Goal: Book appointment/travel/reservation: Book appointment/travel/reservation

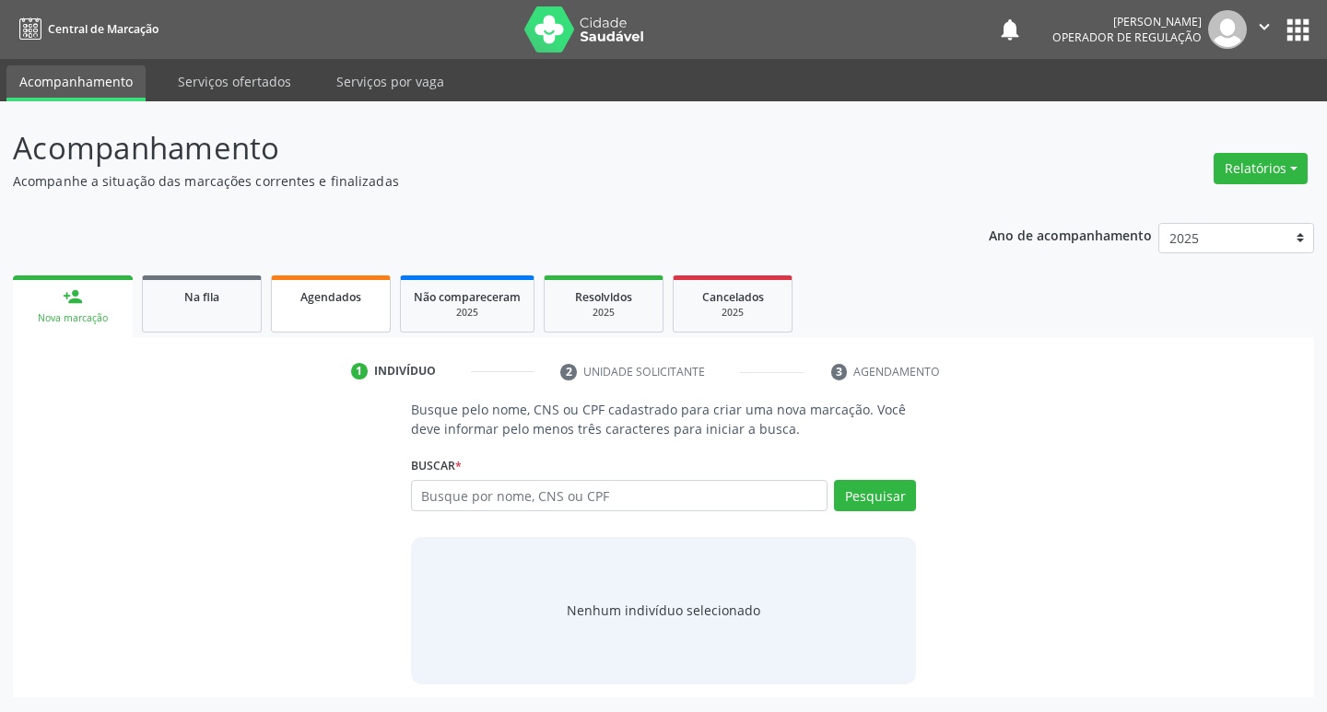
click at [277, 306] on link "Agendados" at bounding box center [331, 303] width 120 height 57
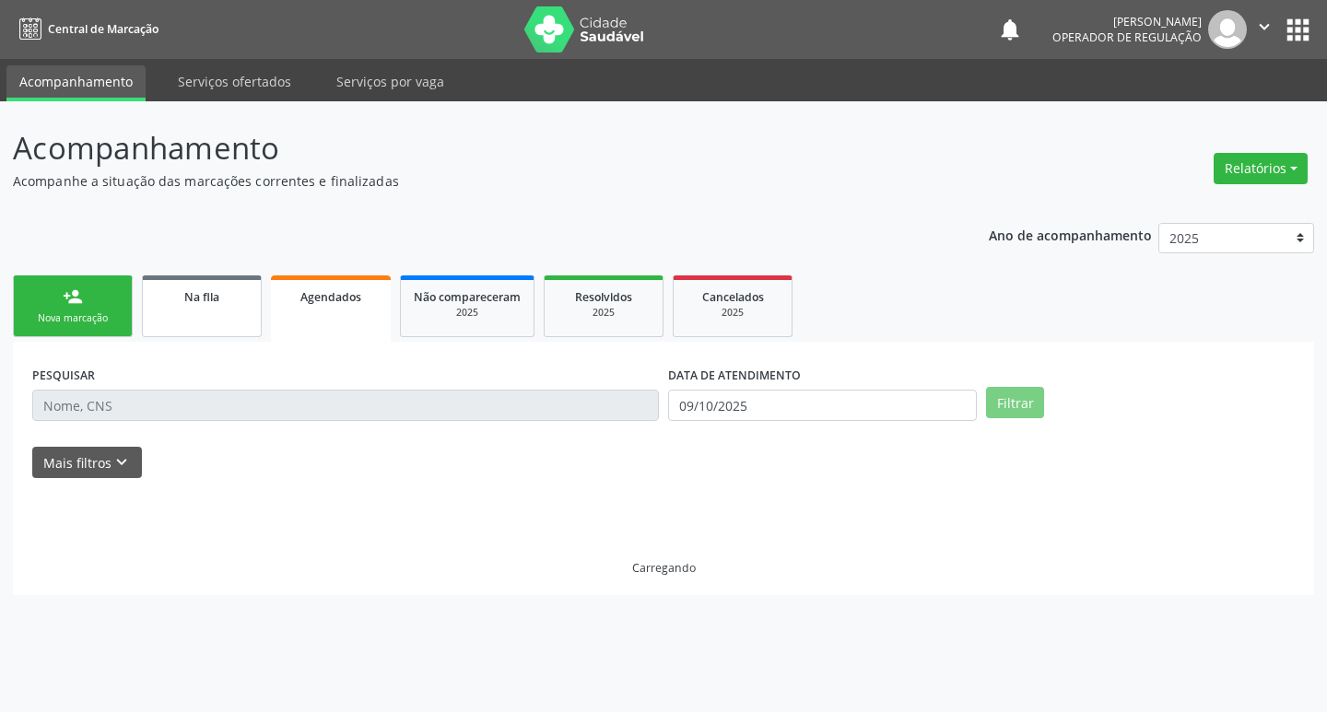
click at [211, 319] on link "Na fila" at bounding box center [202, 306] width 120 height 62
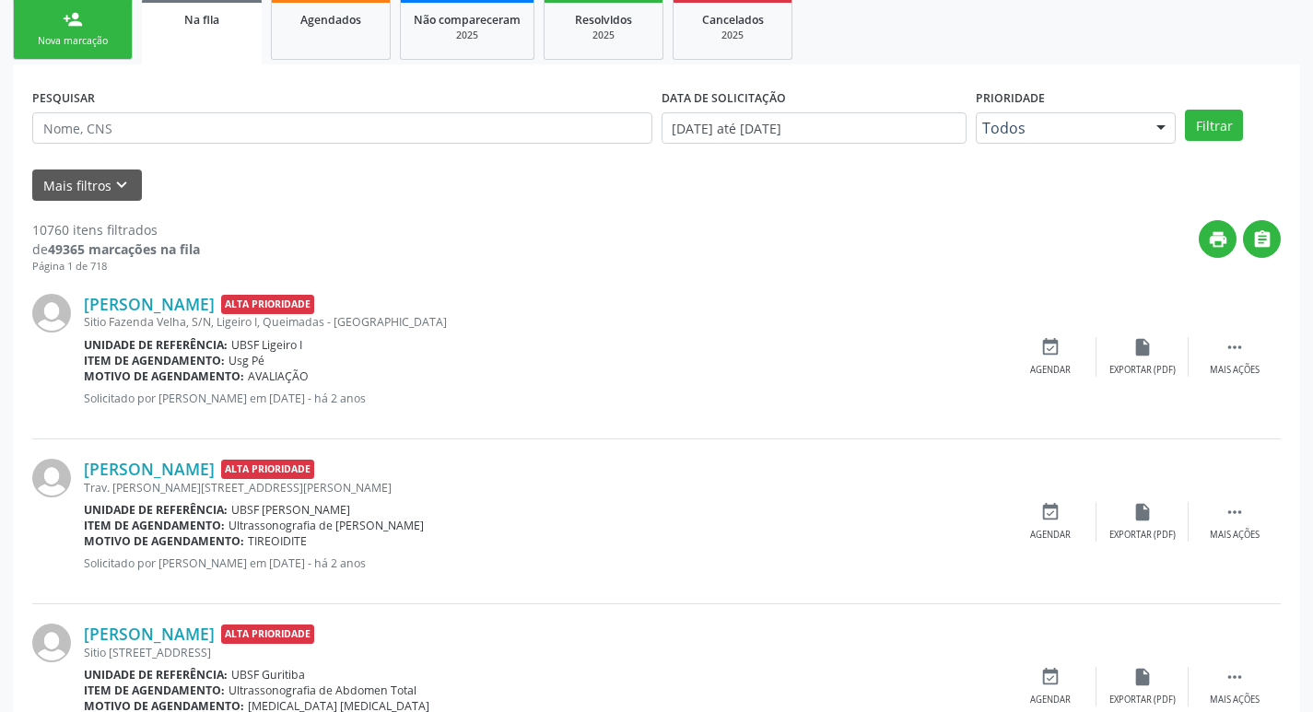
scroll to position [276, 0]
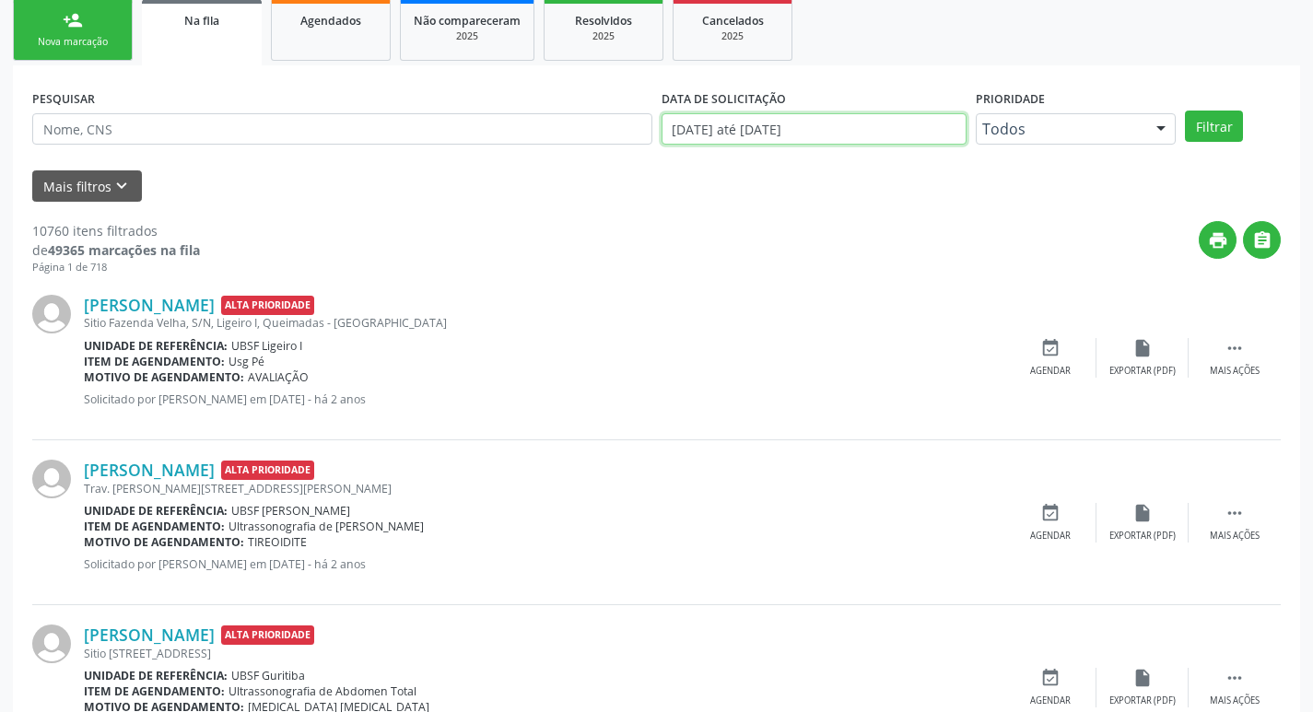
click at [849, 128] on input "[DATE] até [DATE]" at bounding box center [814, 128] width 305 height 31
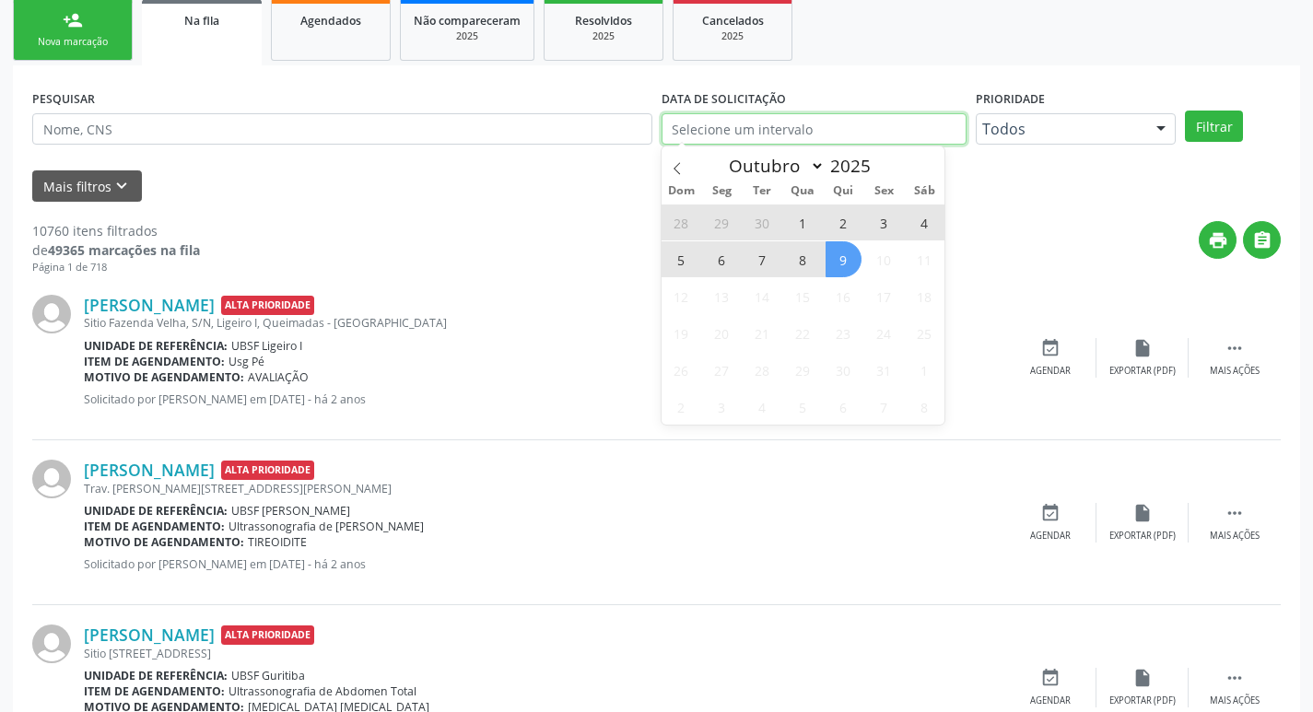
type input "2021"
select select "0"
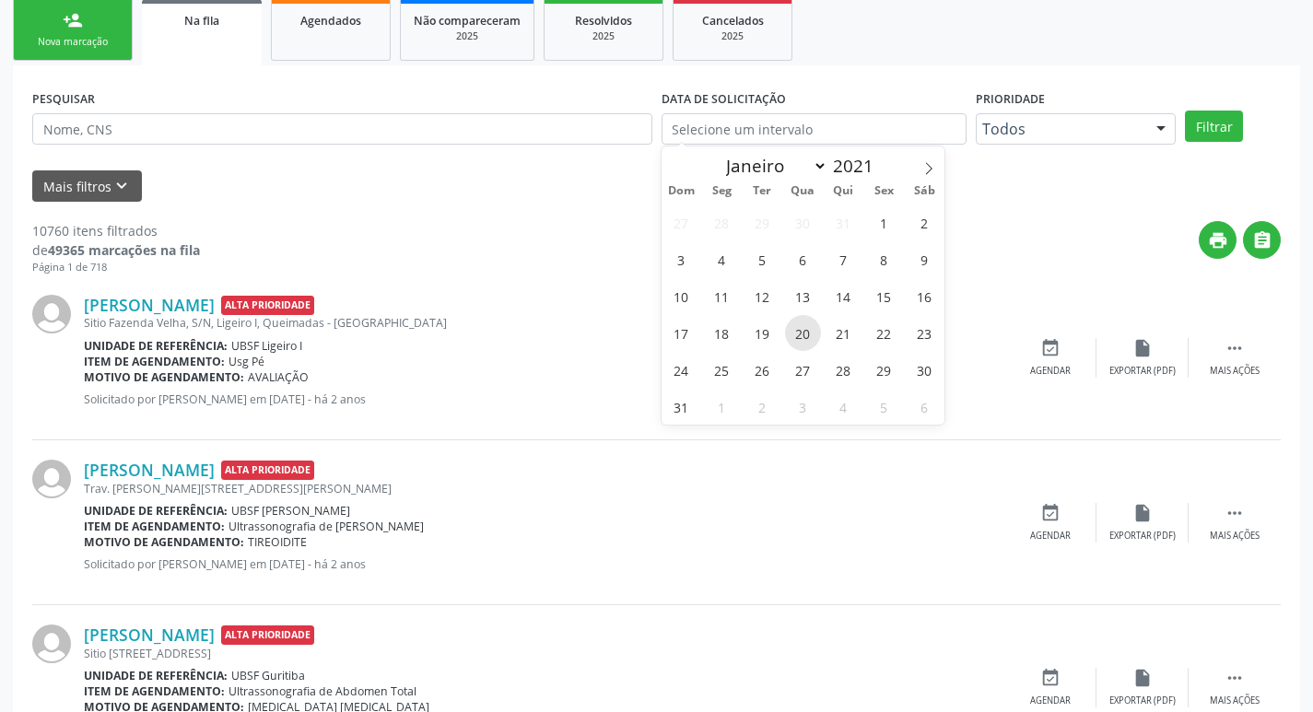
click at [810, 332] on span "20" at bounding box center [803, 333] width 36 height 36
type input "[DATE]"
click at [801, 336] on span "20" at bounding box center [803, 333] width 36 height 36
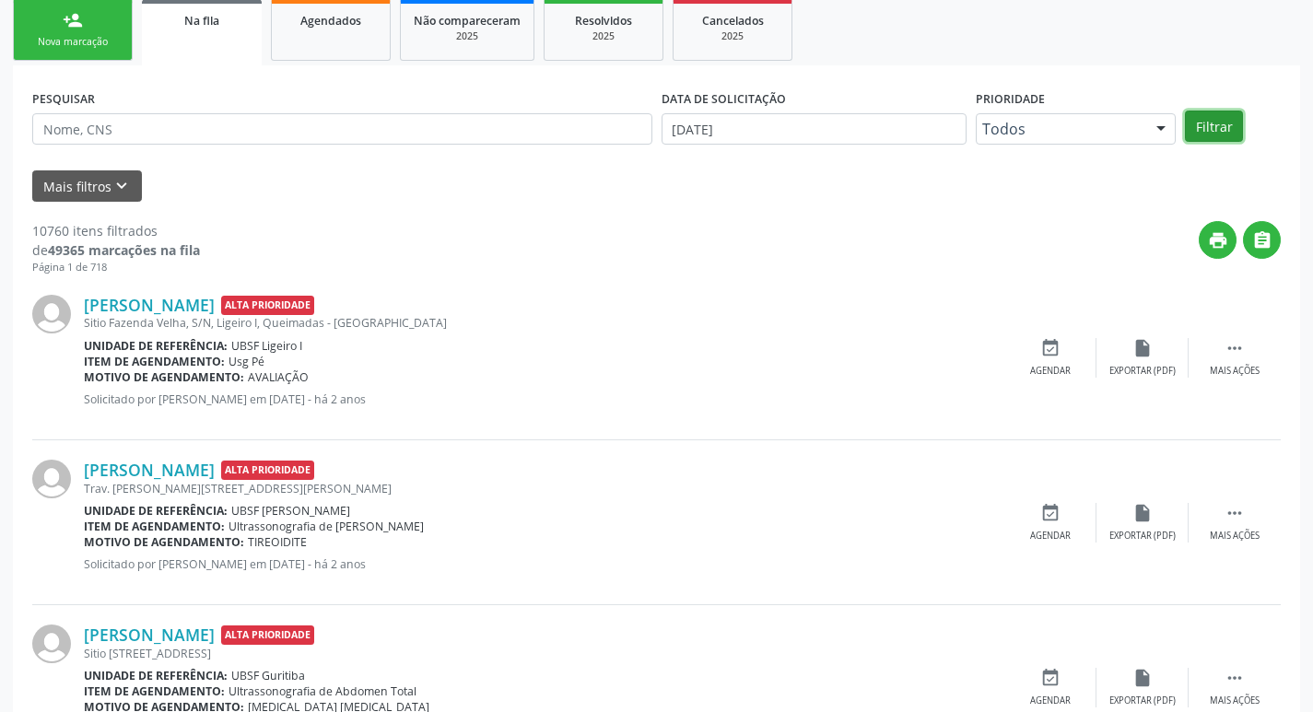
click at [1236, 112] on button "Filtrar" at bounding box center [1214, 126] width 58 height 31
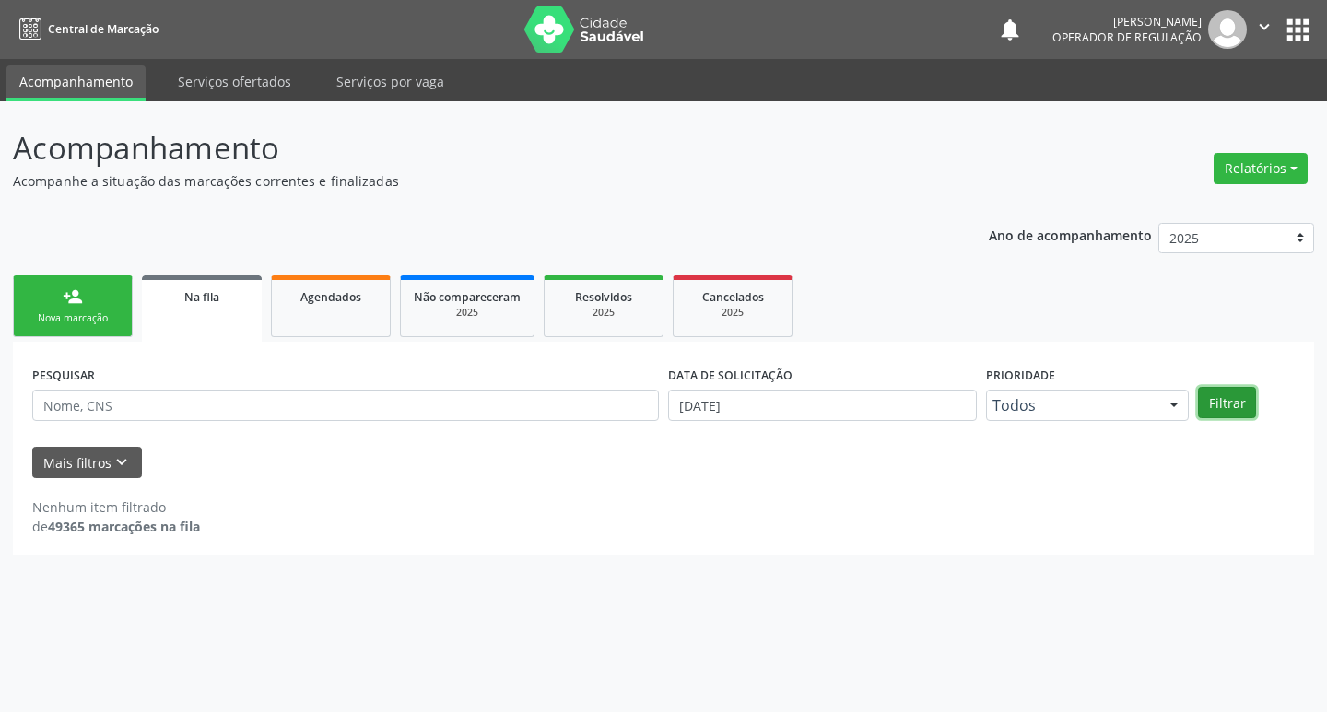
click at [1216, 399] on button "Filtrar" at bounding box center [1227, 402] width 58 height 31
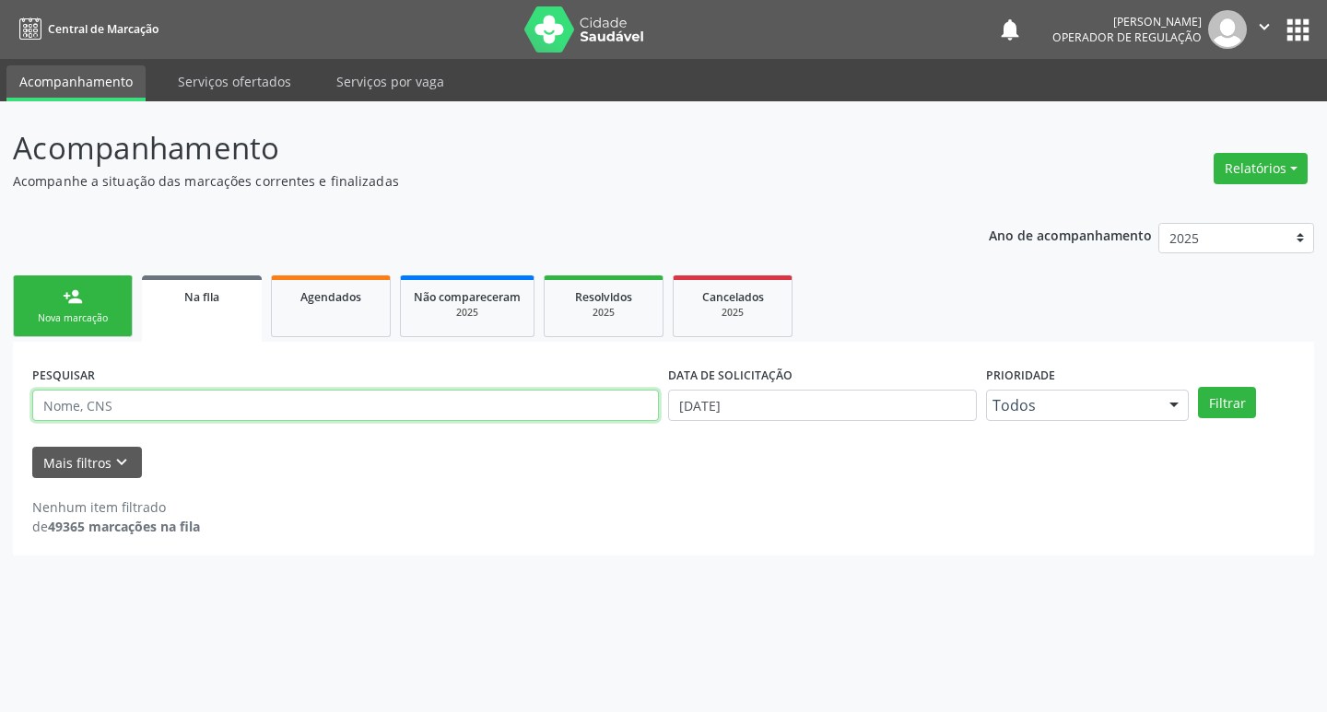
click at [205, 399] on input "text" at bounding box center [345, 405] width 627 height 31
type input "o"
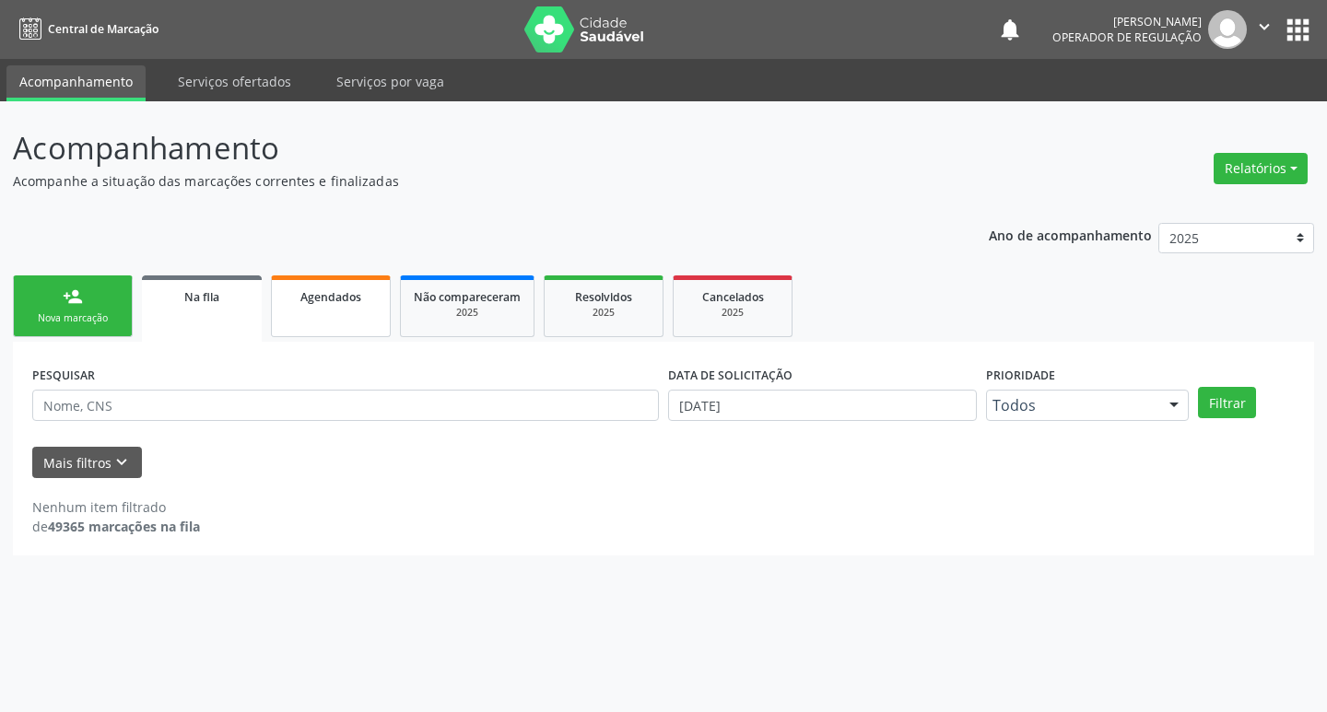
click at [337, 293] on span "Agendados" at bounding box center [330, 297] width 61 height 16
select select "9"
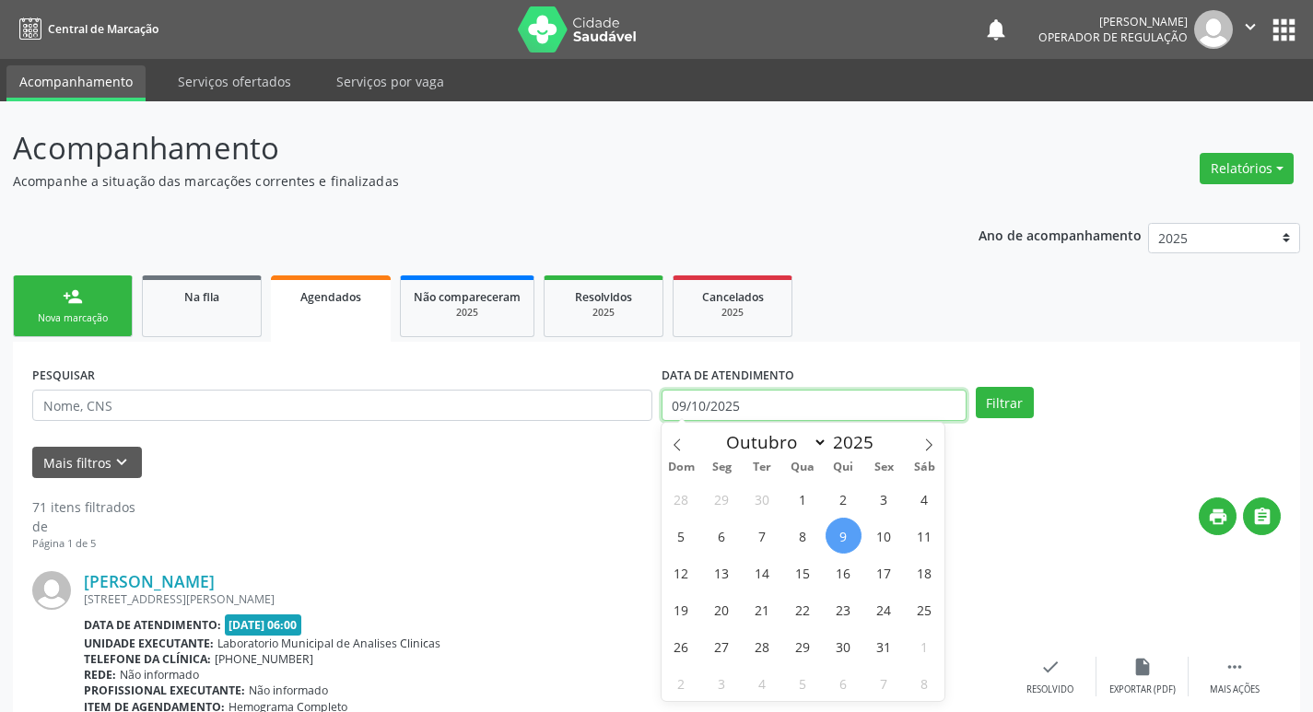
click at [881, 407] on input "09/10/2025" at bounding box center [814, 405] width 305 height 31
click at [721, 611] on span "20" at bounding box center [722, 610] width 36 height 36
type input "[DATE]"
click at [713, 616] on span "20" at bounding box center [722, 610] width 36 height 36
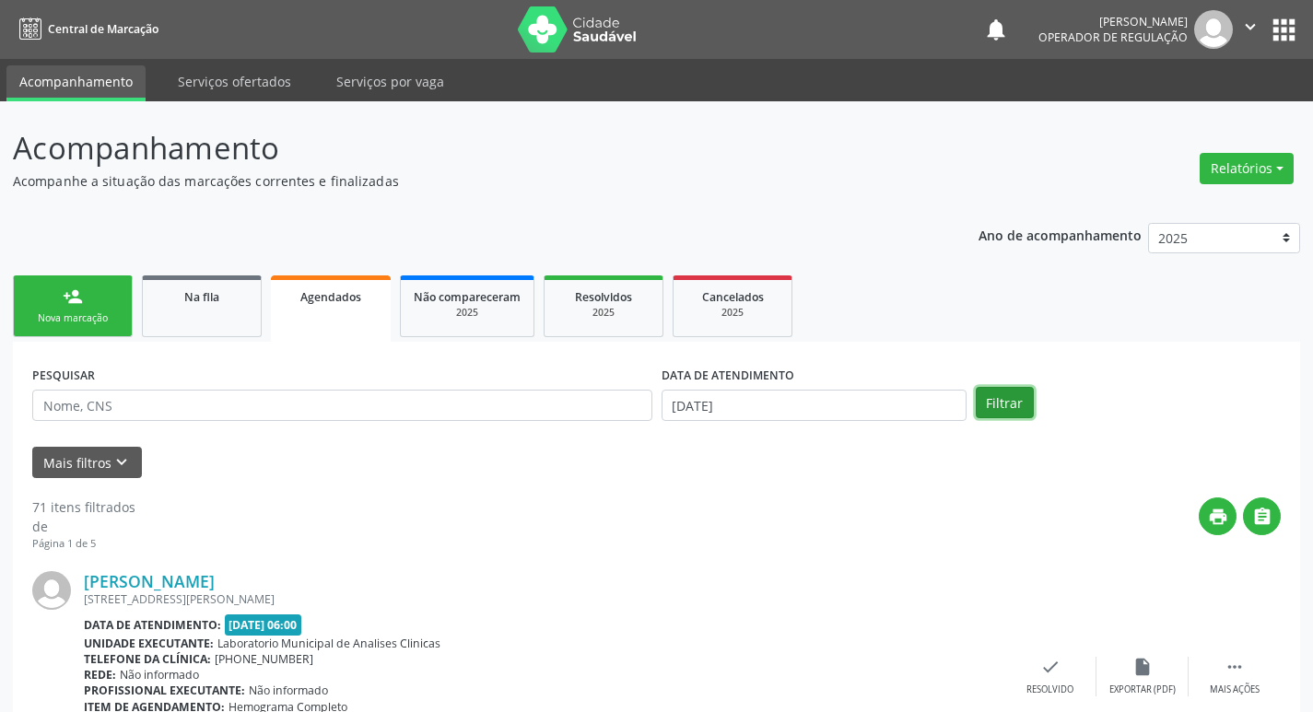
click at [1008, 408] on button "Filtrar" at bounding box center [1005, 402] width 58 height 31
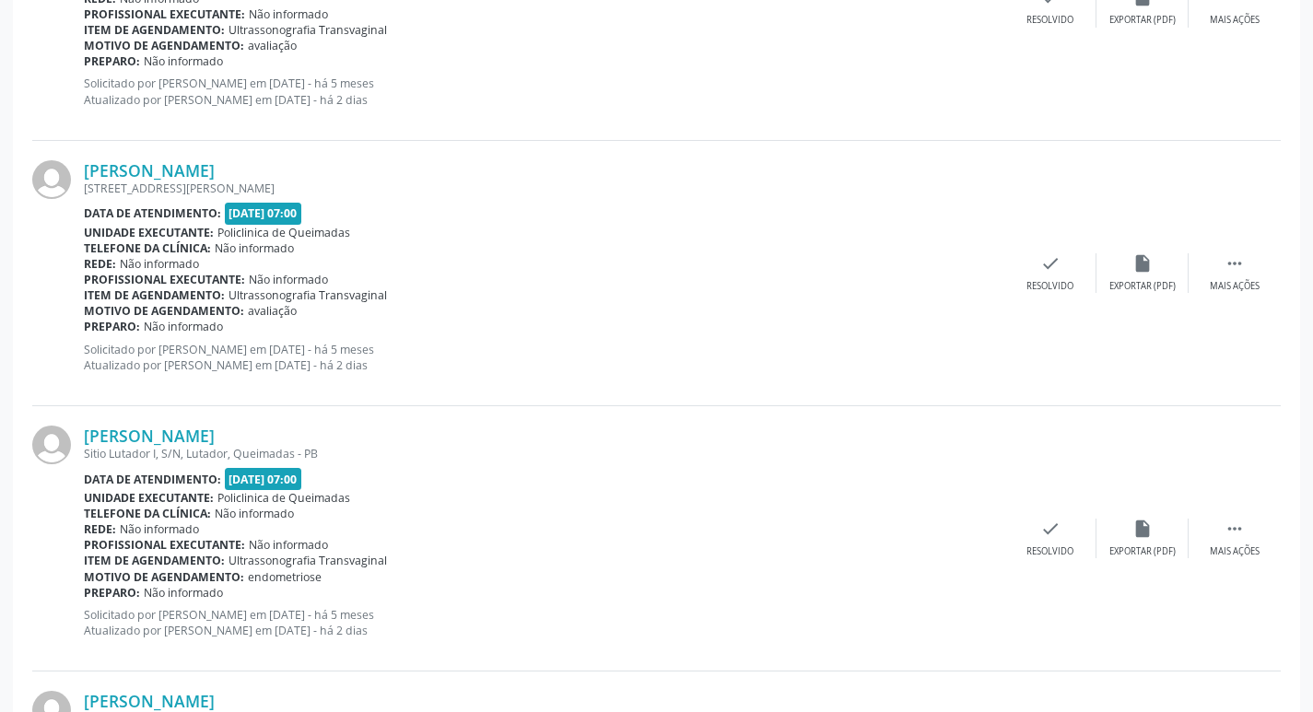
scroll to position [3892, 0]
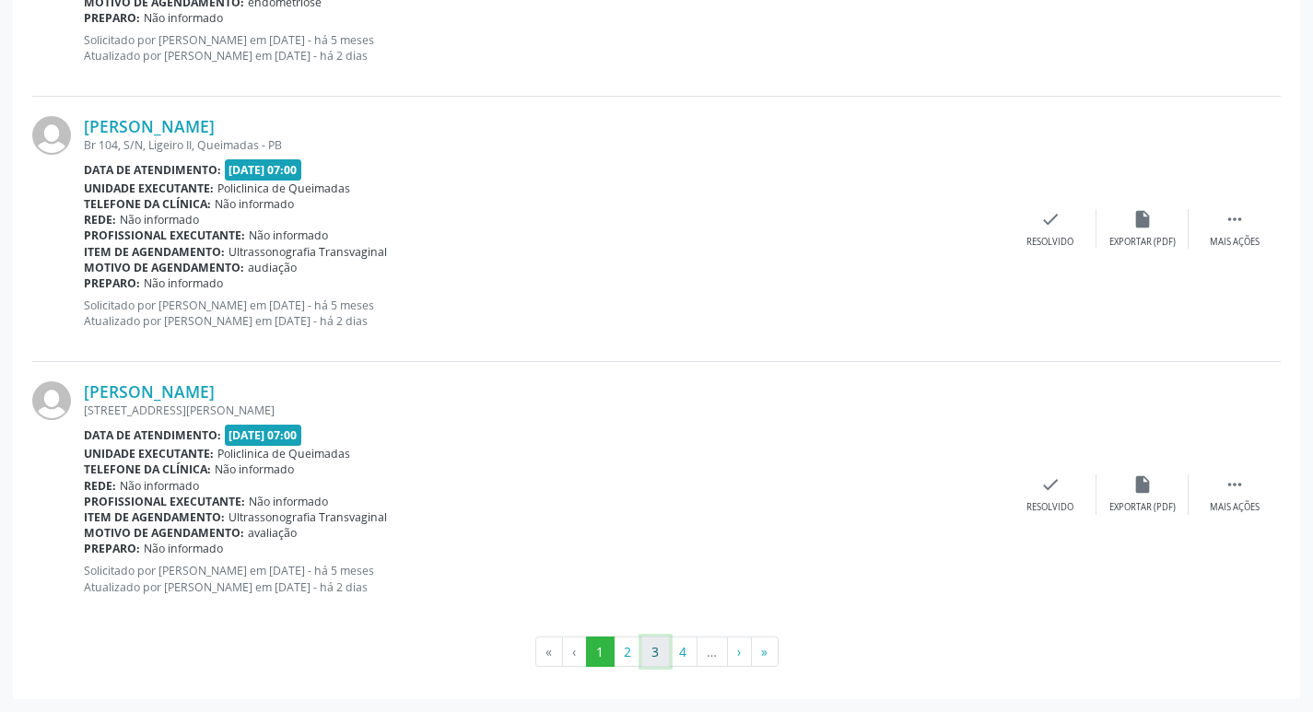
click at [653, 655] on button "3" at bounding box center [655, 652] width 29 height 31
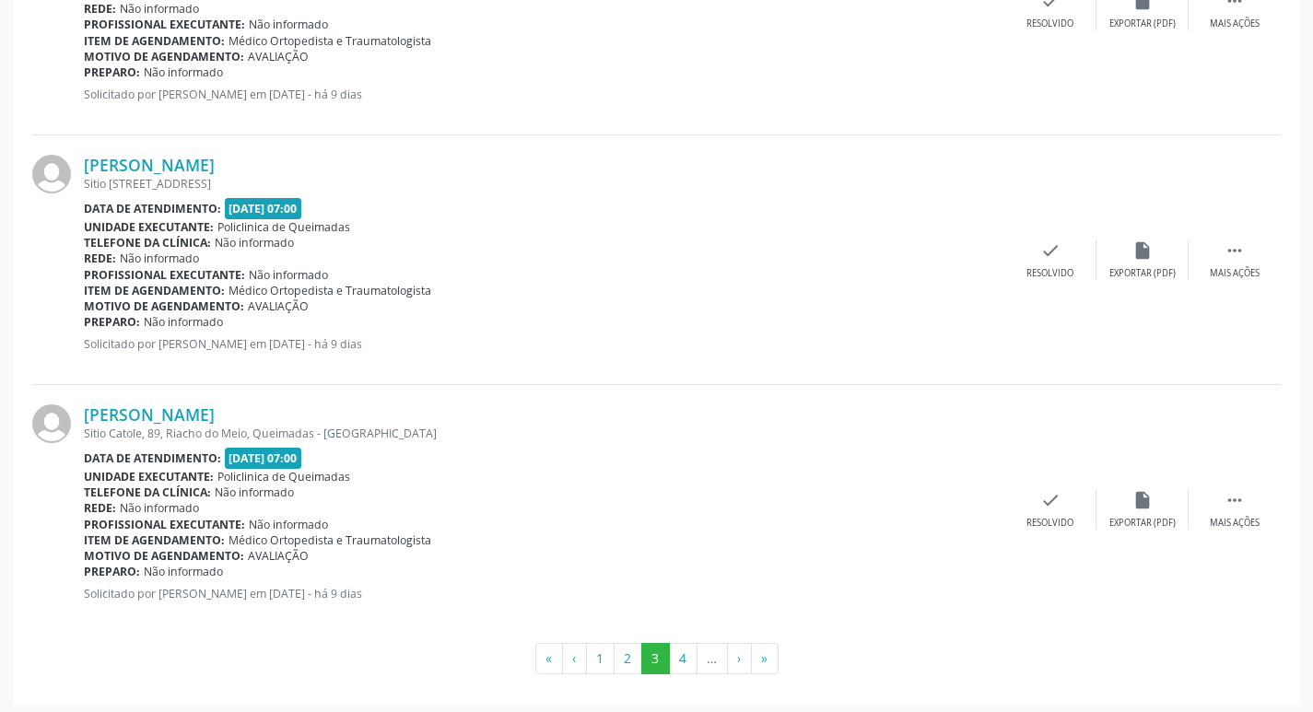
scroll to position [3766, 0]
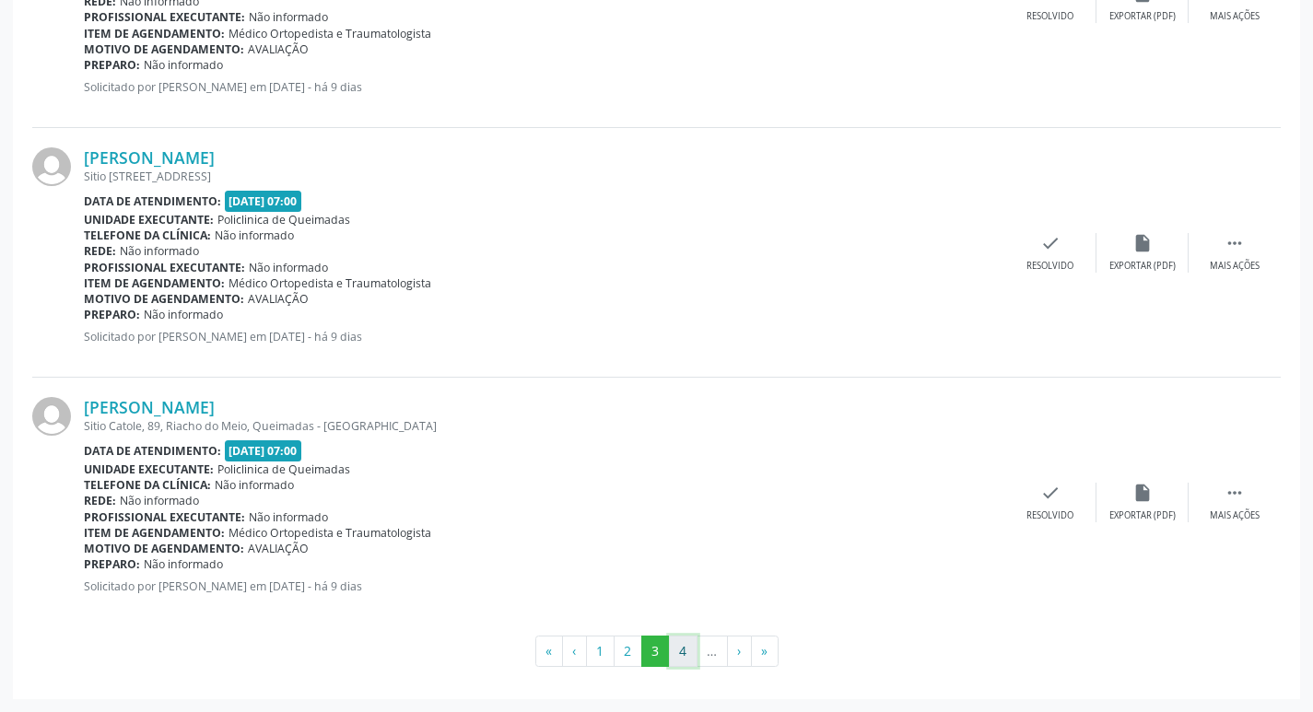
click at [686, 662] on button "4" at bounding box center [683, 651] width 29 height 31
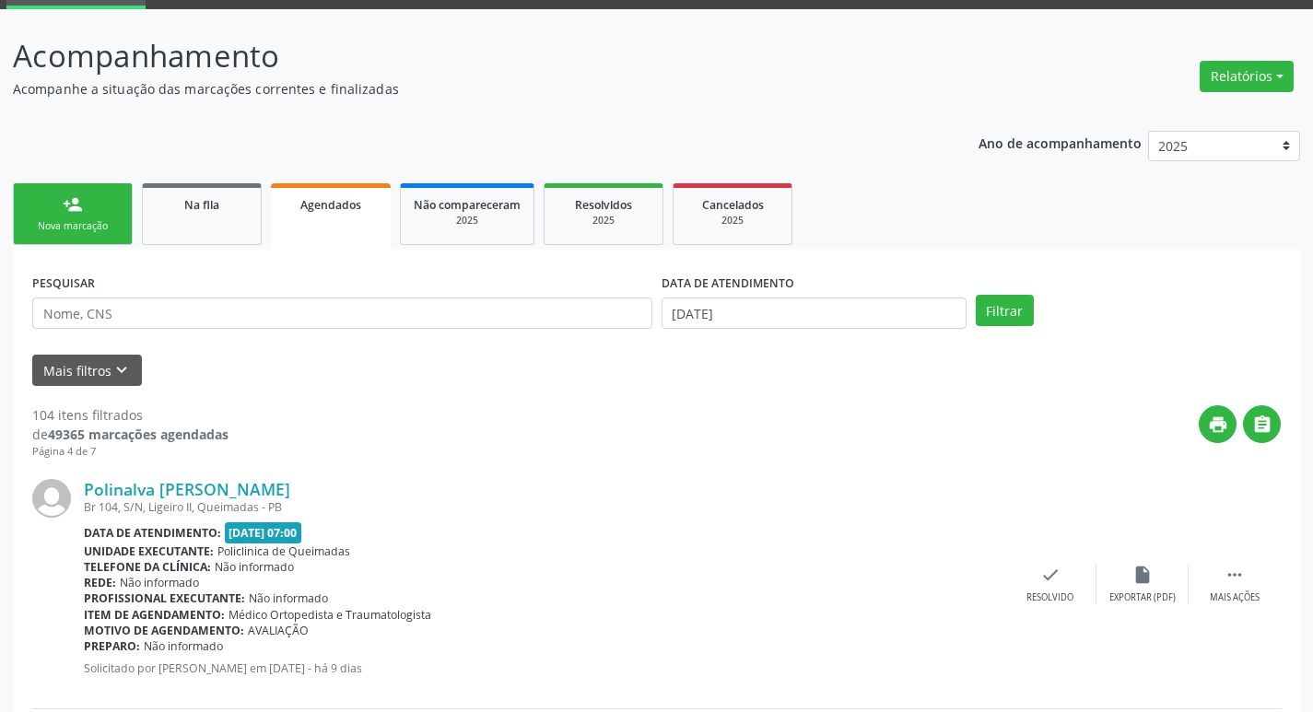
scroll to position [0, 0]
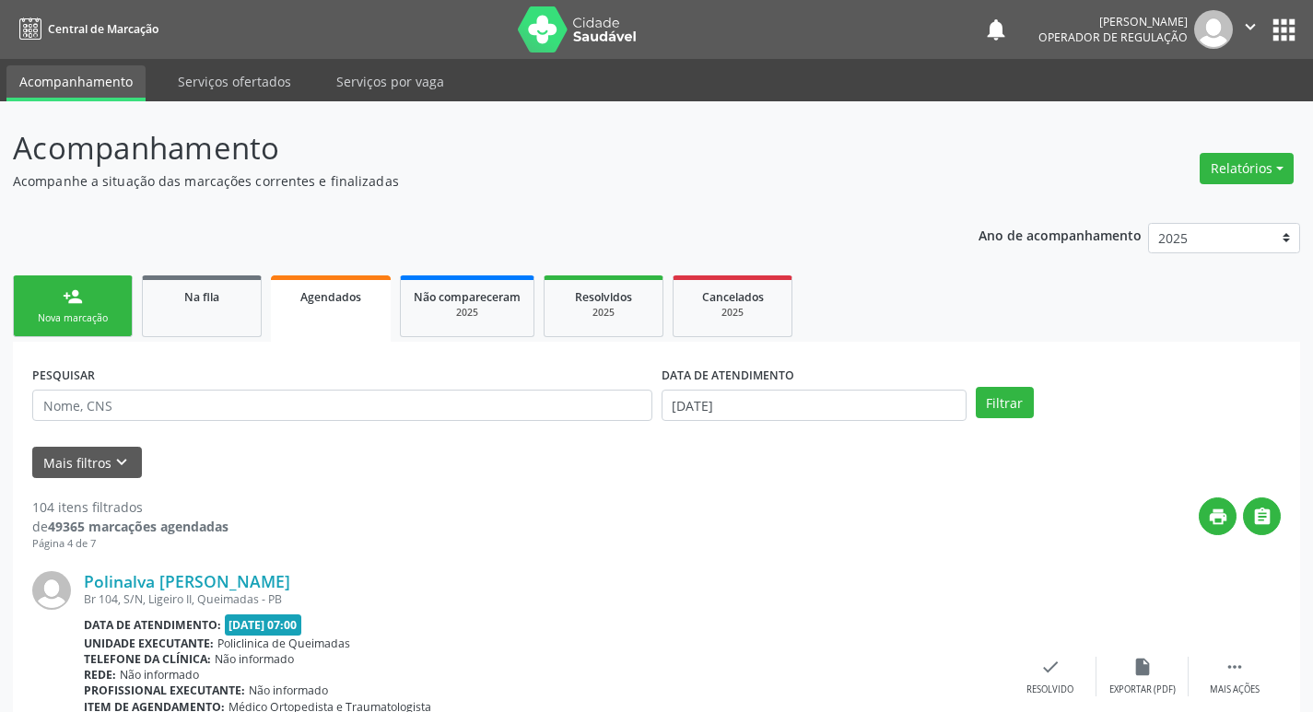
click at [51, 295] on link "person_add Nova marcação" at bounding box center [73, 306] width 120 height 62
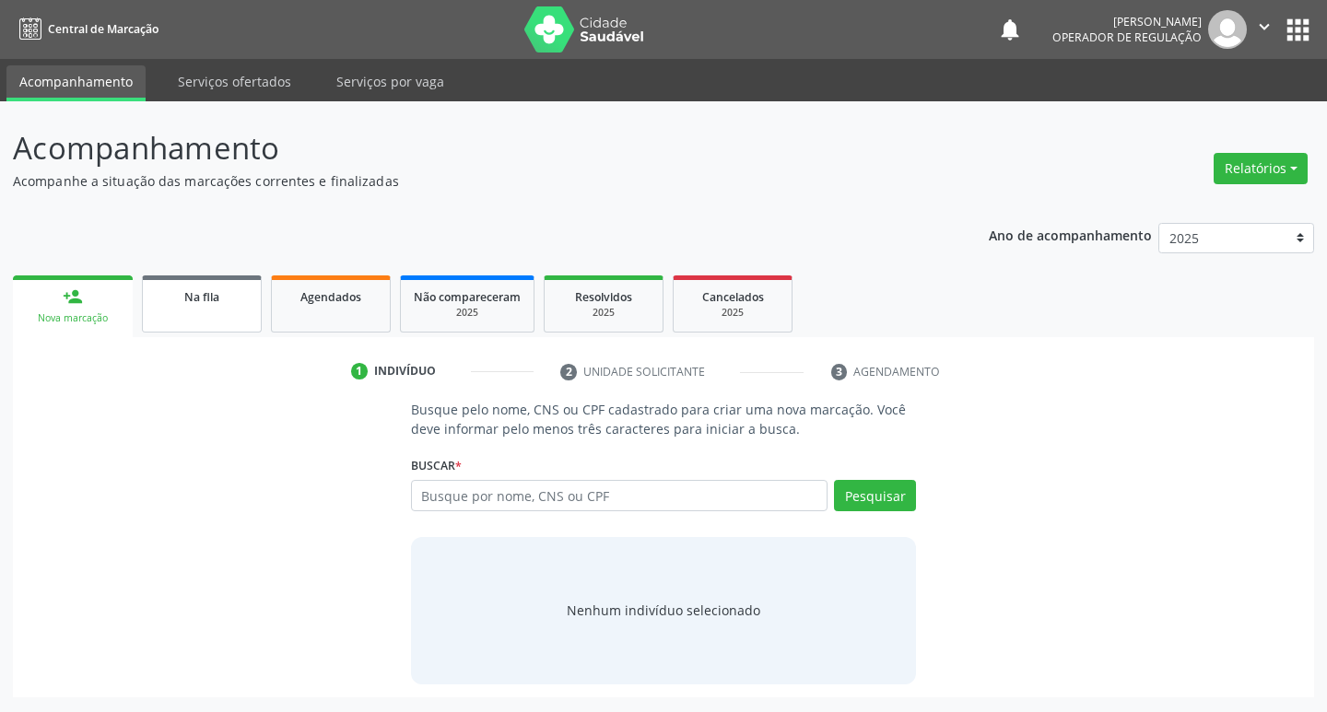
click at [203, 288] on div "Na fila" at bounding box center [202, 296] width 92 height 19
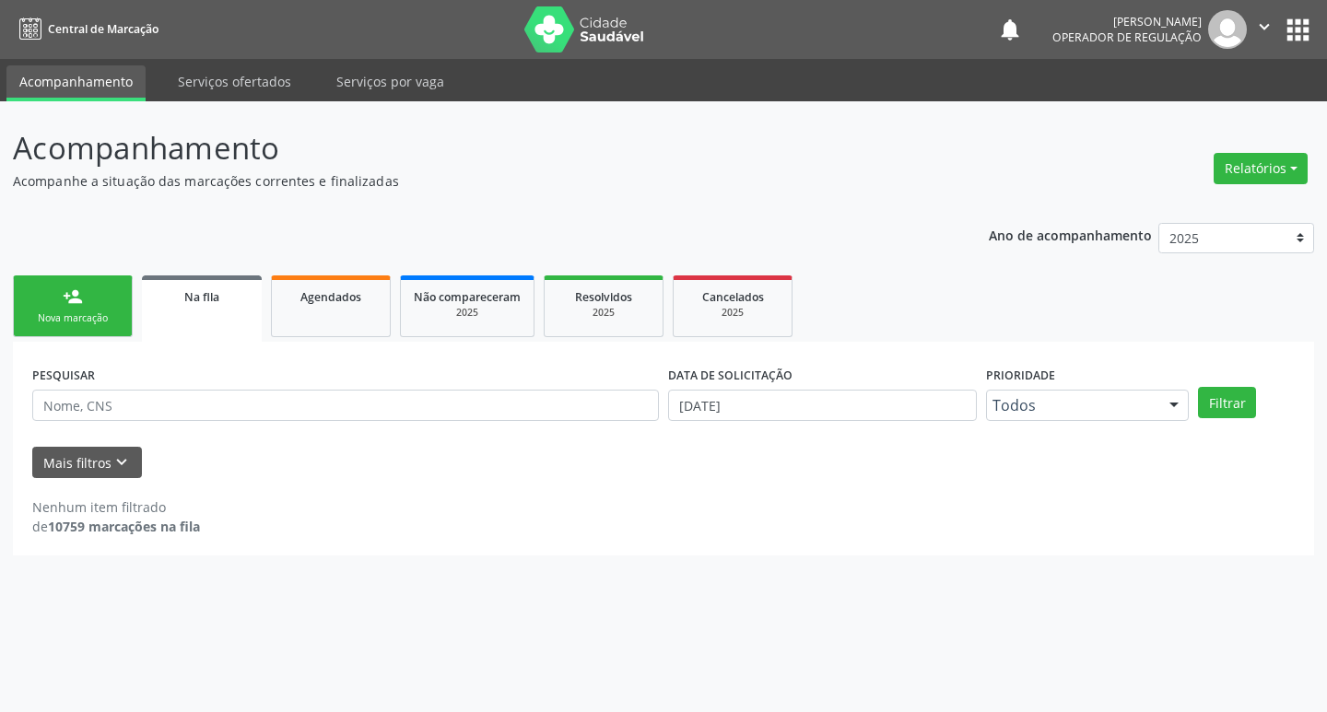
click at [203, 288] on div "Na fila" at bounding box center [202, 296] width 94 height 19
click at [68, 309] on link "person_add Nova marcação" at bounding box center [73, 306] width 120 height 62
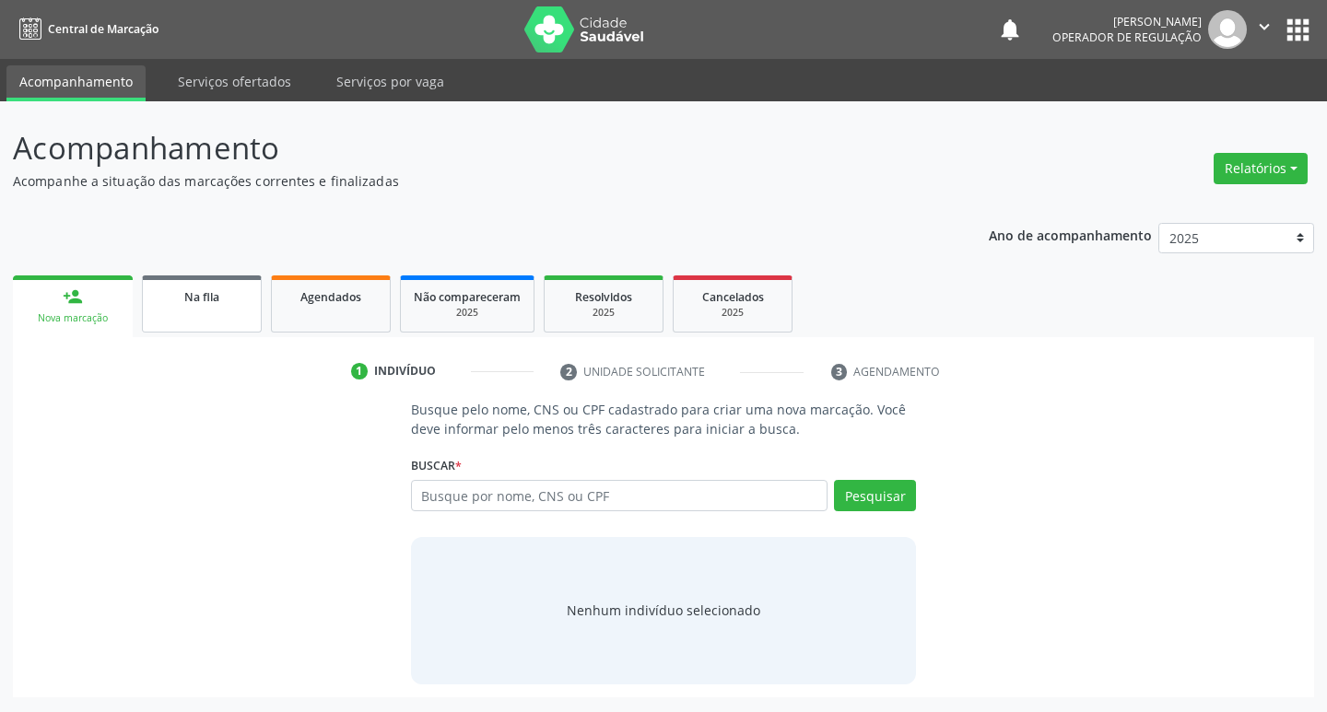
click at [205, 323] on link "Na fila" at bounding box center [202, 303] width 120 height 57
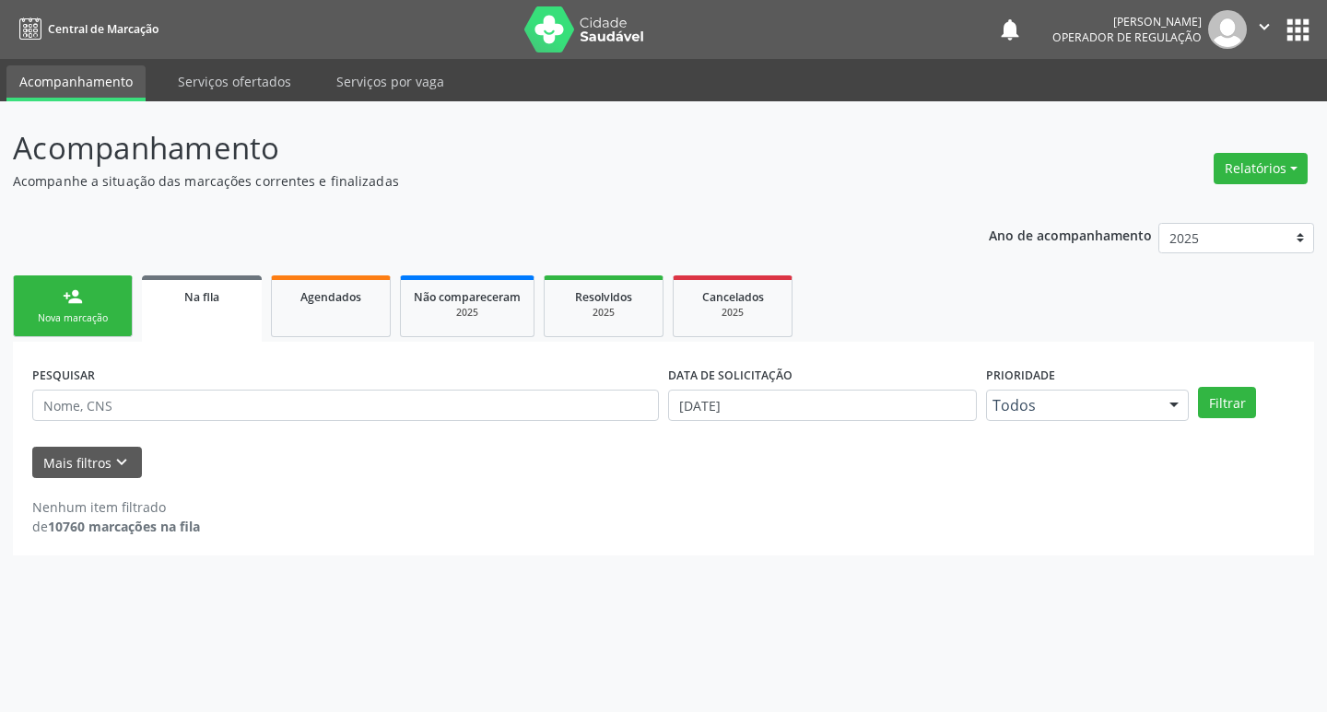
click at [75, 320] on div "Nova marcação" at bounding box center [73, 318] width 92 height 14
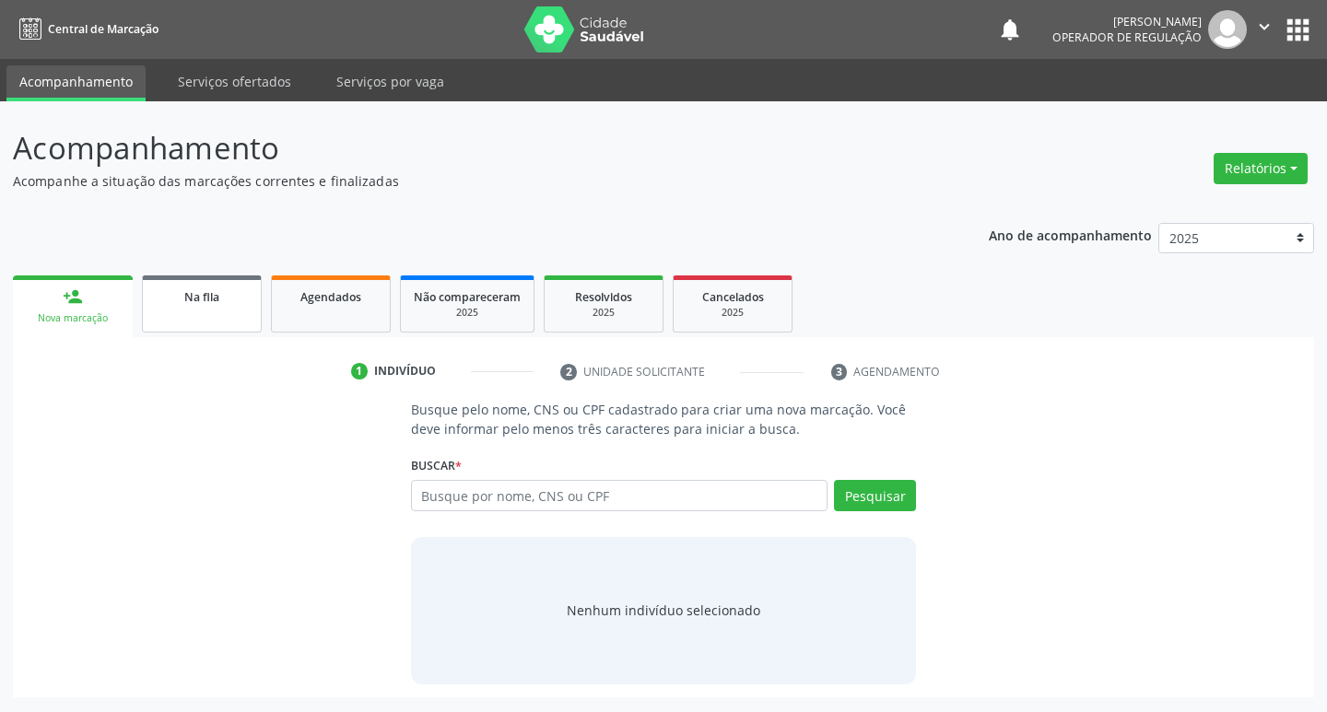
click at [198, 306] on link "Na fila" at bounding box center [202, 303] width 120 height 57
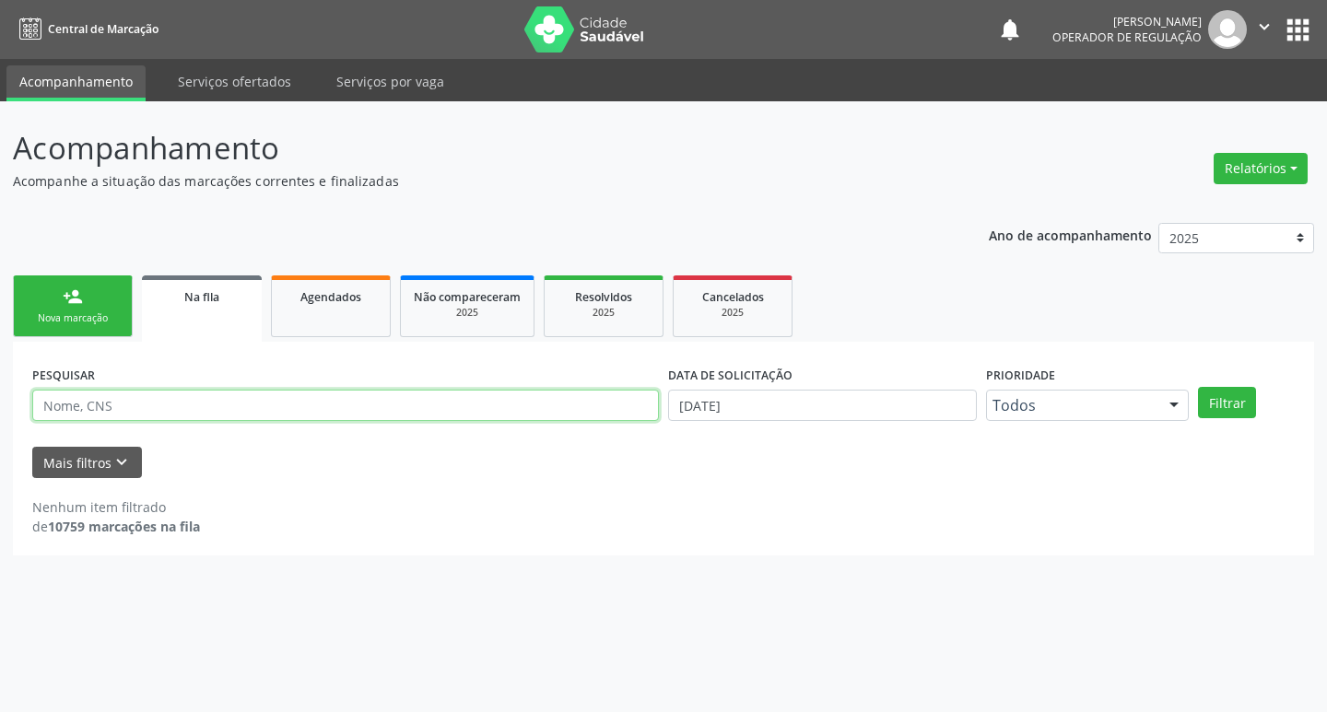
click at [125, 411] on input "text" at bounding box center [345, 405] width 627 height 31
type input "705609486309418"
click at [1198, 387] on button "Filtrar" at bounding box center [1227, 402] width 58 height 31
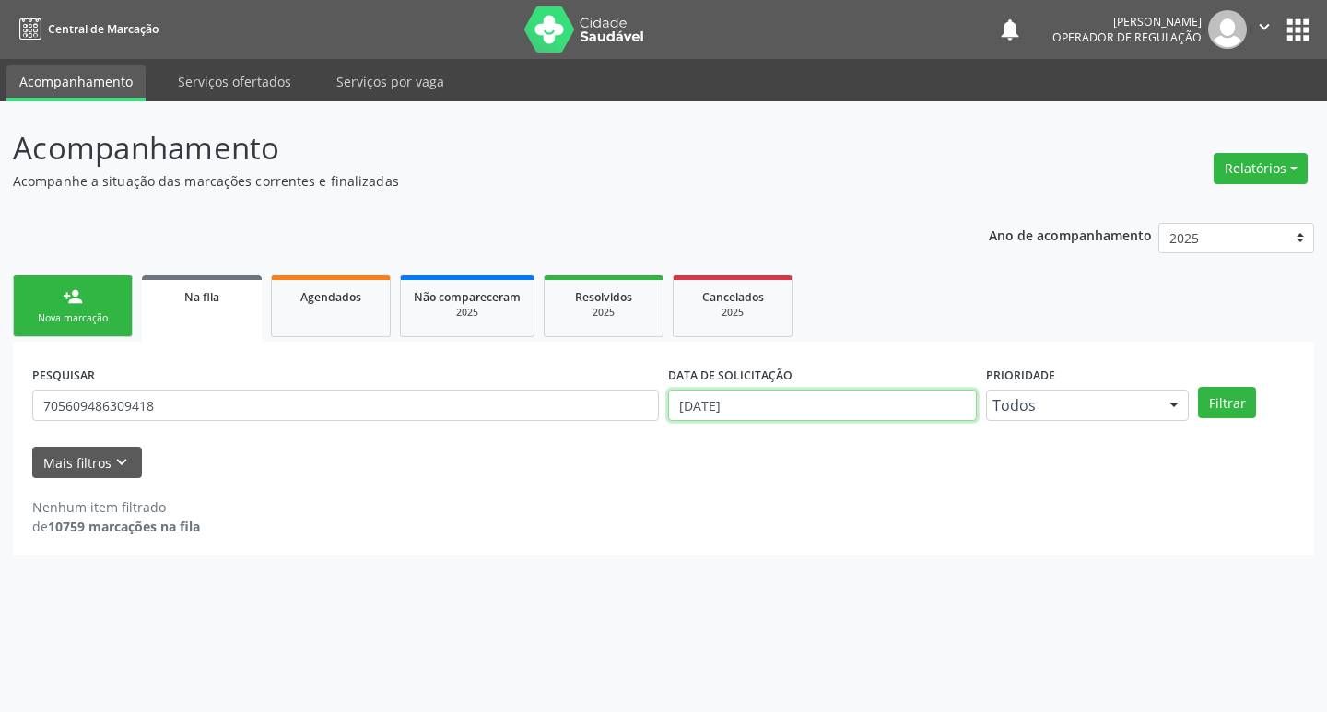
click at [838, 404] on input "[DATE]" at bounding box center [822, 405] width 309 height 31
click at [1198, 387] on button "Filtrar" at bounding box center [1227, 402] width 58 height 31
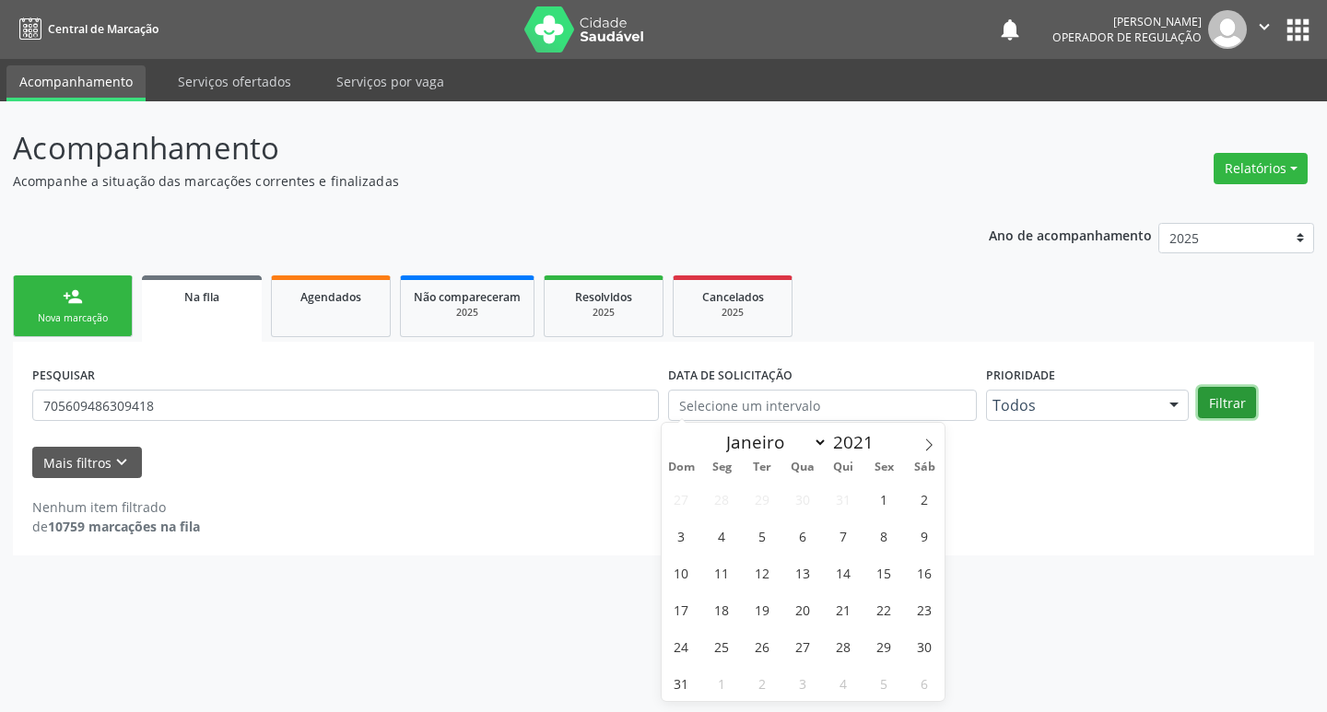
click at [1238, 414] on button "Filtrar" at bounding box center [1227, 402] width 58 height 31
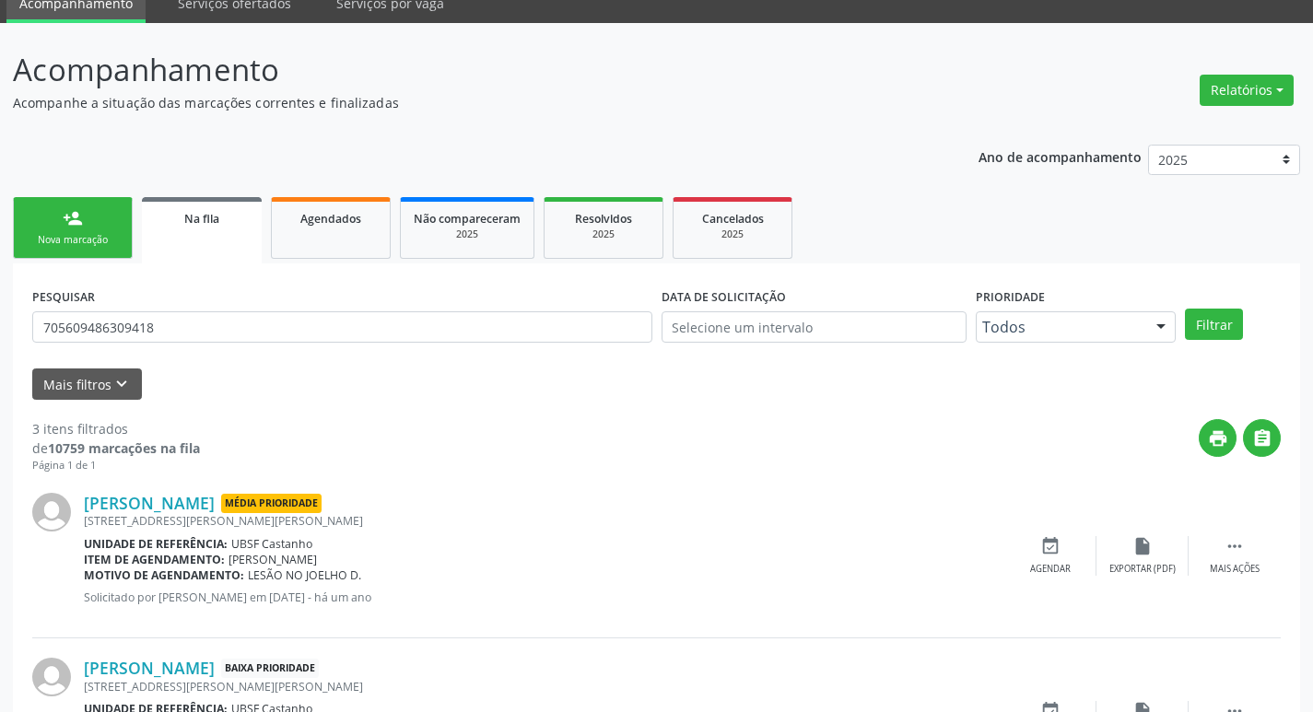
scroll to position [367, 0]
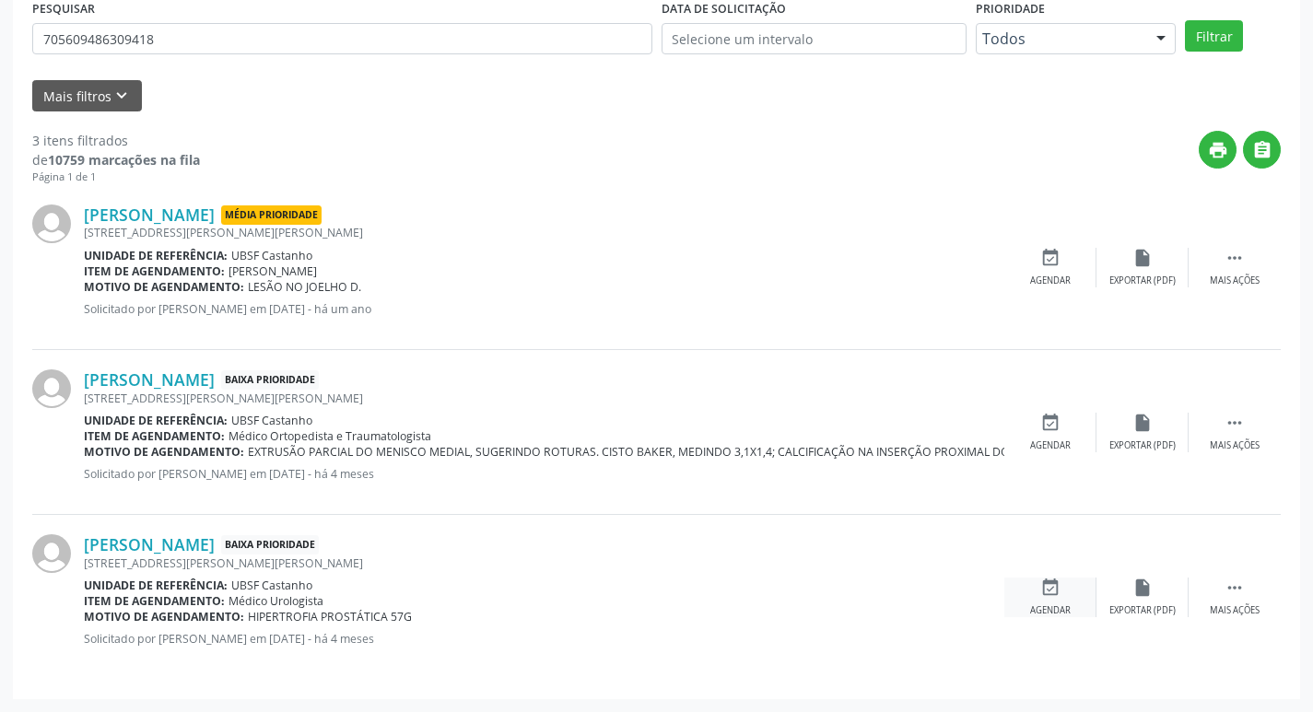
click at [1061, 586] on div "event_available Agendar" at bounding box center [1050, 598] width 92 height 40
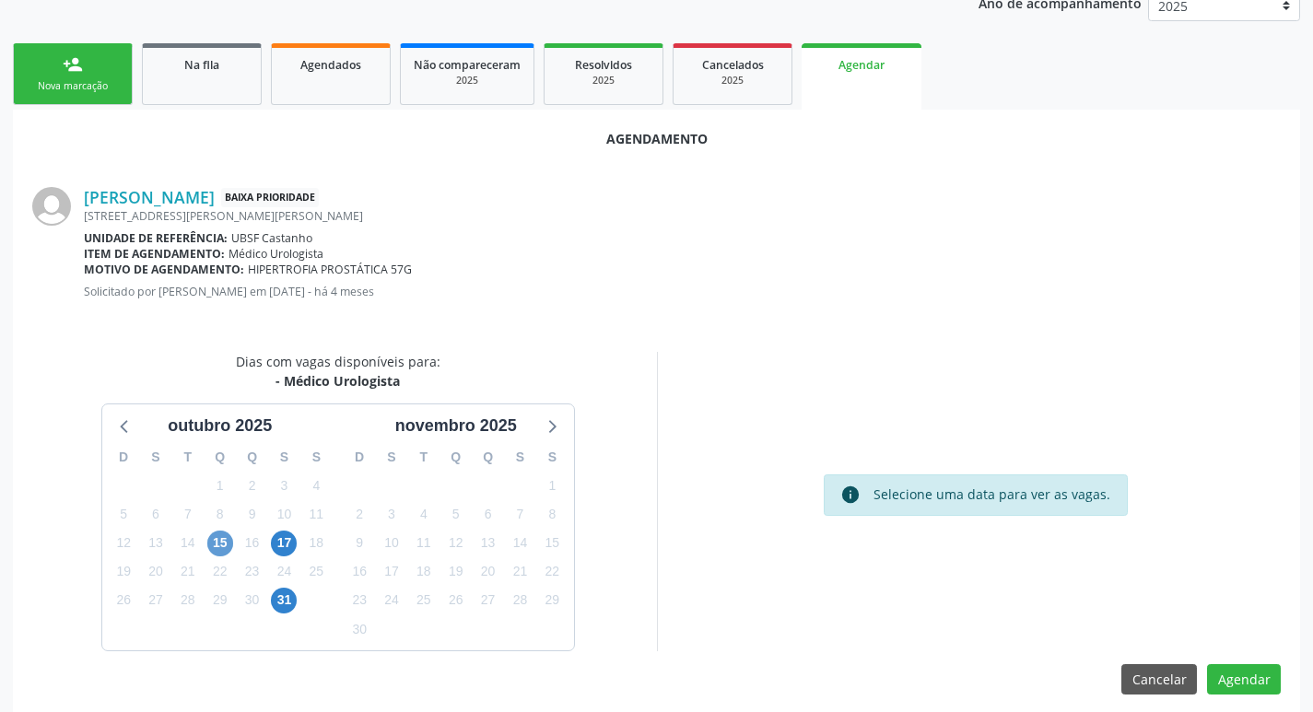
scroll to position [247, 0]
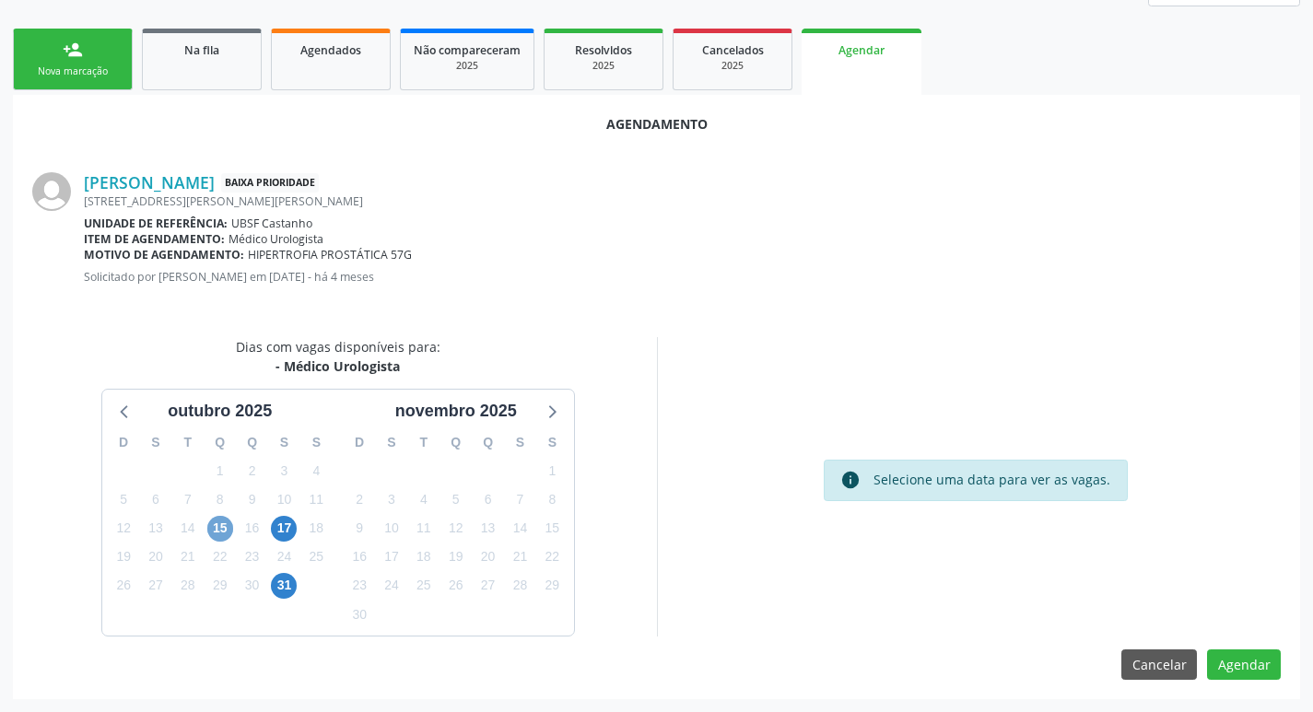
click at [229, 523] on span "15" at bounding box center [220, 529] width 26 height 26
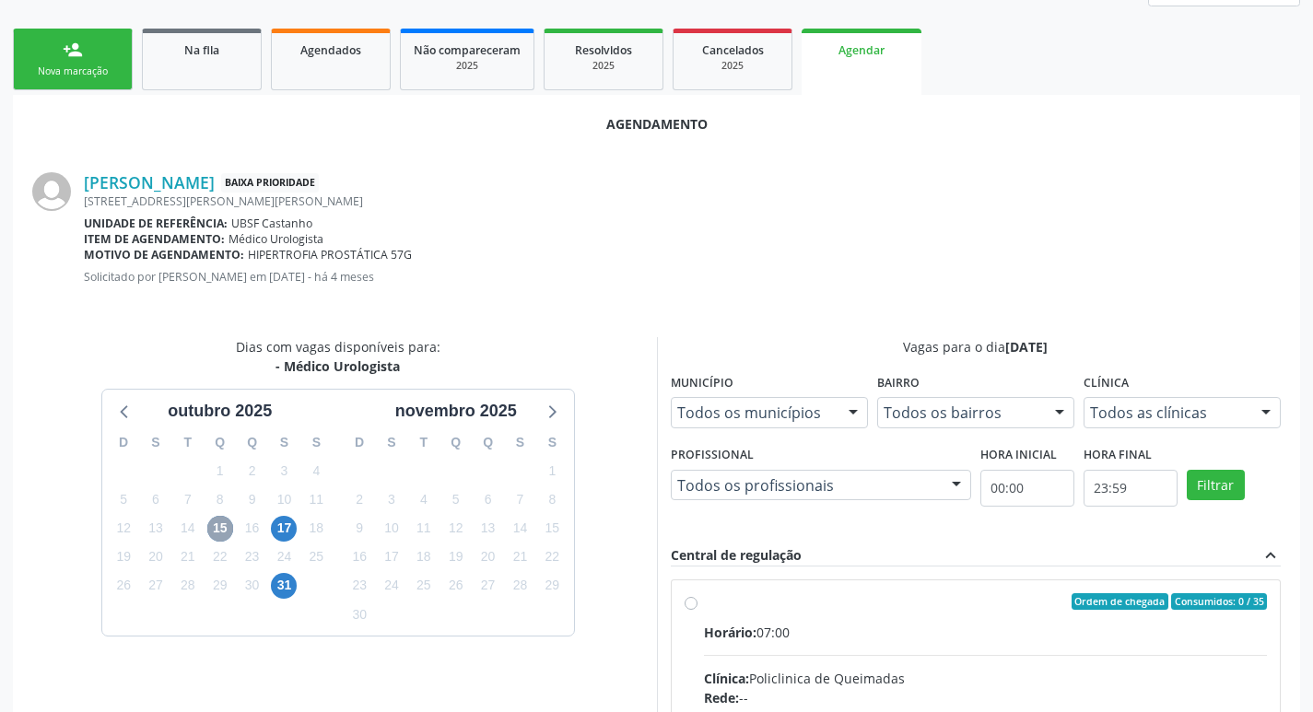
scroll to position [513, 0]
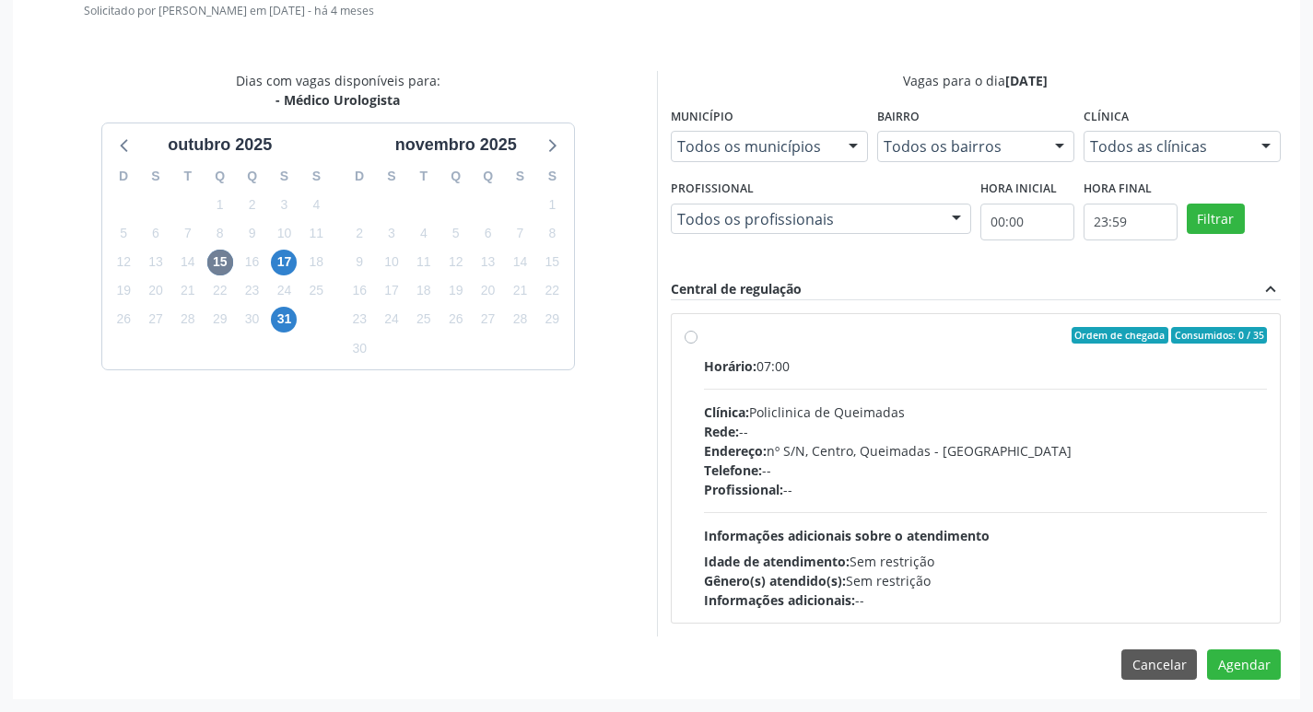
drag, startPoint x: 1034, startPoint y: 355, endPoint x: 1194, endPoint y: 424, distance: 174.6
click at [1035, 354] on label "Ordem de chegada Consumidos: 0 / 35 Horário: 07:00 Clínica: Policlinica de Quei…" at bounding box center [986, 468] width 564 height 283
click at [697, 344] on input "Ordem de chegada Consumidos: 0 / 35 Horário: 07:00 Clínica: Policlinica de Quei…" at bounding box center [691, 335] width 13 height 17
radio input "true"
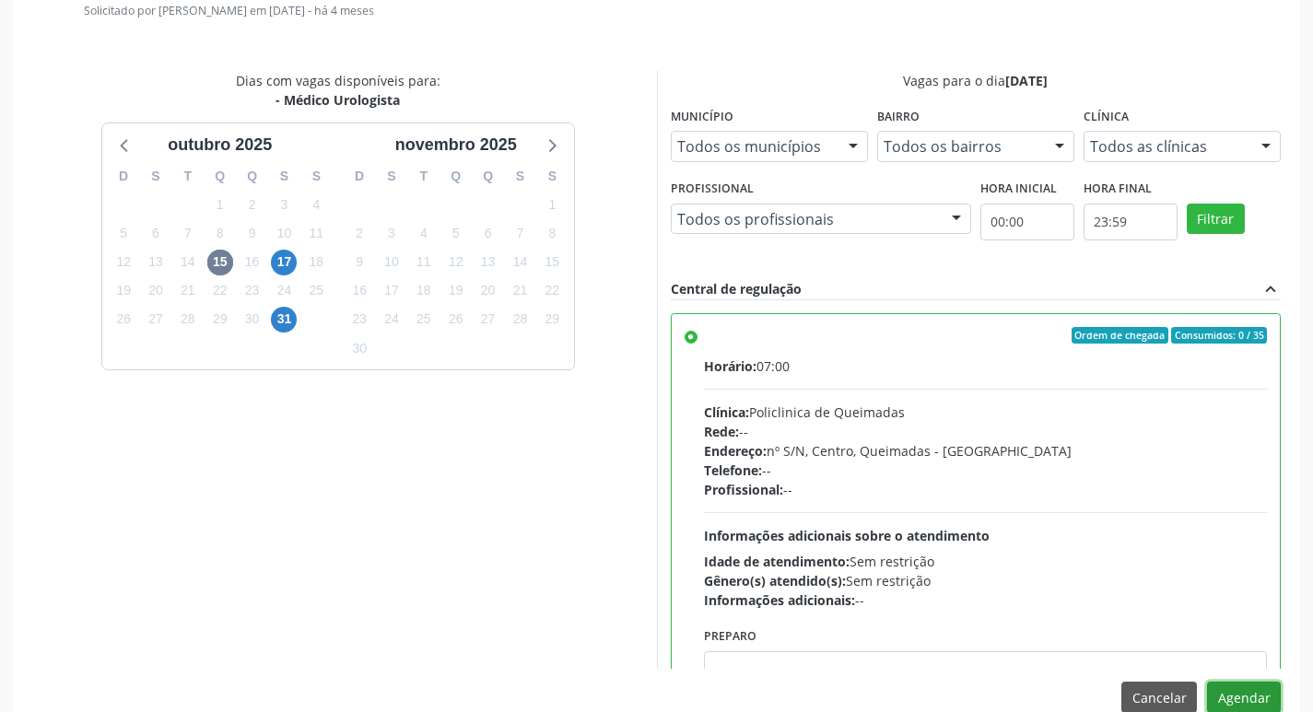
click at [1240, 688] on button "Agendar" at bounding box center [1244, 697] width 74 height 31
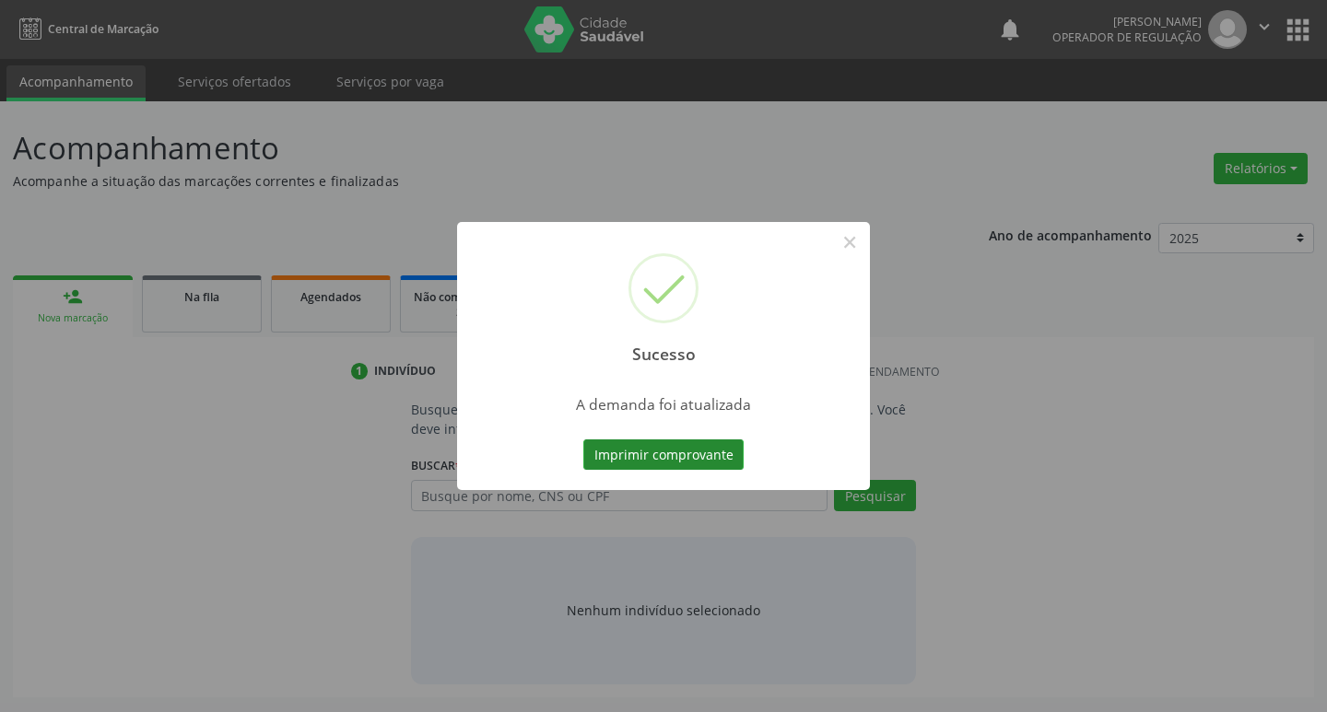
click at [629, 447] on button "Imprimir comprovante" at bounding box center [663, 454] width 160 height 31
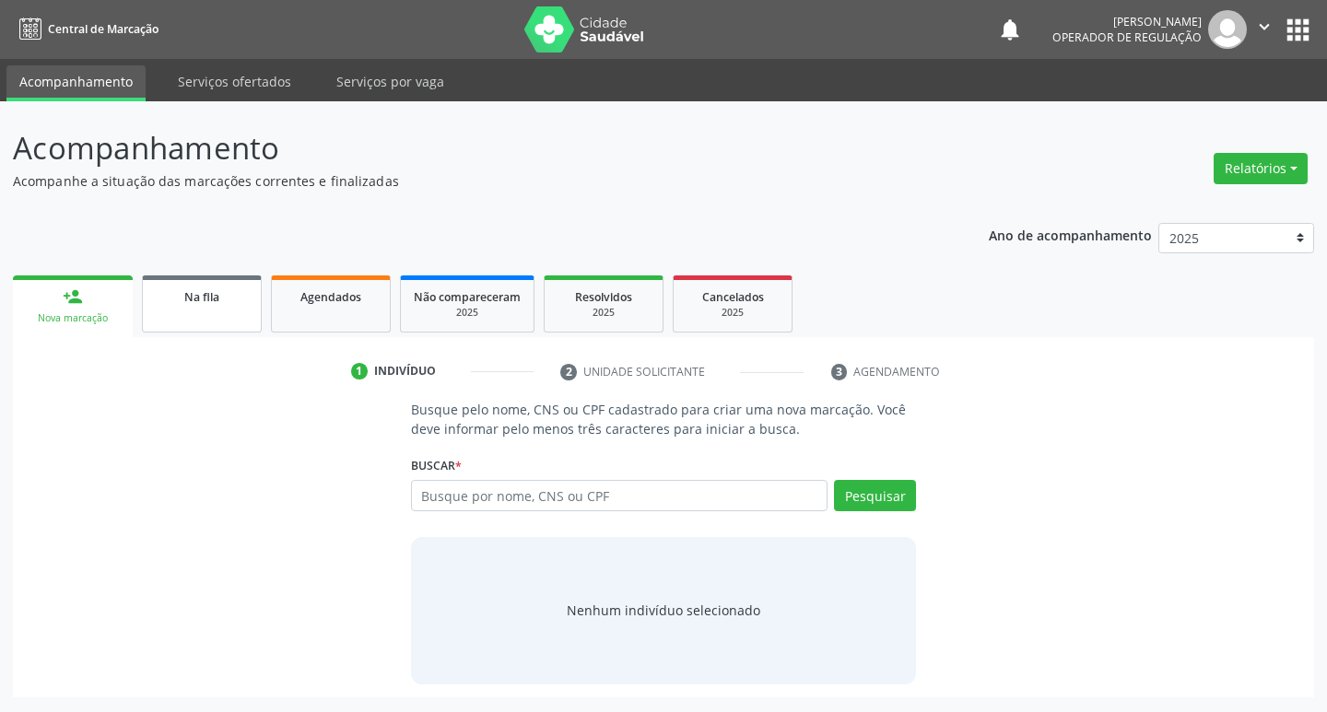
click at [222, 312] on link "Na fila" at bounding box center [202, 303] width 120 height 57
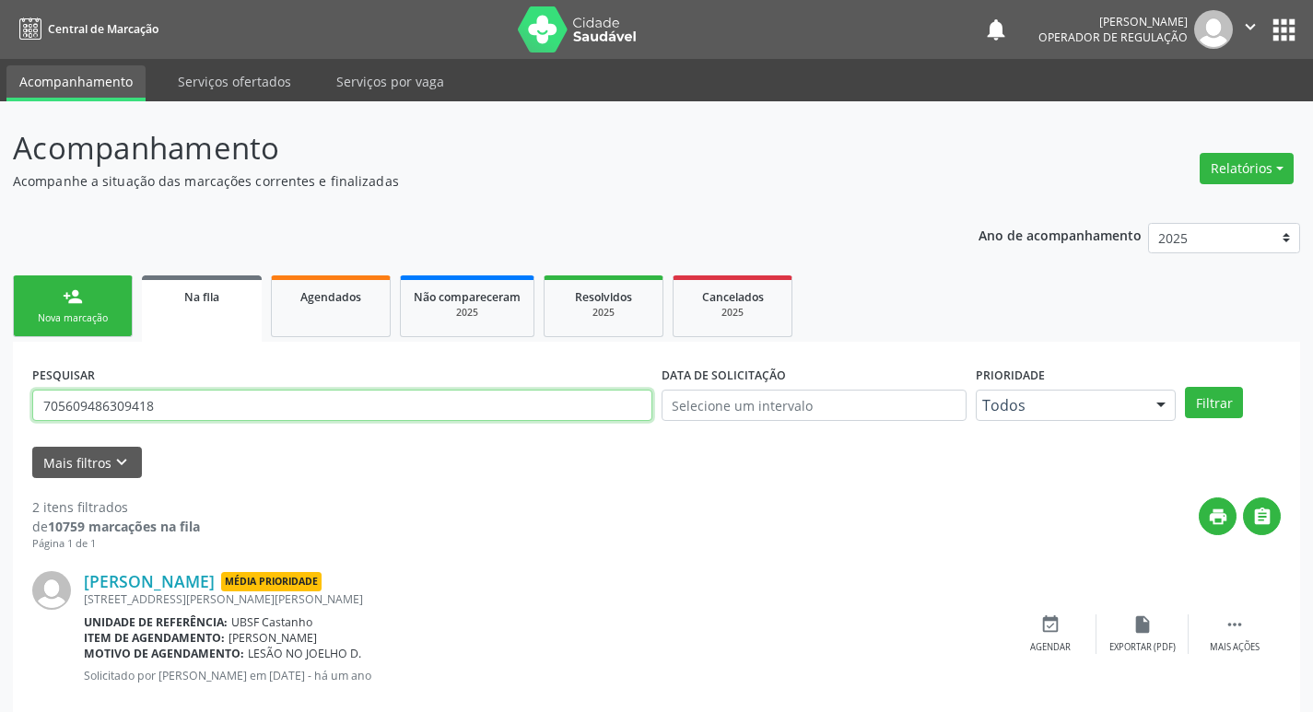
click at [214, 394] on input "705609486309418" at bounding box center [342, 405] width 620 height 31
type input "706003399662045"
click at [1185, 387] on button "Filtrar" at bounding box center [1214, 402] width 58 height 31
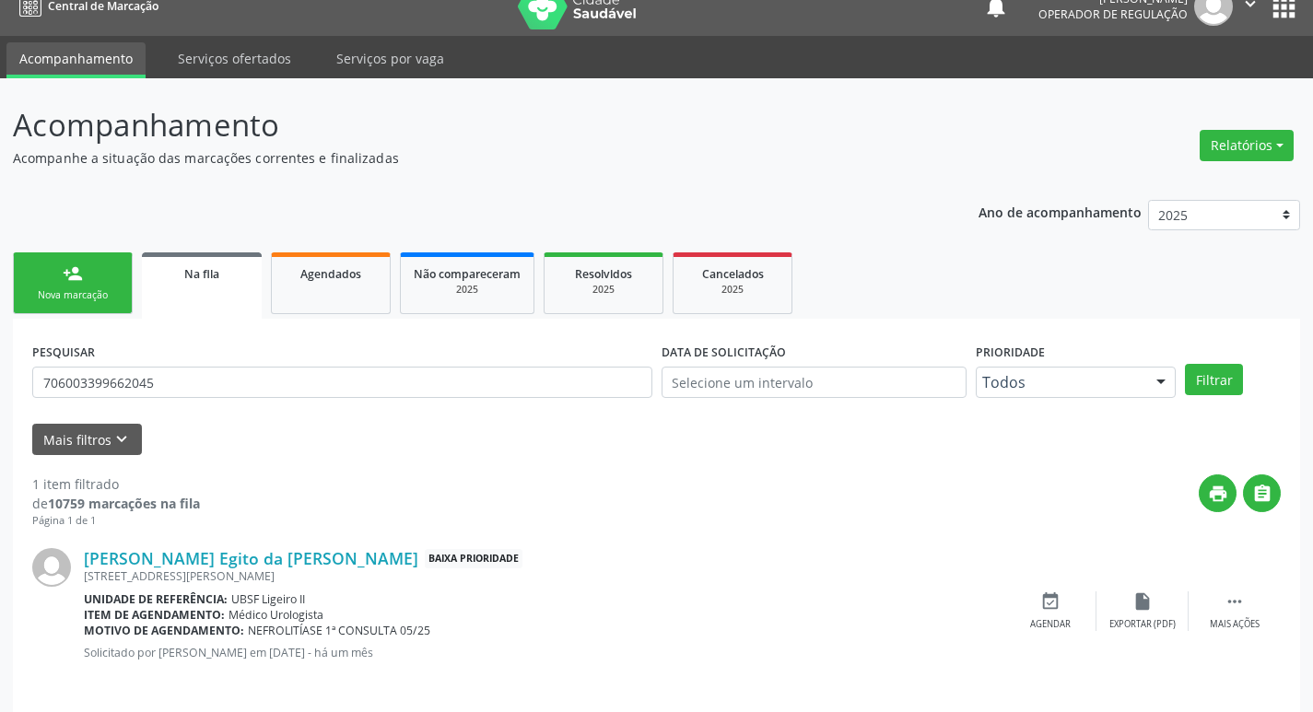
scroll to position [36, 0]
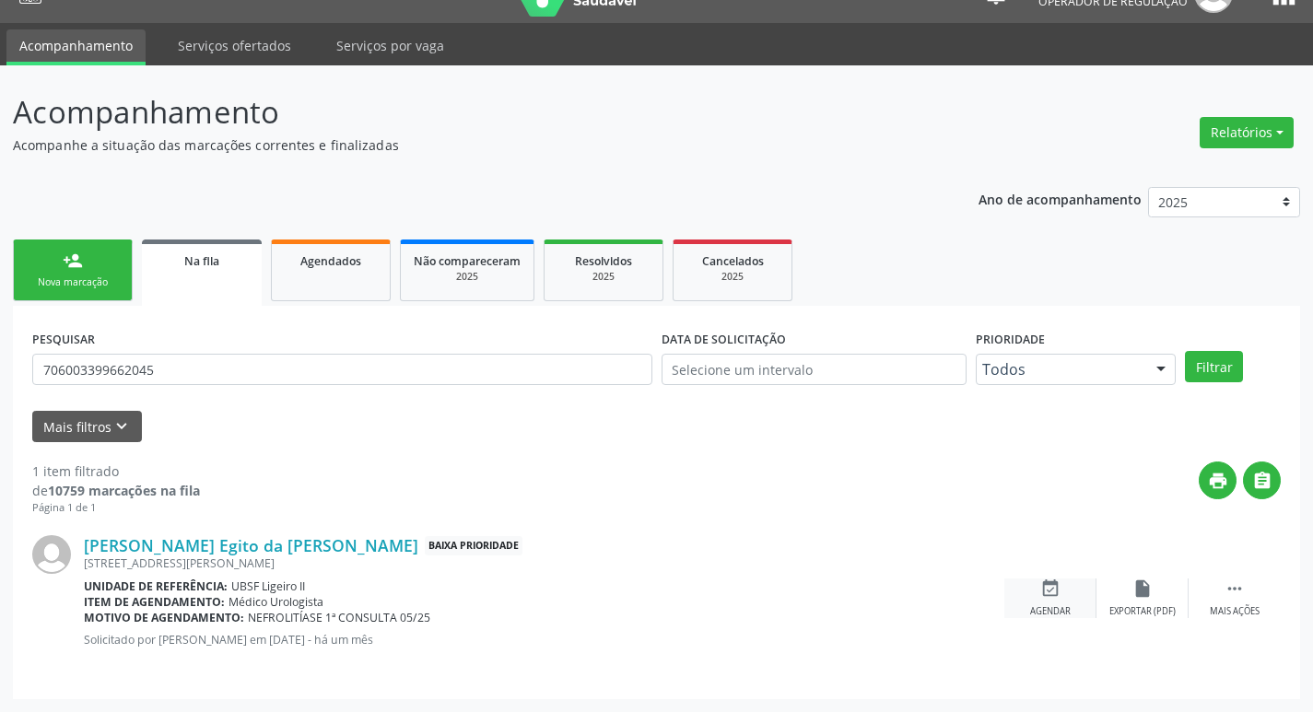
click at [1053, 591] on icon "event_available" at bounding box center [1050, 589] width 20 height 20
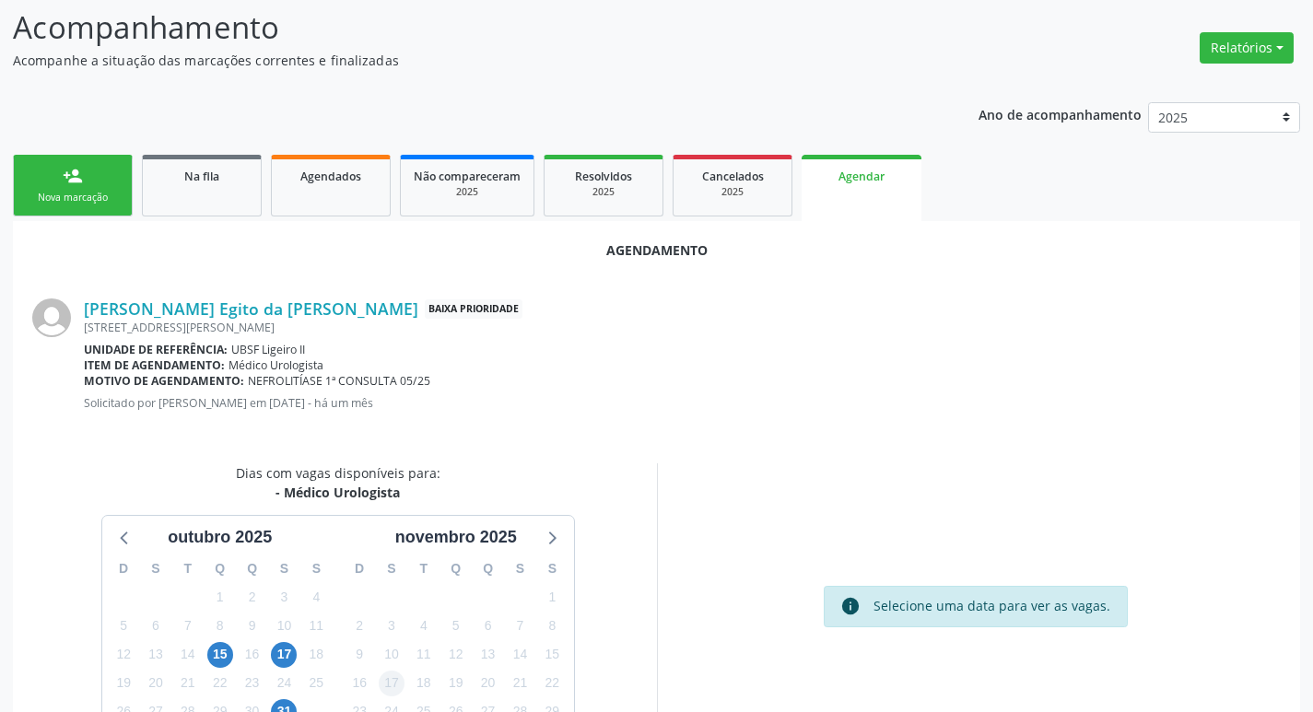
scroll to position [247, 0]
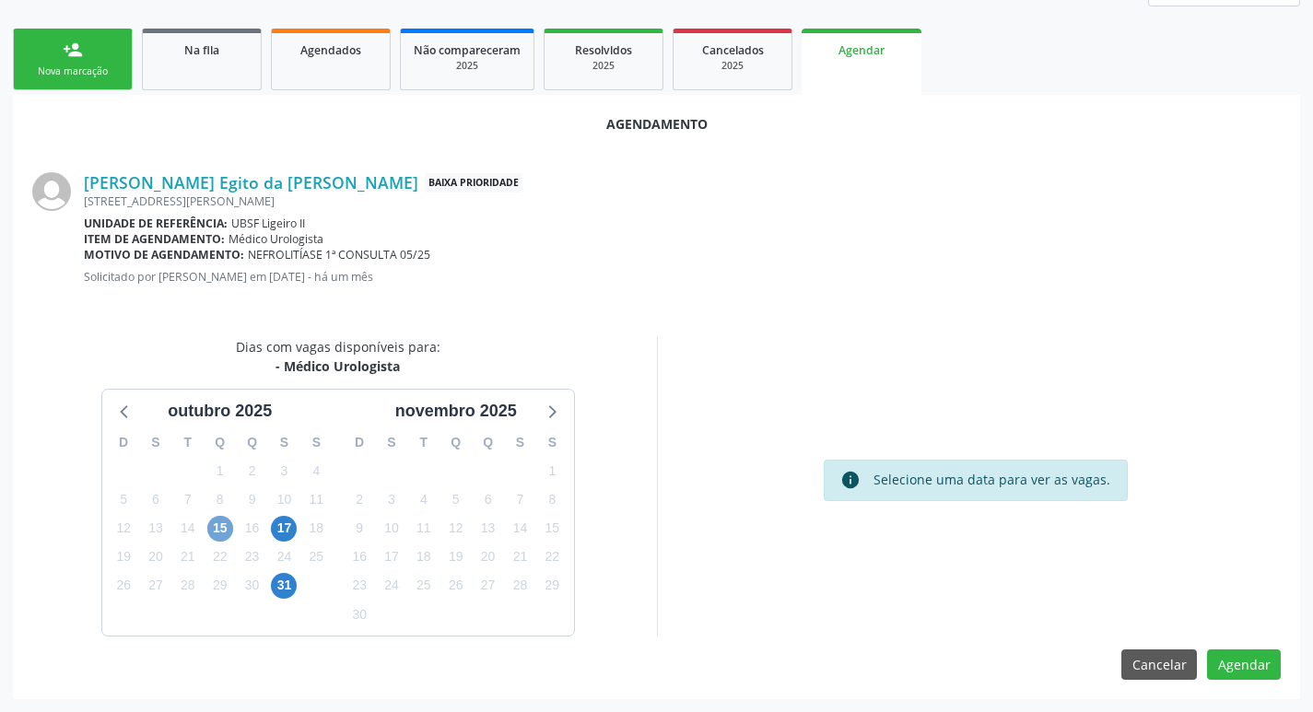
click at [220, 528] on span "15" at bounding box center [220, 529] width 26 height 26
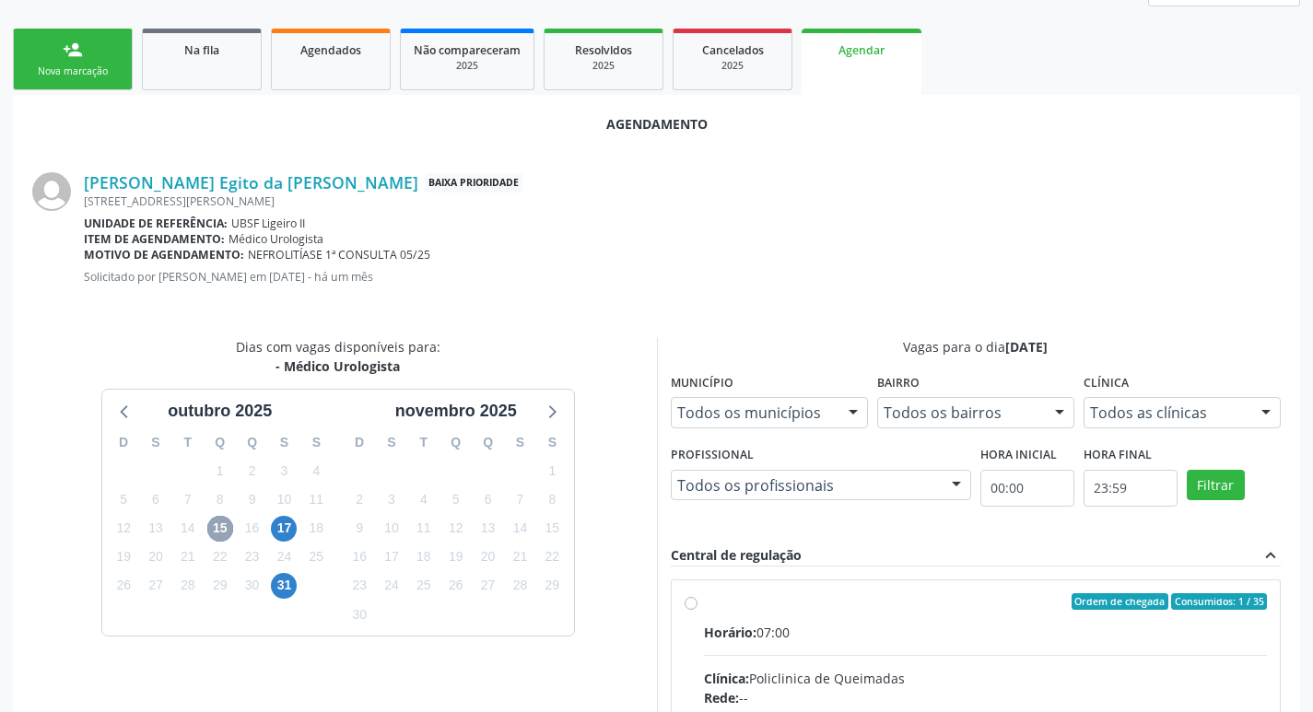
scroll to position [513, 0]
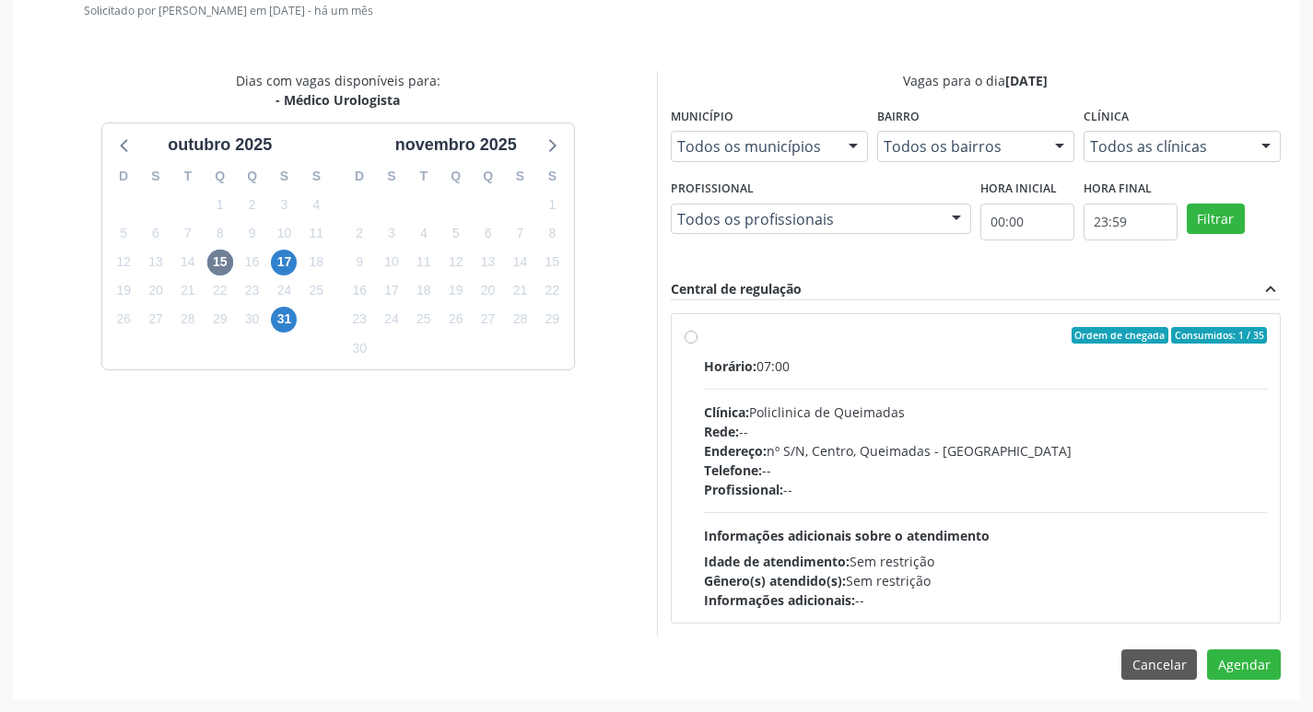
click at [1033, 345] on label "Ordem de chegada Consumidos: 1 / 35 Horário: 07:00 Clínica: Policlinica de Quei…" at bounding box center [986, 468] width 564 height 283
click at [697, 344] on input "Ordem de chegada Consumidos: 1 / 35 Horário: 07:00 Clínica: Policlinica de Quei…" at bounding box center [691, 335] width 13 height 17
radio input "true"
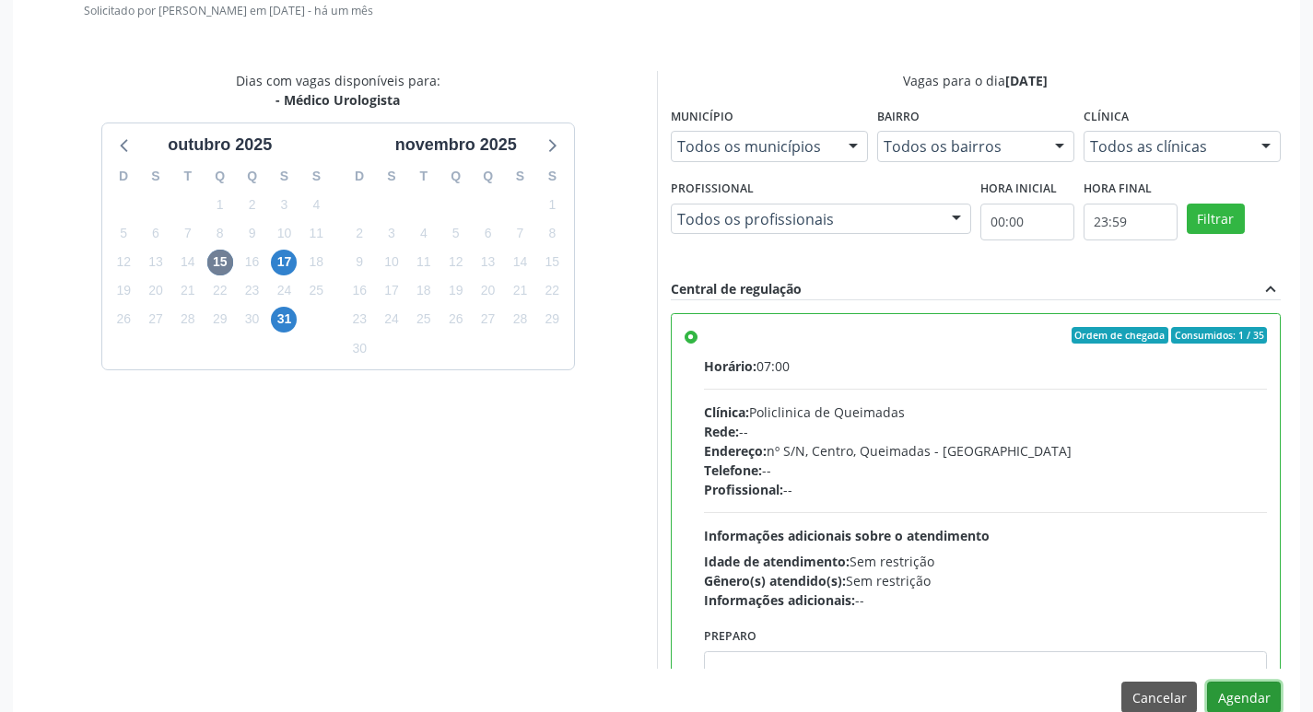
click at [1261, 692] on button "Agendar" at bounding box center [1244, 697] width 74 height 31
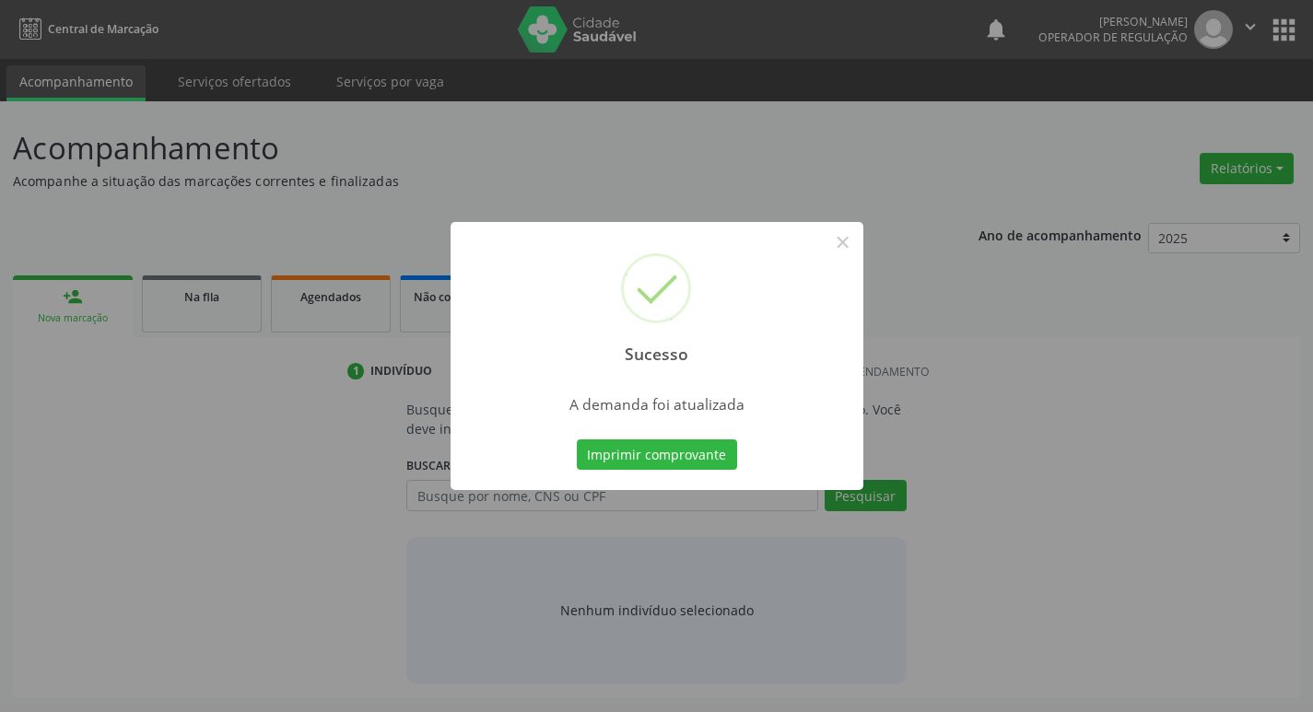
scroll to position [0, 0]
click at [625, 462] on button "Imprimir comprovante" at bounding box center [663, 454] width 160 height 31
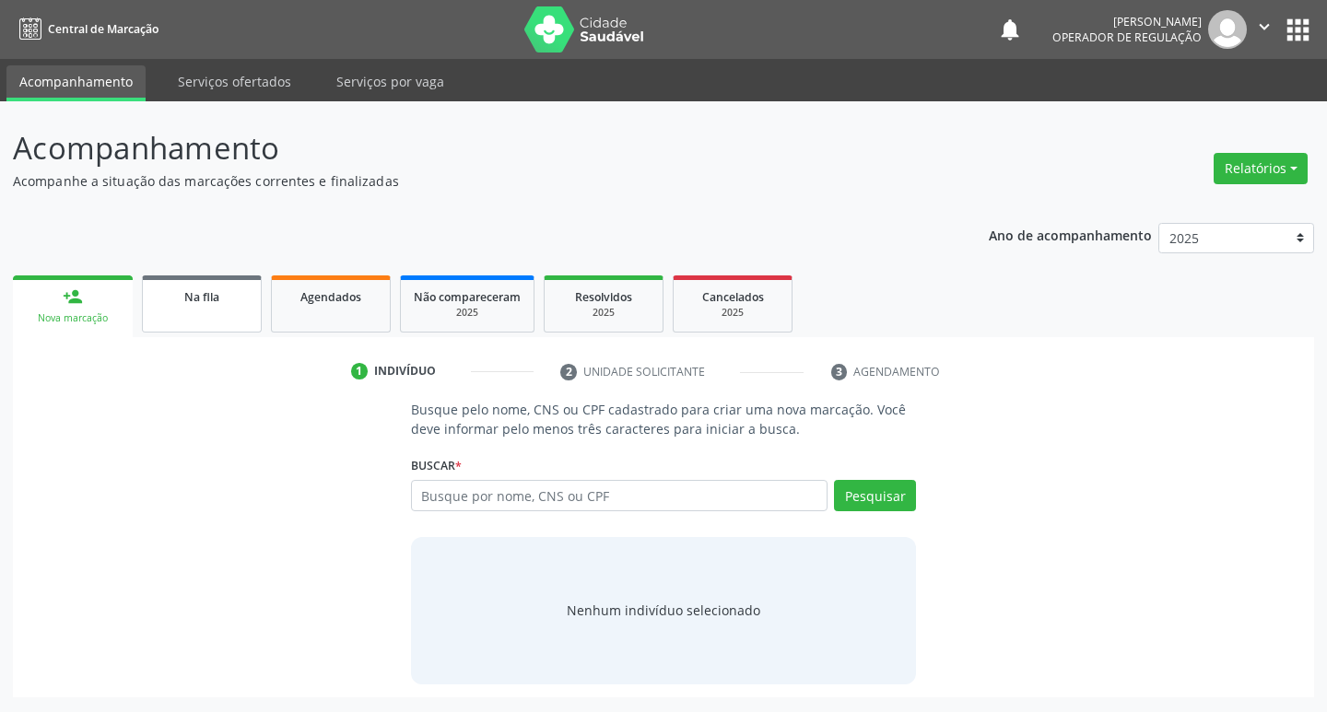
click at [195, 300] on span "Na fila" at bounding box center [201, 297] width 35 height 16
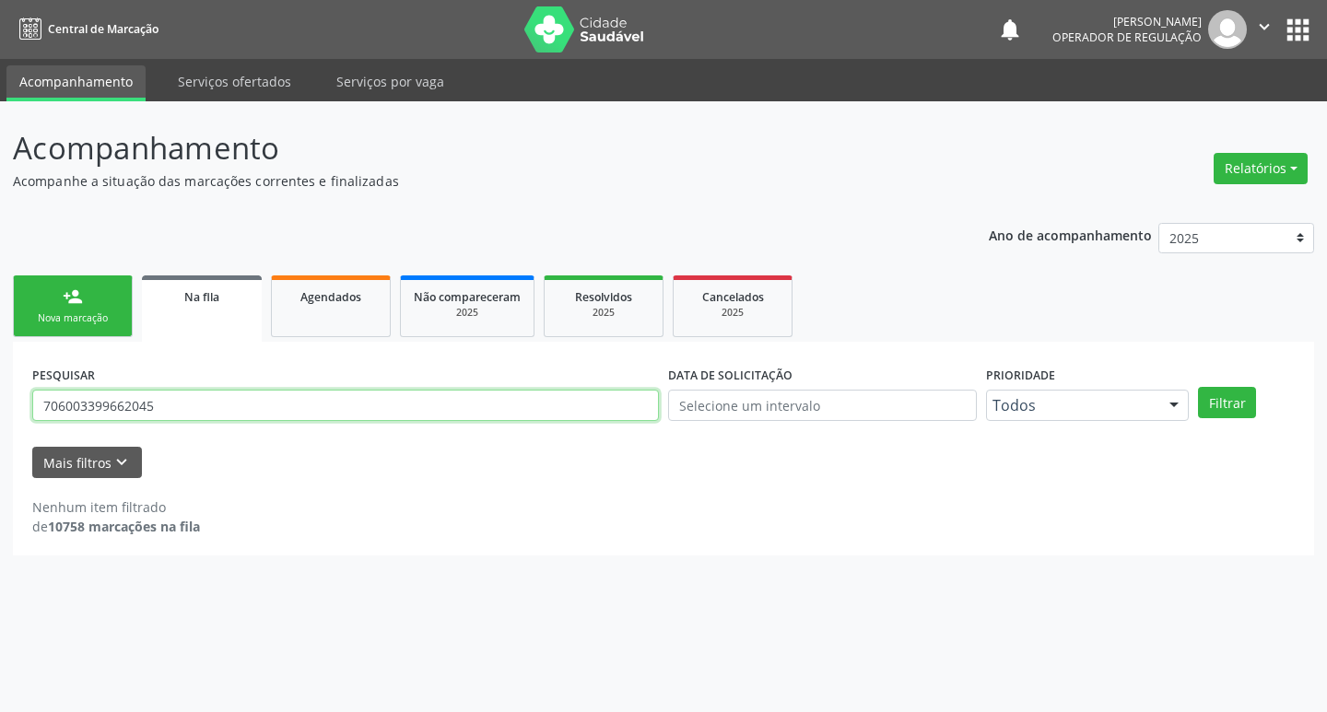
click at [171, 399] on input "706003399662045" at bounding box center [345, 405] width 627 height 31
type input "700908953007794"
click at [1198, 387] on button "Filtrar" at bounding box center [1227, 402] width 58 height 31
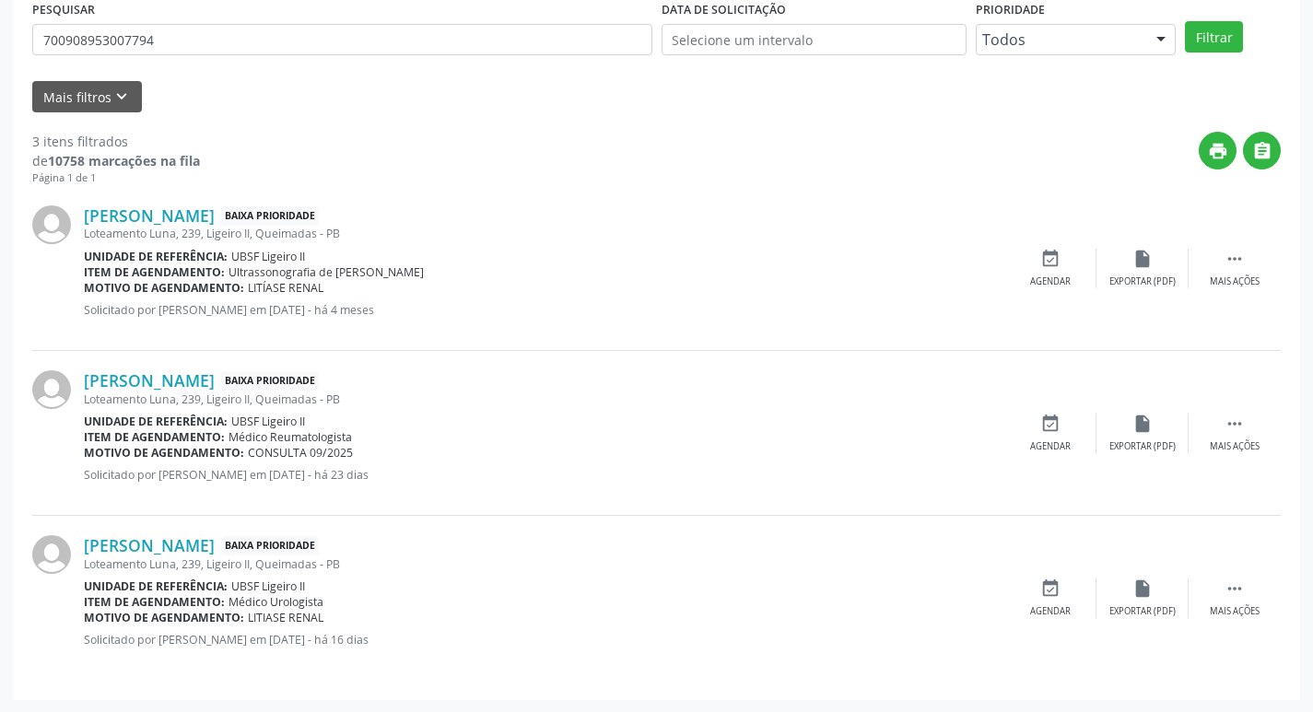
scroll to position [367, 0]
click at [1049, 594] on icon "event_available" at bounding box center [1050, 588] width 20 height 20
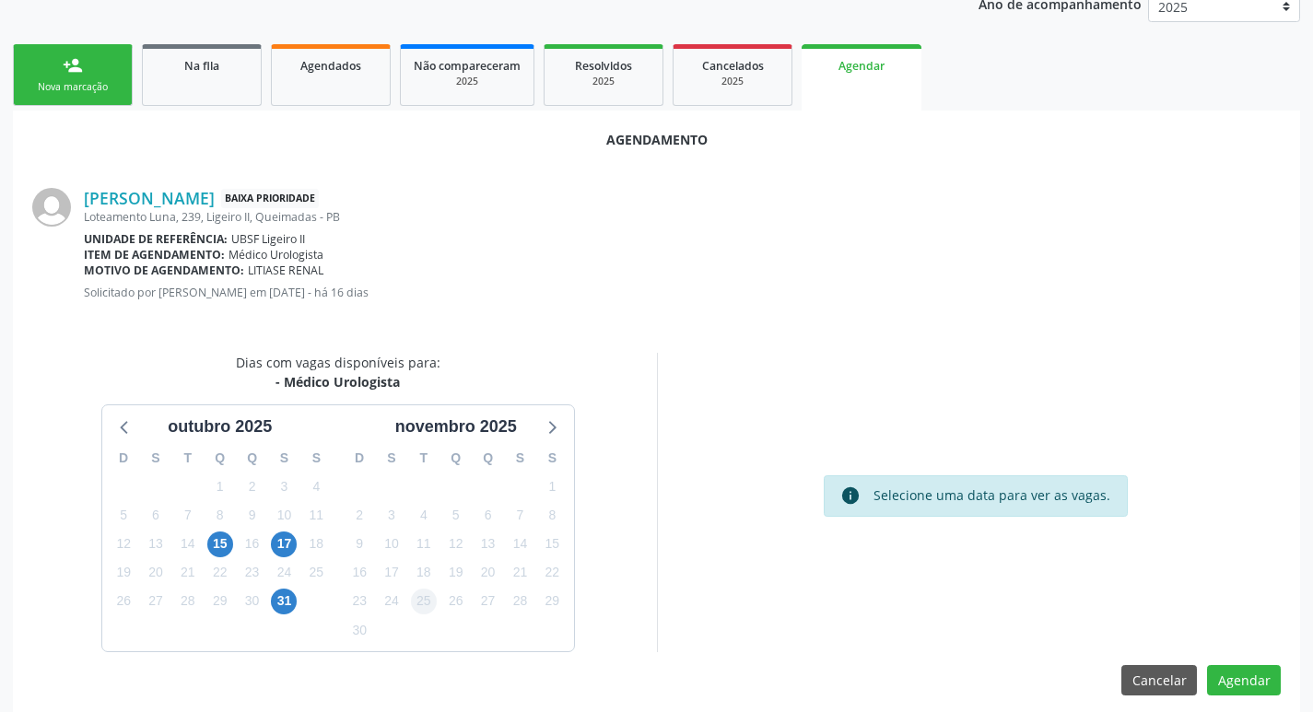
scroll to position [247, 0]
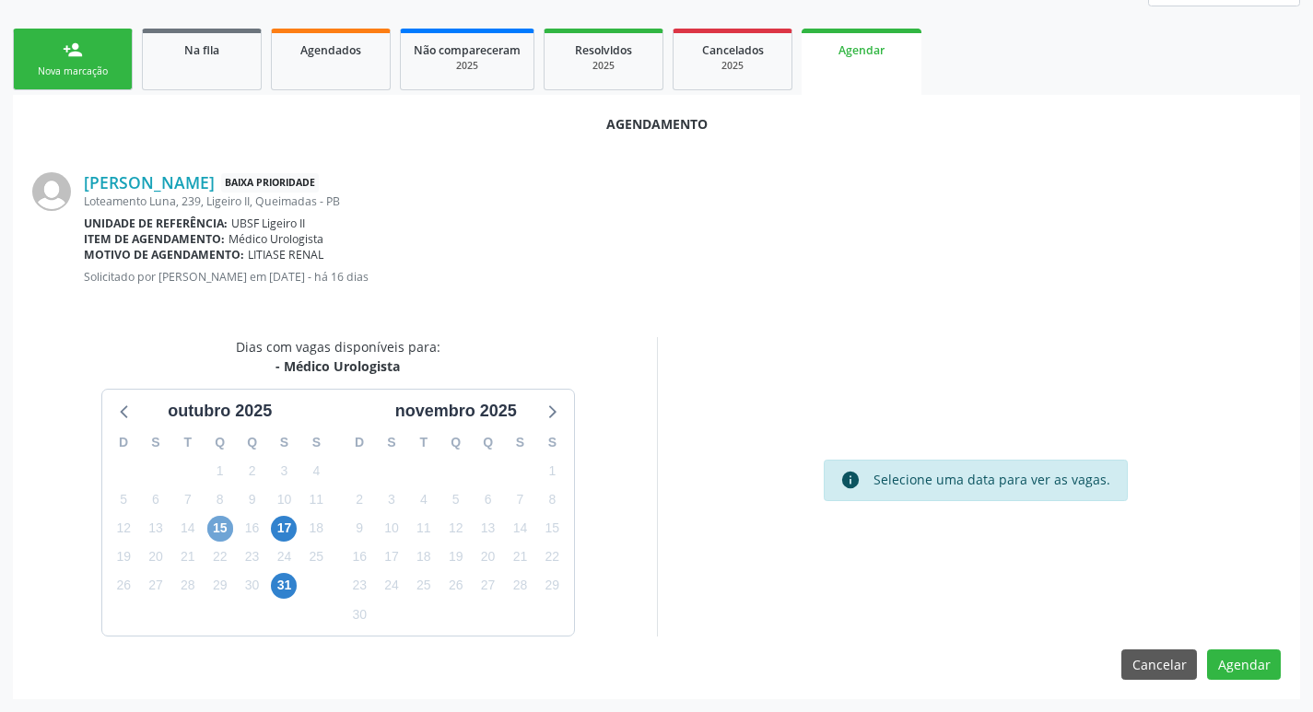
click at [217, 525] on span "15" at bounding box center [220, 529] width 26 height 26
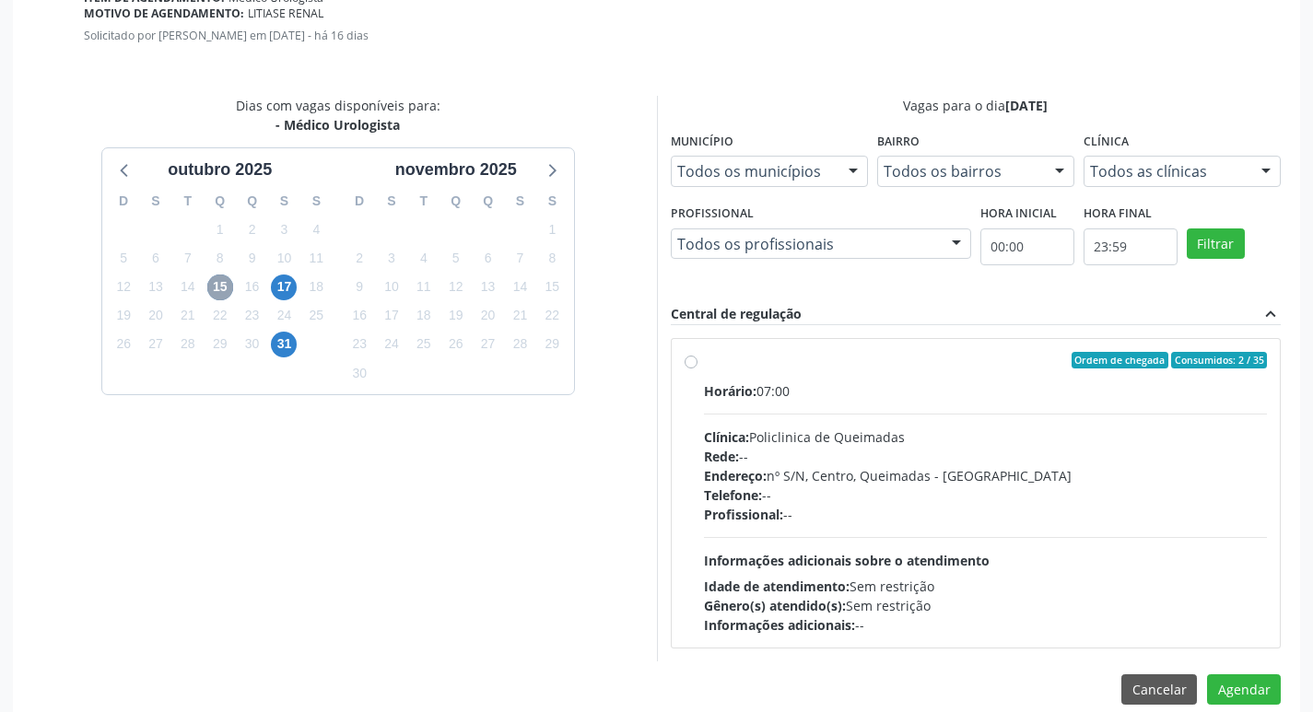
scroll to position [513, 0]
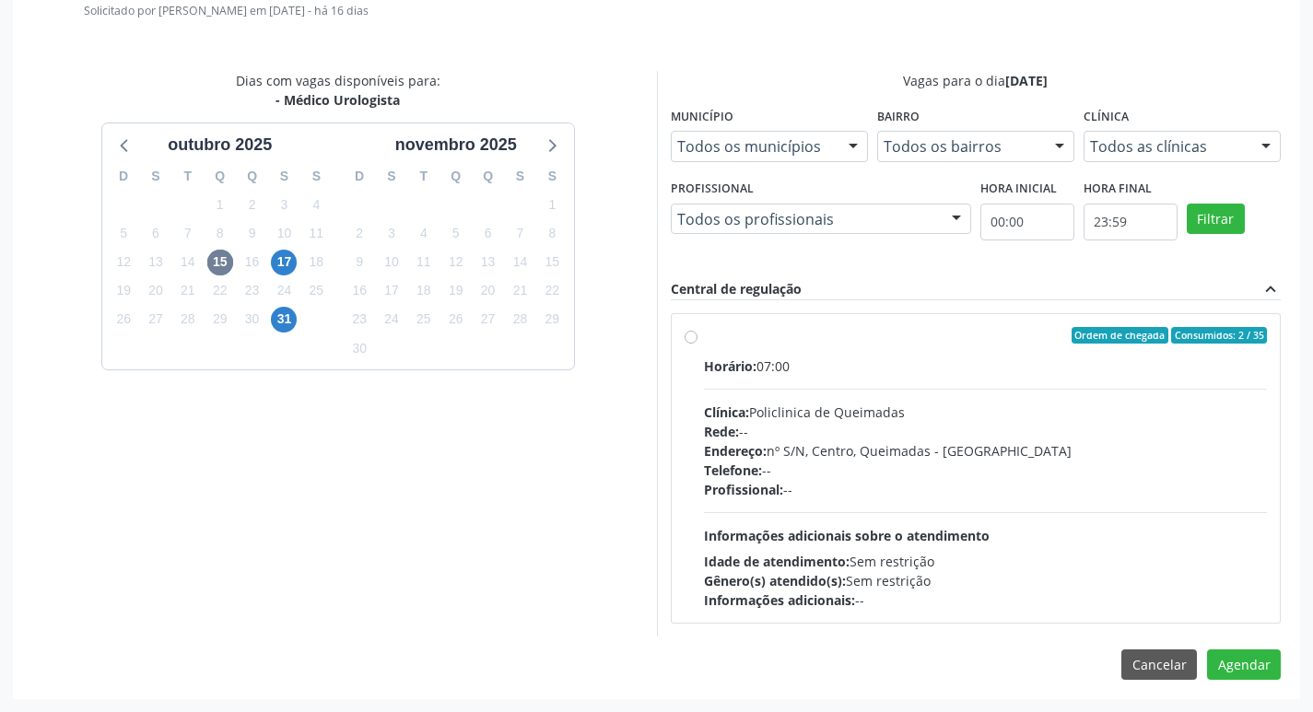
click at [990, 348] on label "Ordem de chegada Consumidos: 2 / 35 Horário: 07:00 Clínica: Policlinica de Quei…" at bounding box center [986, 468] width 564 height 283
click at [697, 344] on input "Ordem de chegada Consumidos: 2 / 35 Horário: 07:00 Clínica: Policlinica de Quei…" at bounding box center [691, 335] width 13 height 17
radio input "true"
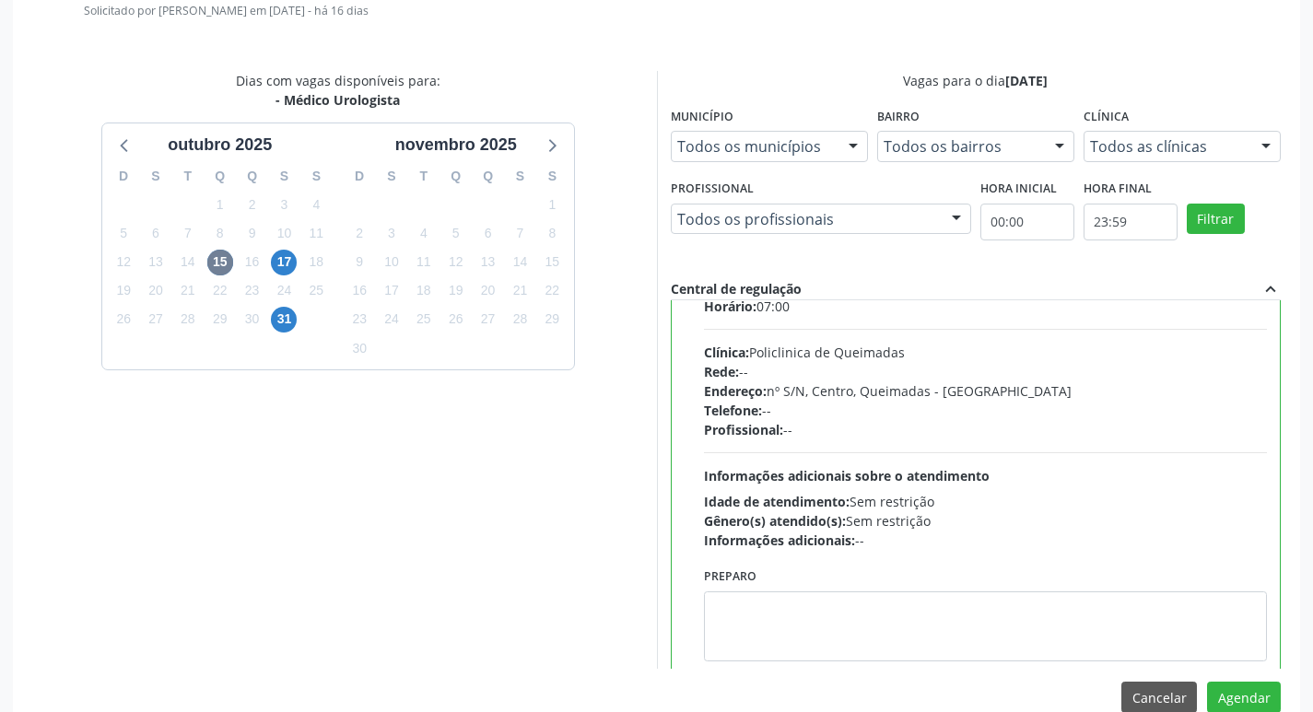
scroll to position [91, 0]
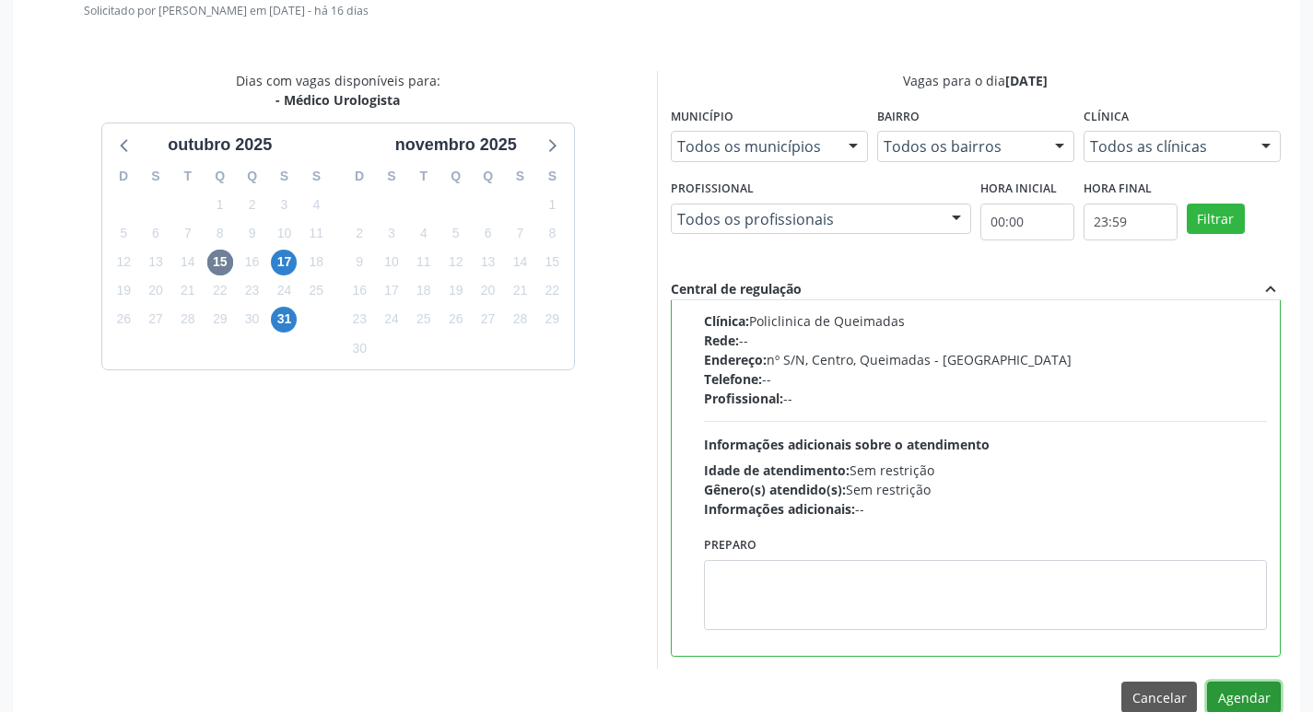
click at [1239, 706] on button "Agendar" at bounding box center [1244, 697] width 74 height 31
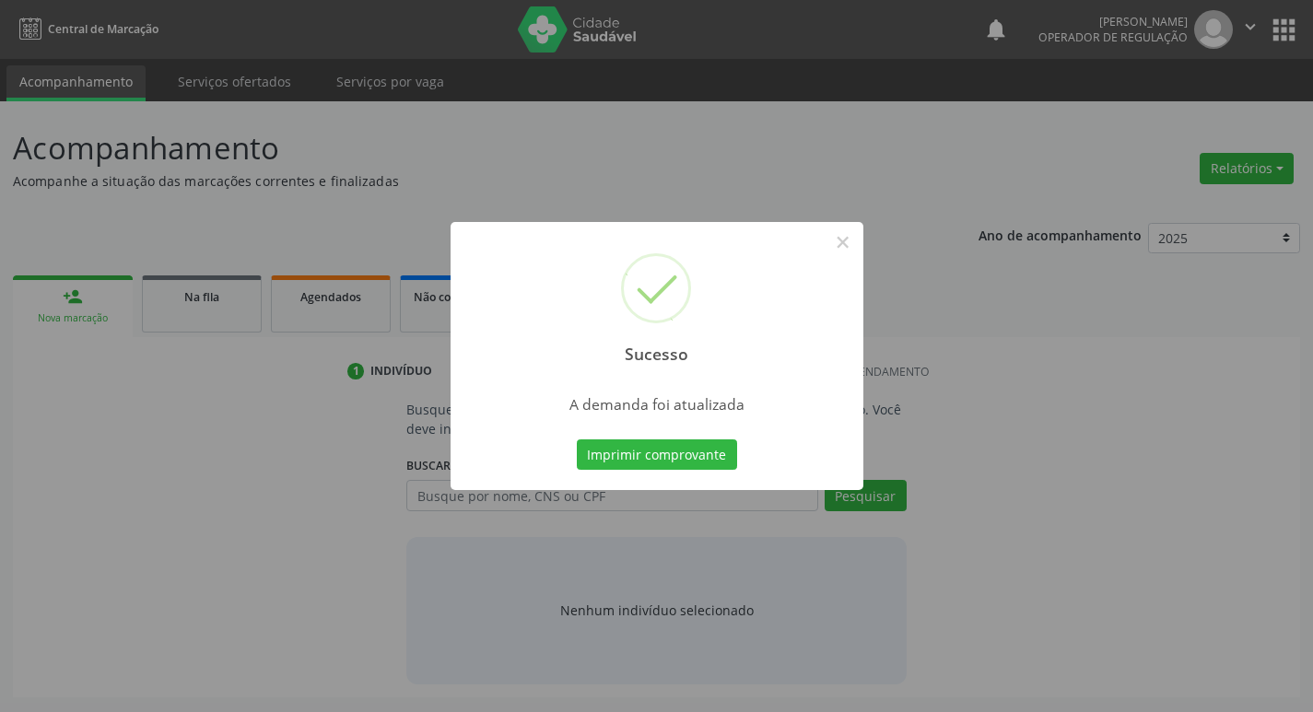
scroll to position [0, 0]
click at [690, 459] on button "Imprimir comprovante" at bounding box center [663, 454] width 160 height 31
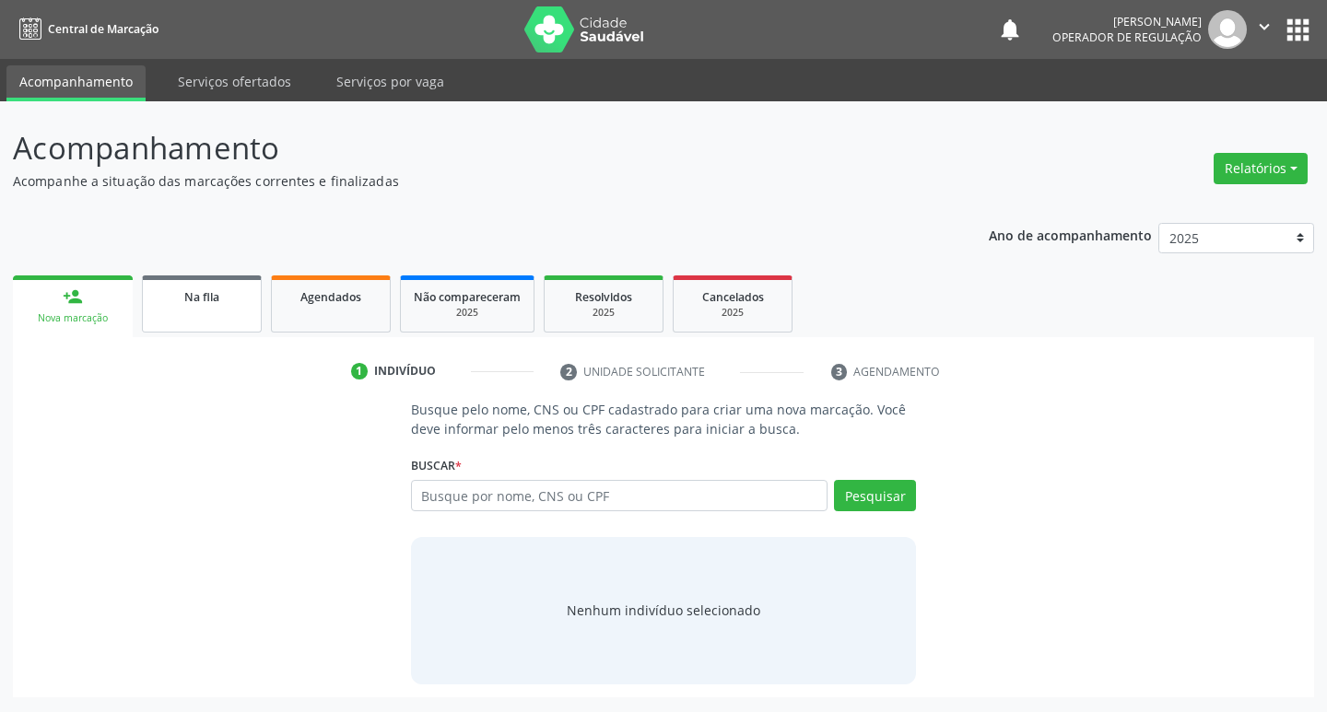
click at [210, 310] on link "Na fila" at bounding box center [202, 303] width 120 height 57
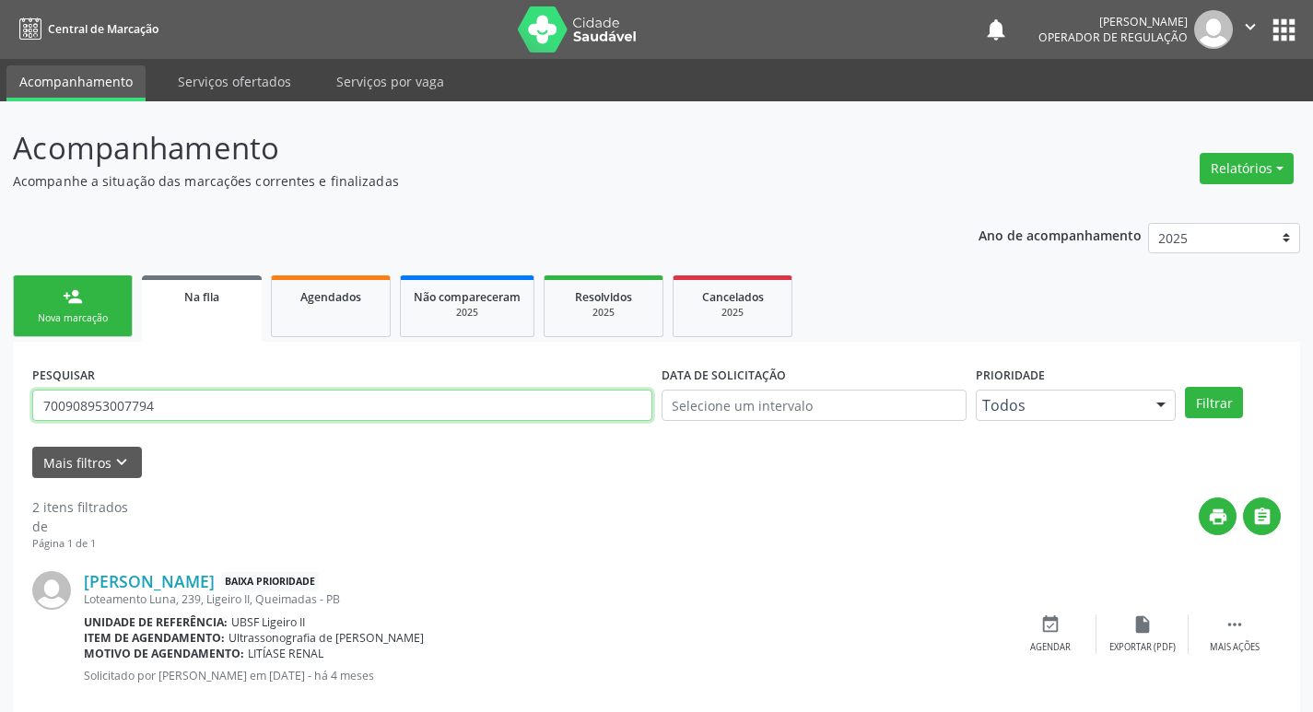
click at [266, 390] on input "700908953007794" at bounding box center [342, 405] width 620 height 31
type input "703405876406800"
click at [1185, 387] on button "Filtrar" at bounding box center [1214, 402] width 58 height 31
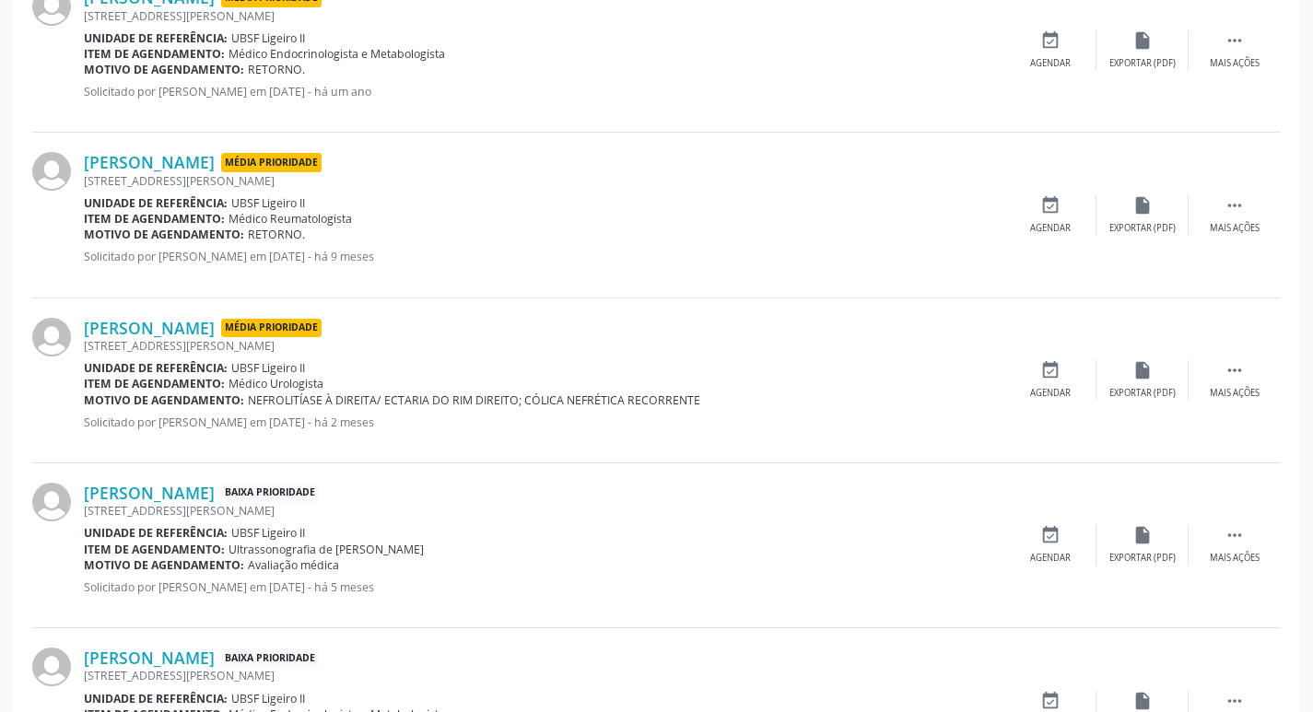
scroll to position [750, 0]
click at [1051, 368] on icon "event_available" at bounding box center [1050, 369] width 20 height 20
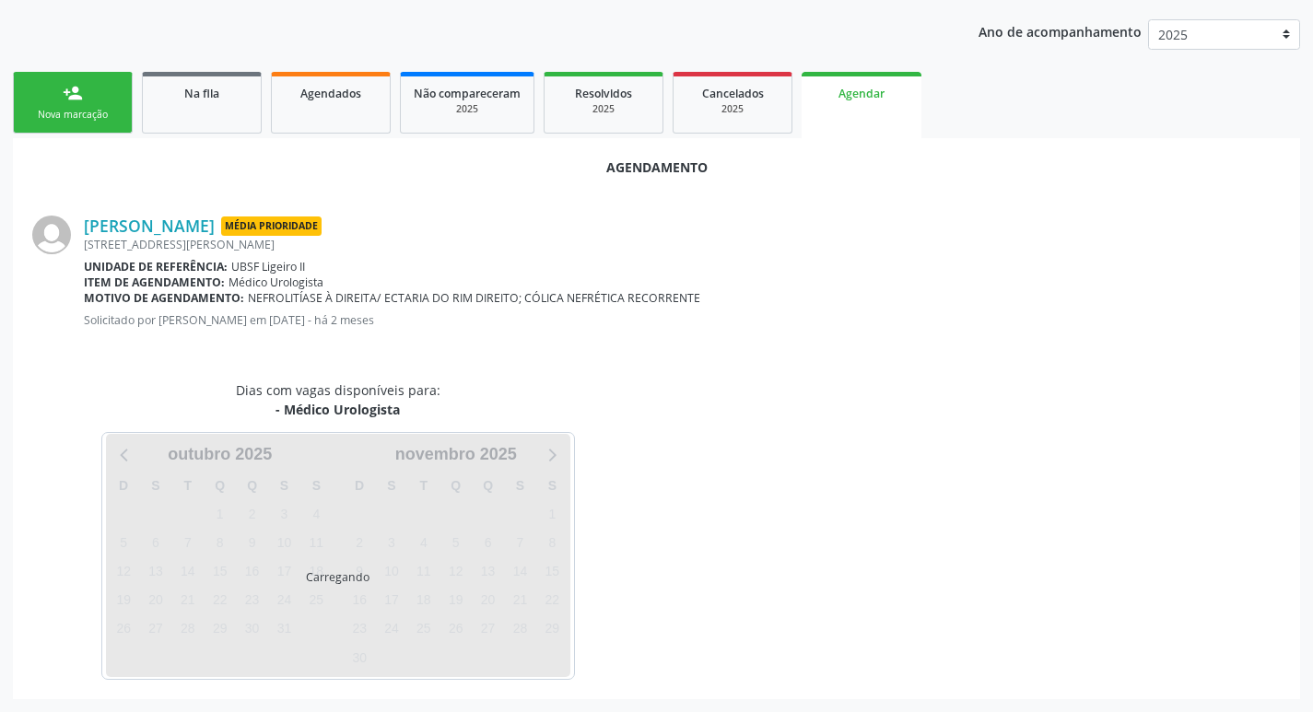
scroll to position [247, 0]
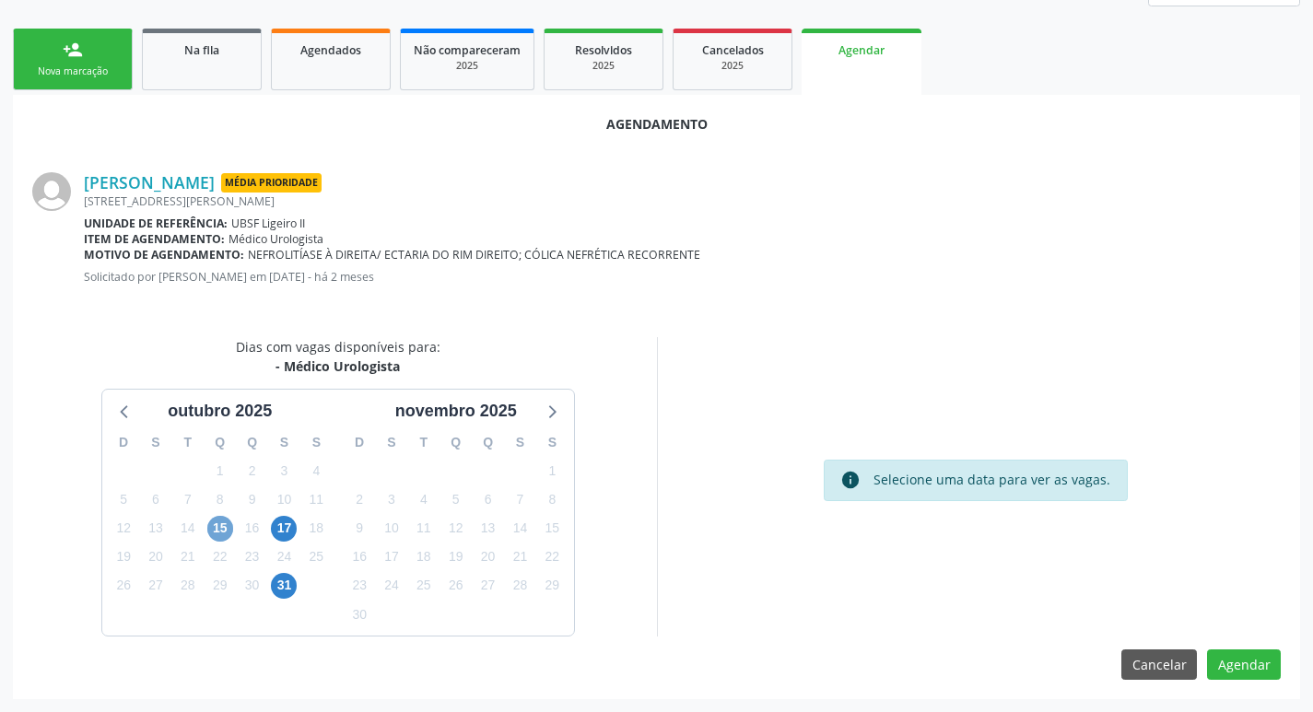
click at [217, 522] on span "15" at bounding box center [220, 529] width 26 height 26
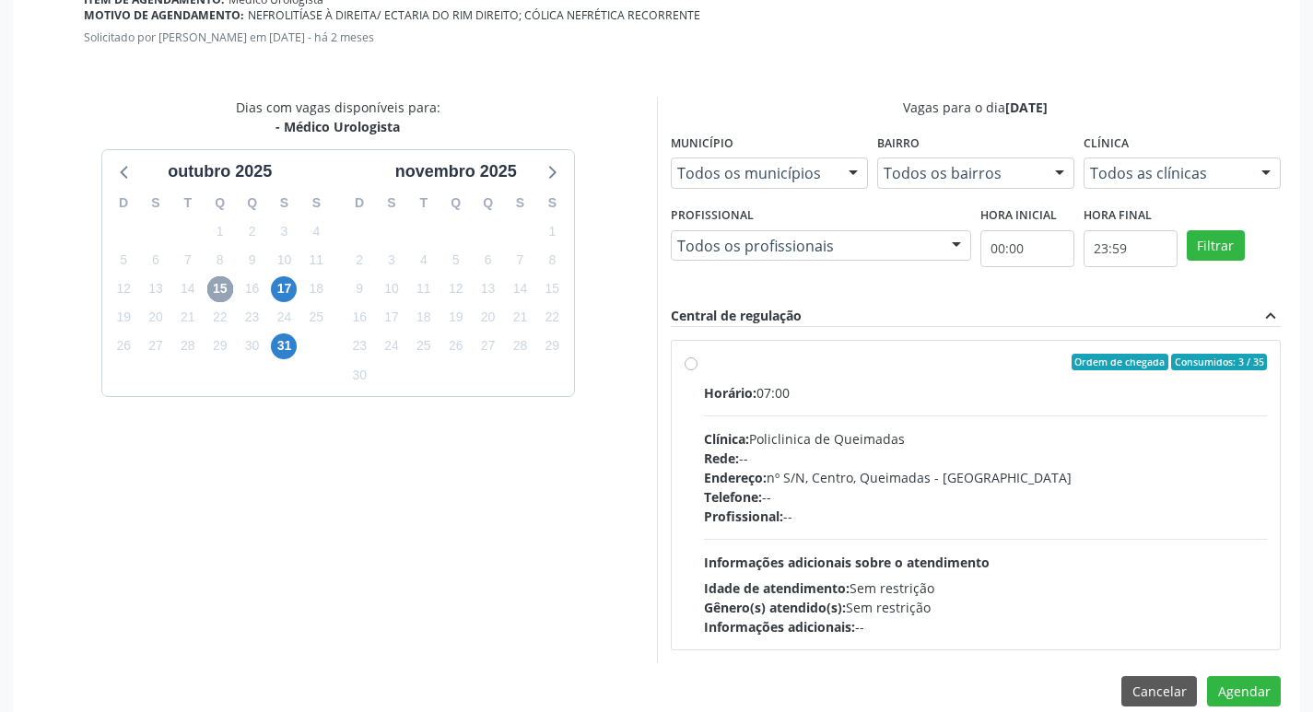
scroll to position [513, 0]
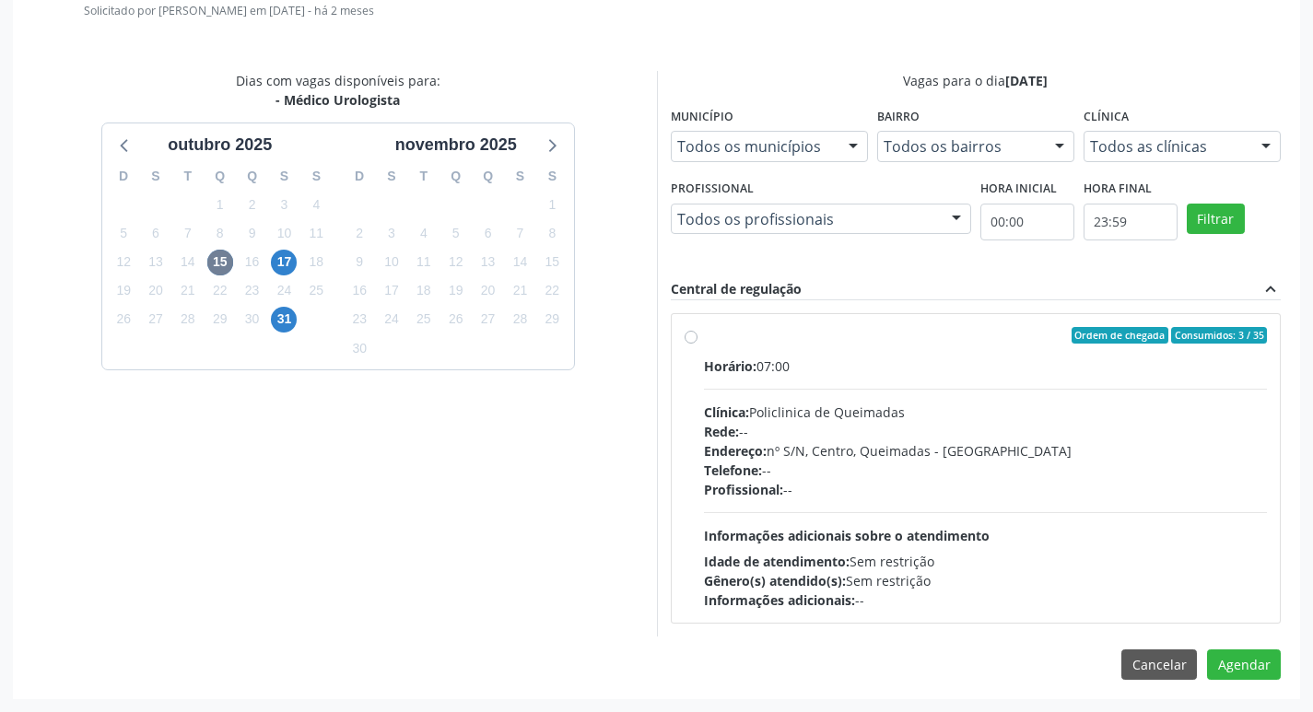
click at [1063, 358] on div "Horário: 07:00" at bounding box center [986, 366] width 564 height 19
click at [697, 344] on input "Ordem de chegada Consumidos: 3 / 35 Horário: 07:00 Clínica: Policlinica de Quei…" at bounding box center [691, 335] width 13 height 17
radio input "true"
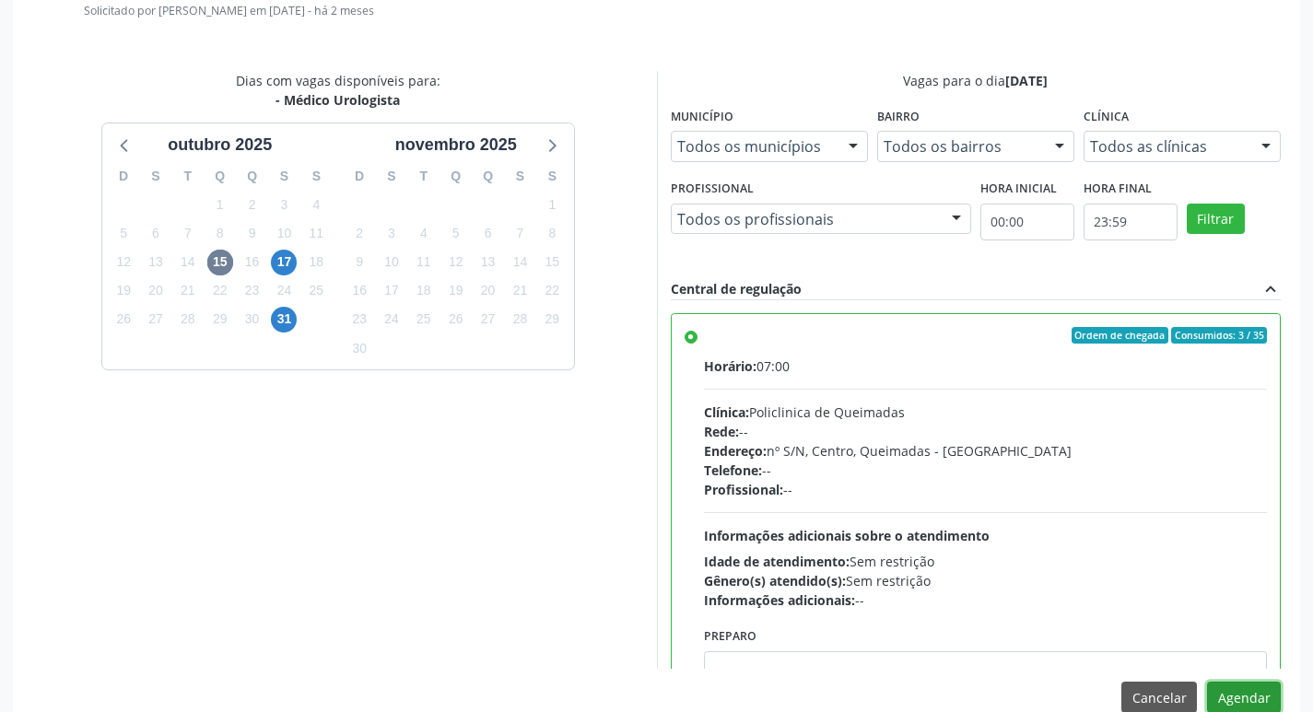
click at [1270, 696] on button "Agendar" at bounding box center [1244, 697] width 74 height 31
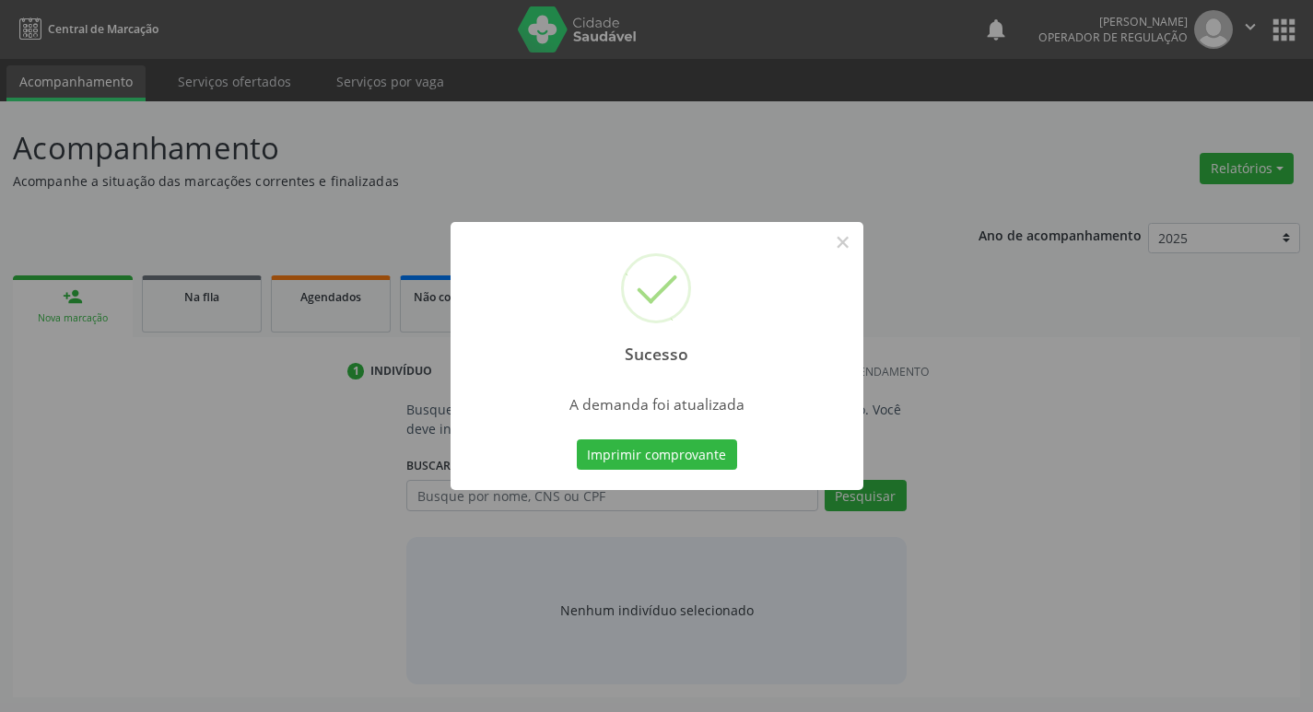
scroll to position [0, 0]
click at [714, 451] on button "Imprimir comprovante" at bounding box center [663, 454] width 160 height 31
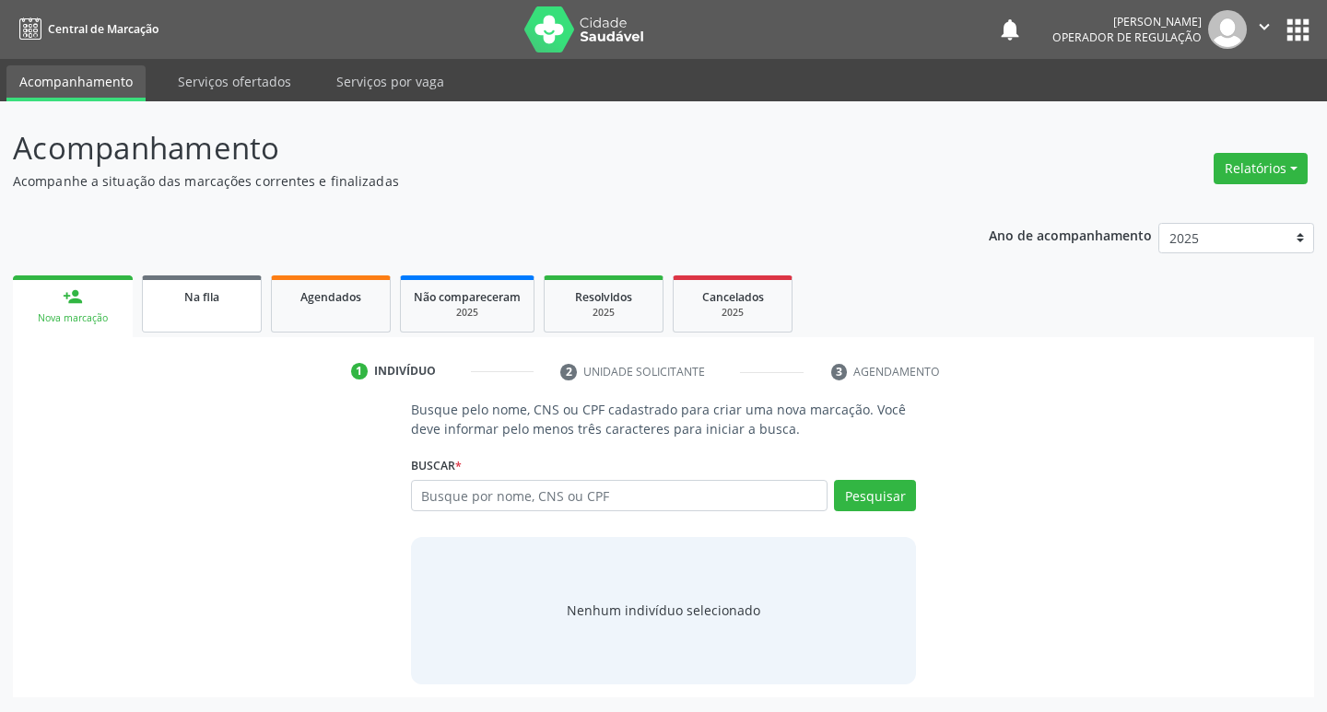
click at [232, 289] on div "Na fila" at bounding box center [202, 296] width 92 height 19
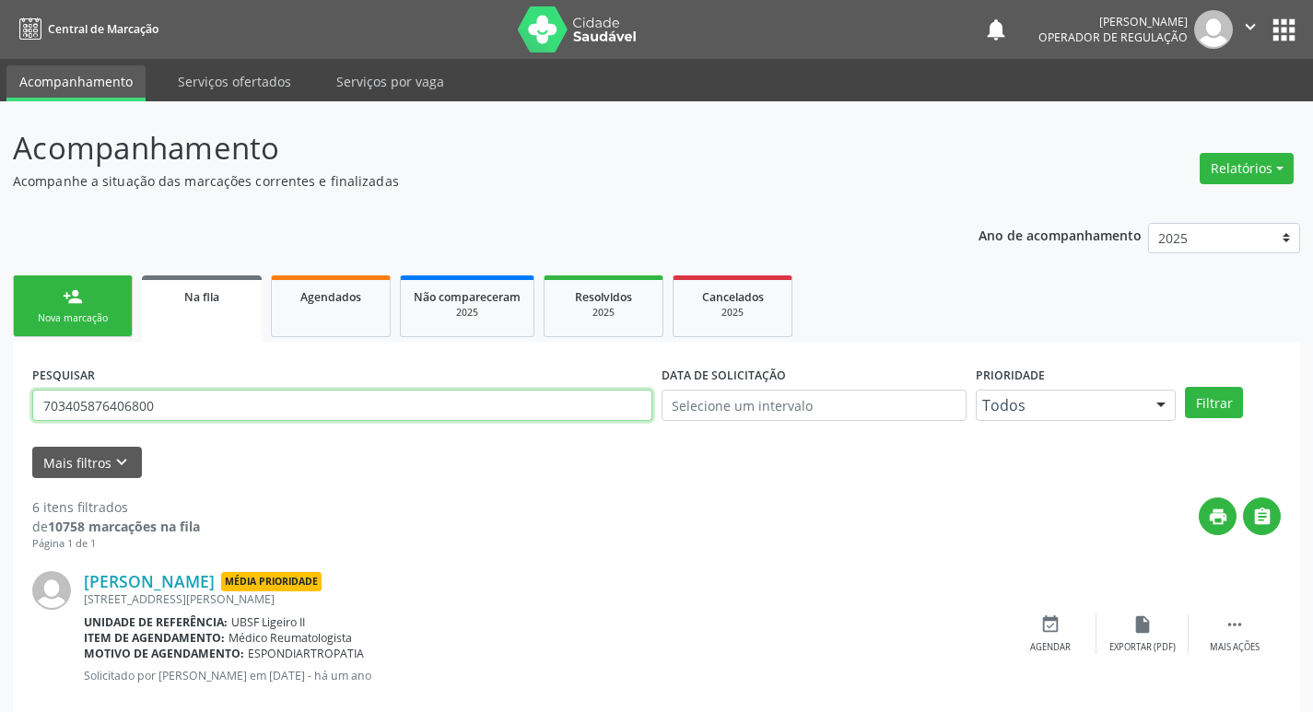
click at [173, 414] on input "703405876406800" at bounding box center [342, 405] width 620 height 31
type input "703208664400196"
click at [1185, 387] on button "Filtrar" at bounding box center [1214, 402] width 58 height 31
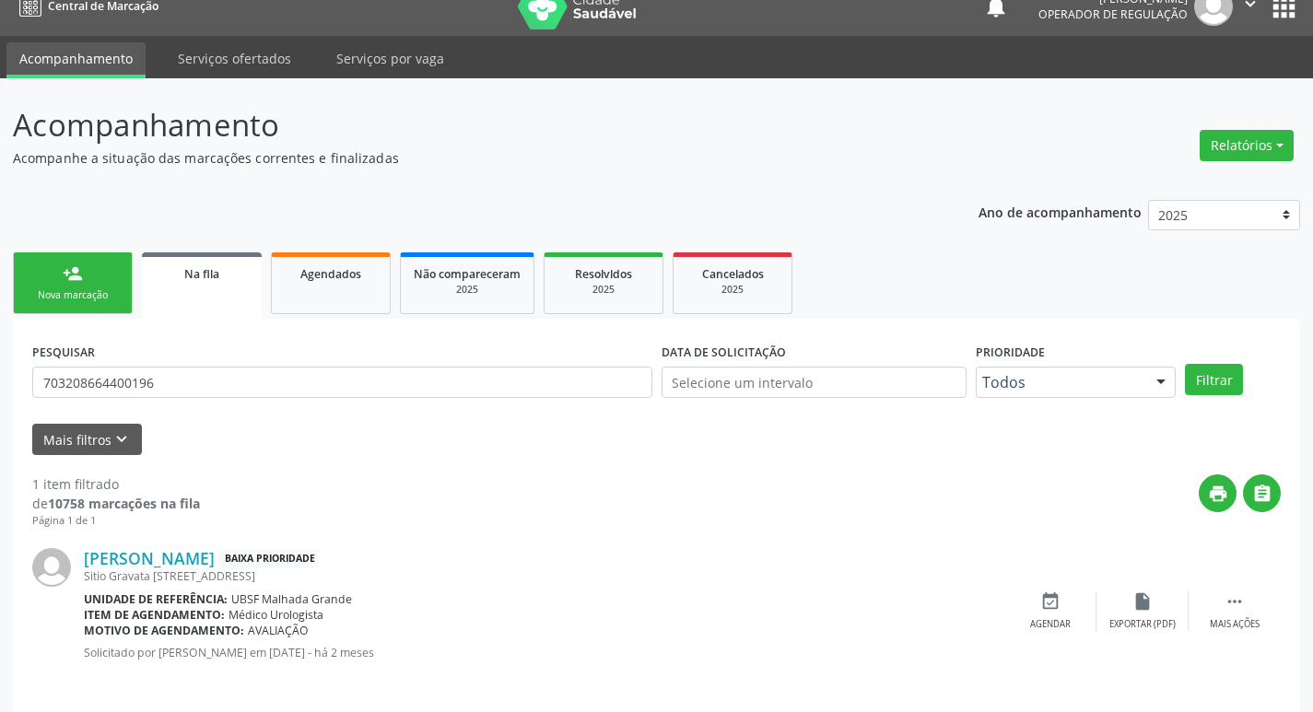
scroll to position [36, 0]
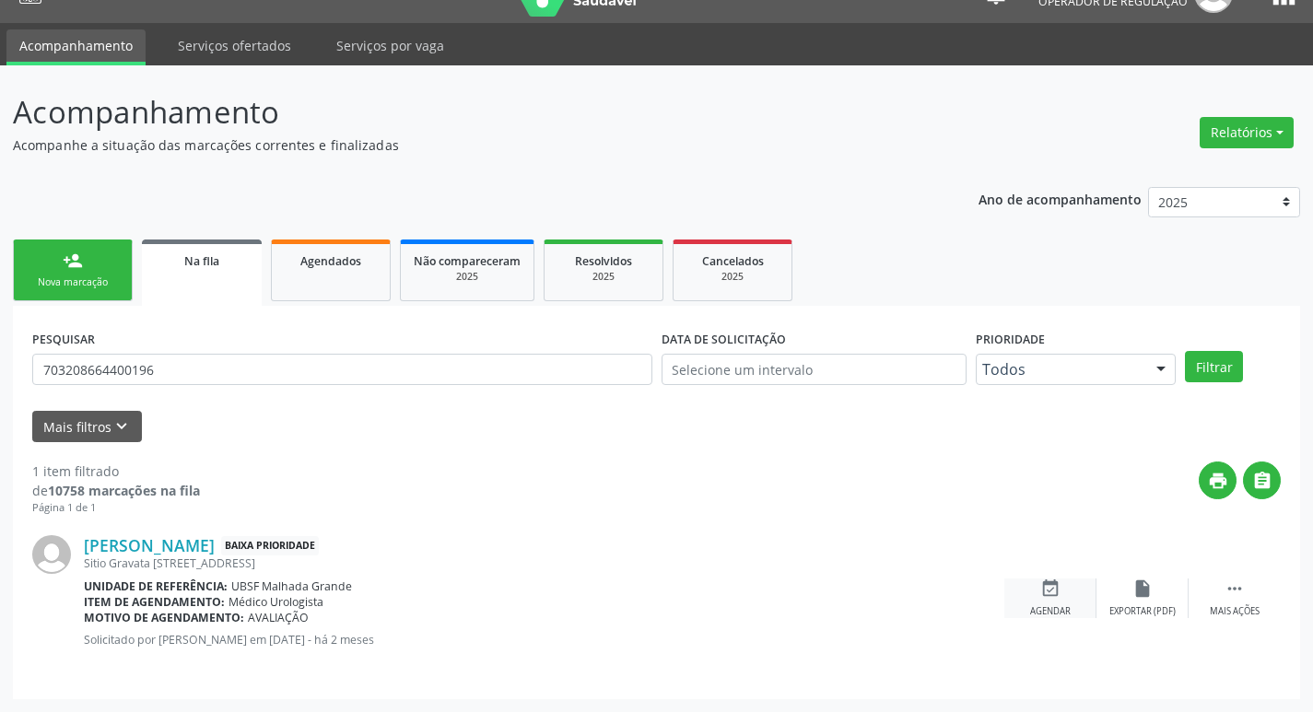
click at [1048, 592] on icon "event_available" at bounding box center [1050, 589] width 20 height 20
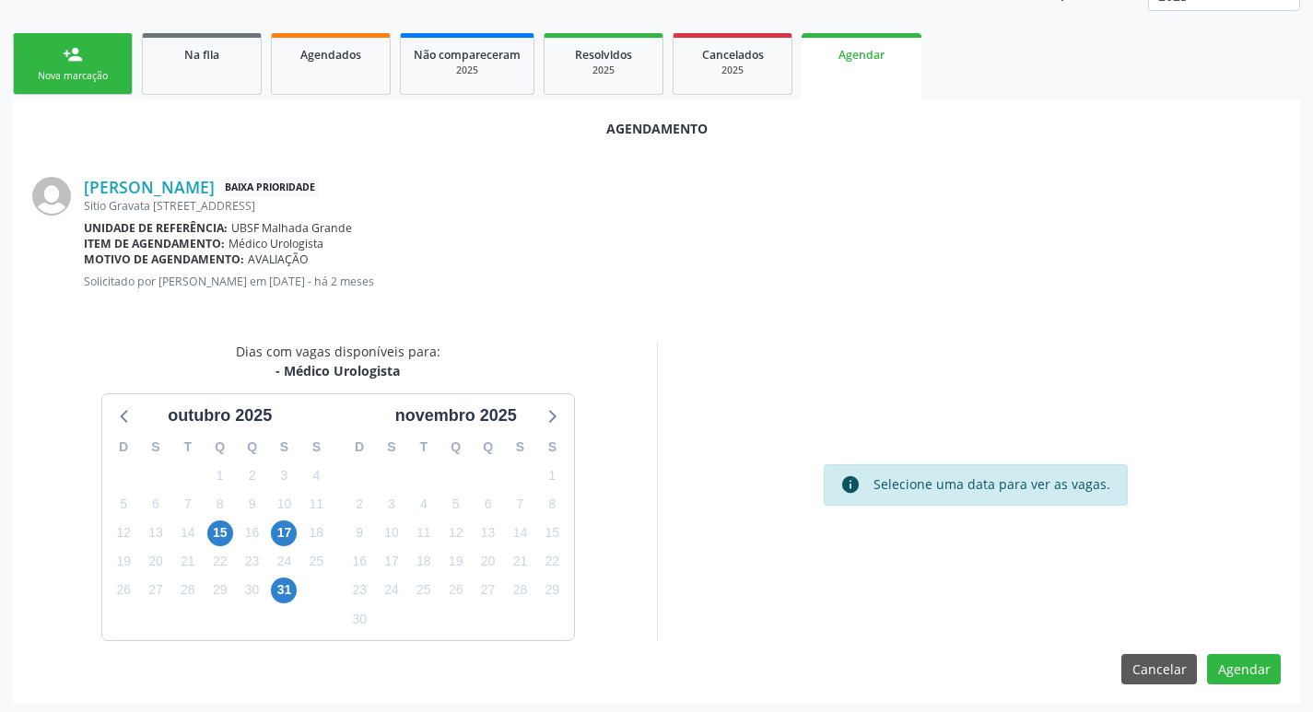
scroll to position [247, 0]
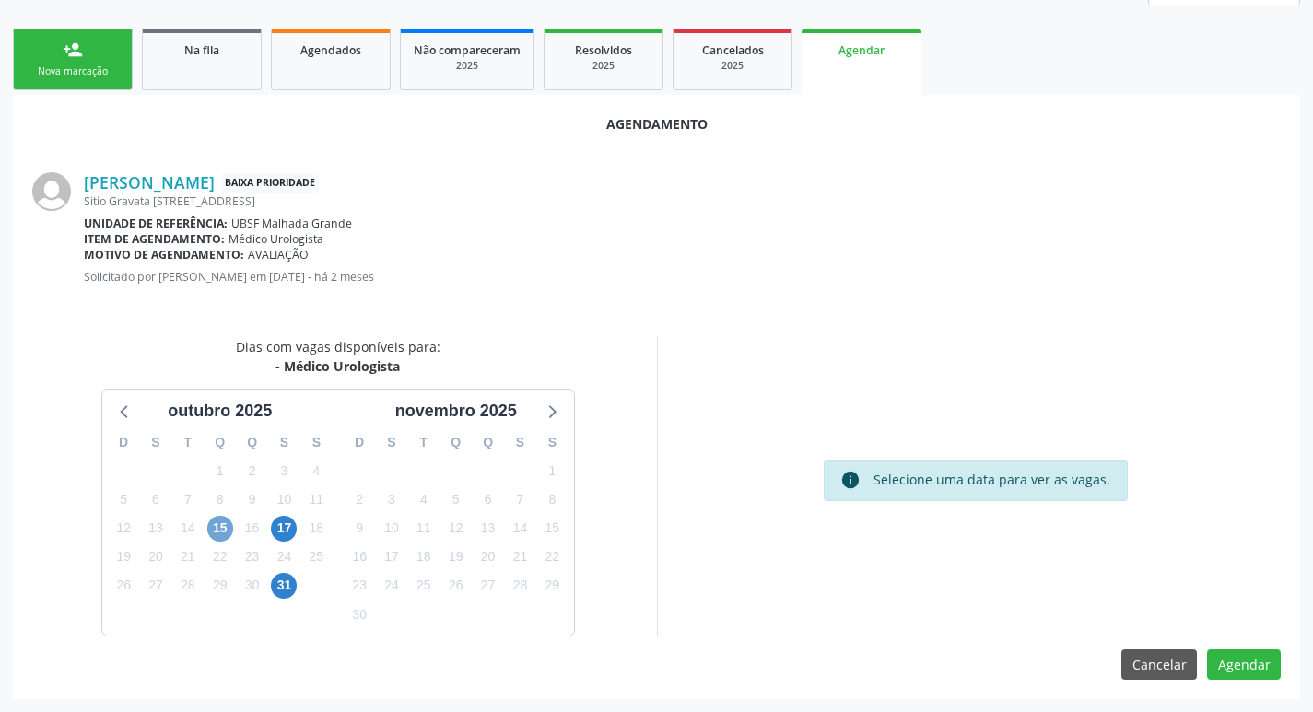
click at [223, 533] on span "15" at bounding box center [220, 529] width 26 height 26
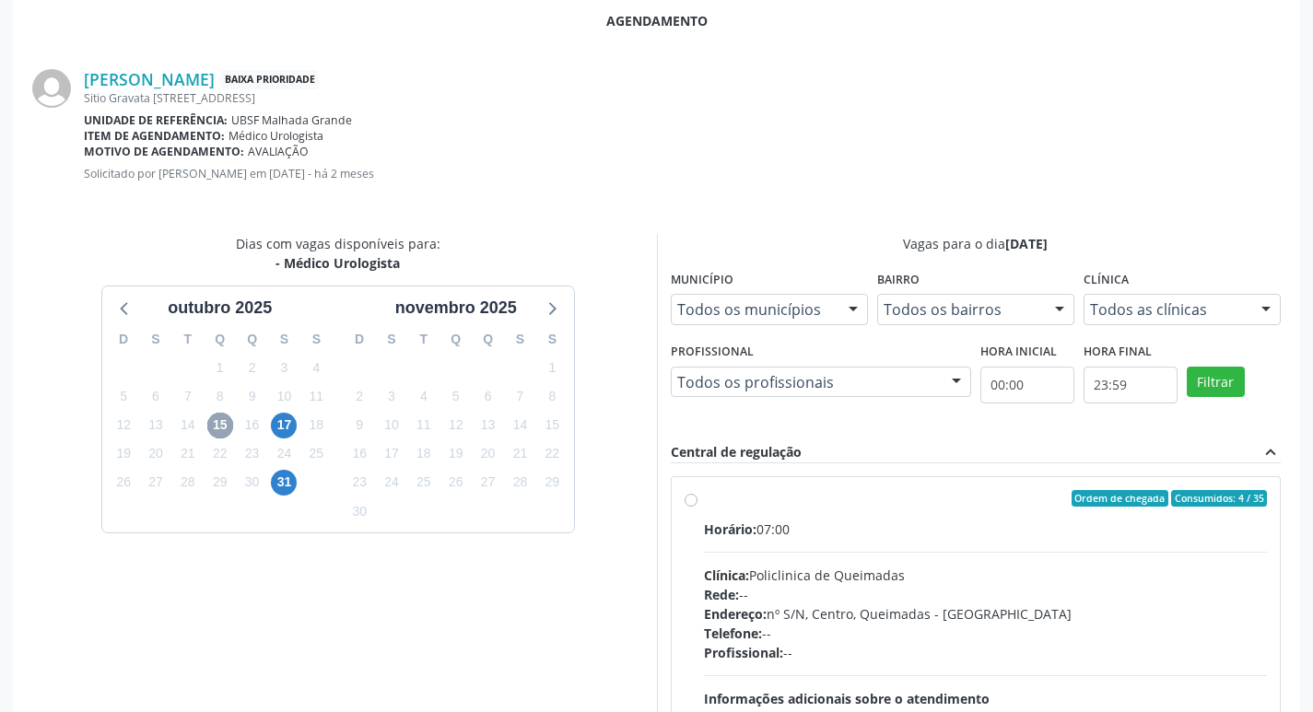
scroll to position [513, 0]
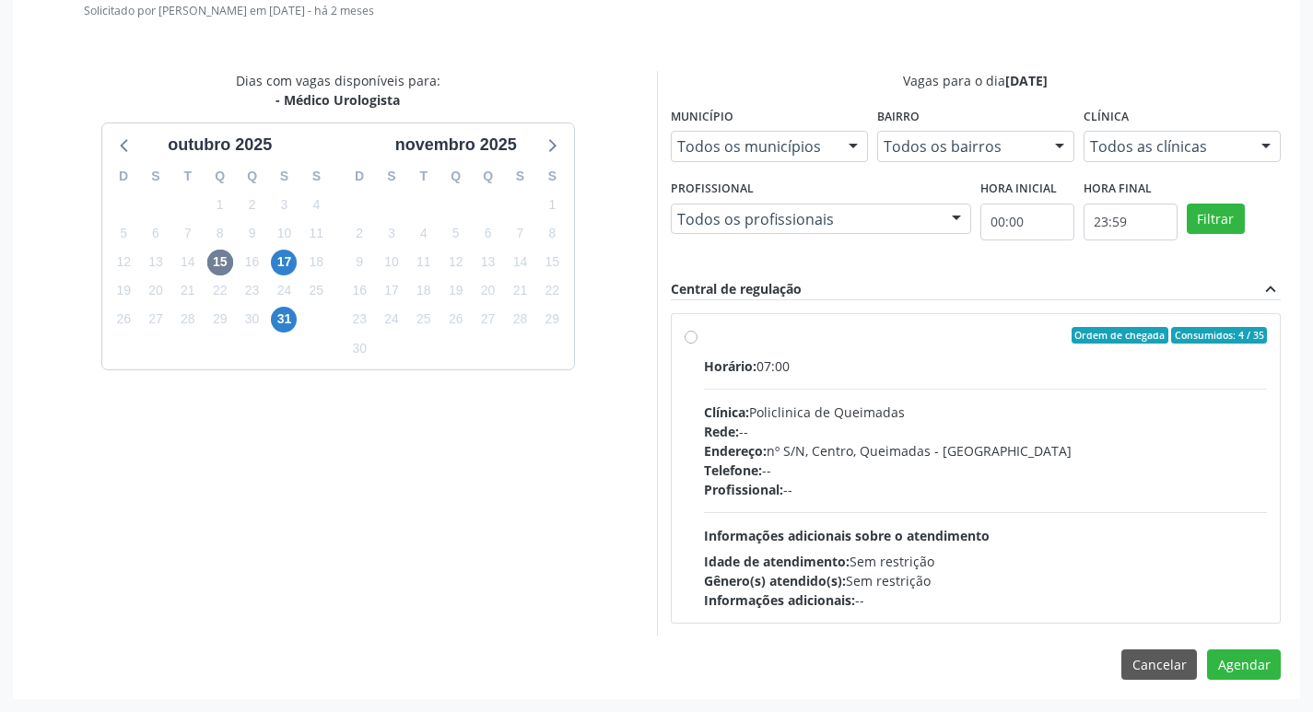
click at [959, 381] on div "Horário: 07:00 Clínica: Policlinica de Queimadas Rede: -- Endereço: nº S/N, Cen…" at bounding box center [986, 483] width 564 height 253
click at [697, 344] on input "Ordem de chegada Consumidos: 4 / 35 Horário: 07:00 Clínica: Policlinica de Quei…" at bounding box center [691, 335] width 13 height 17
radio input "true"
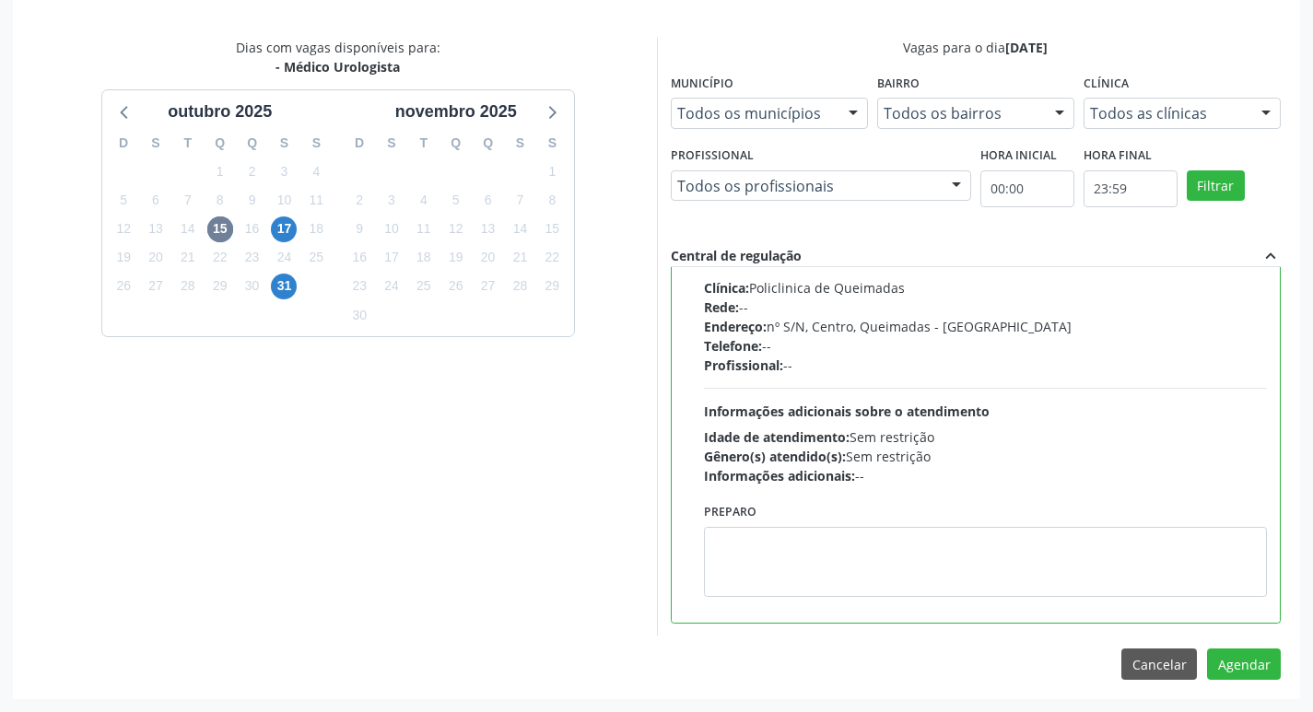
scroll to position [0, 0]
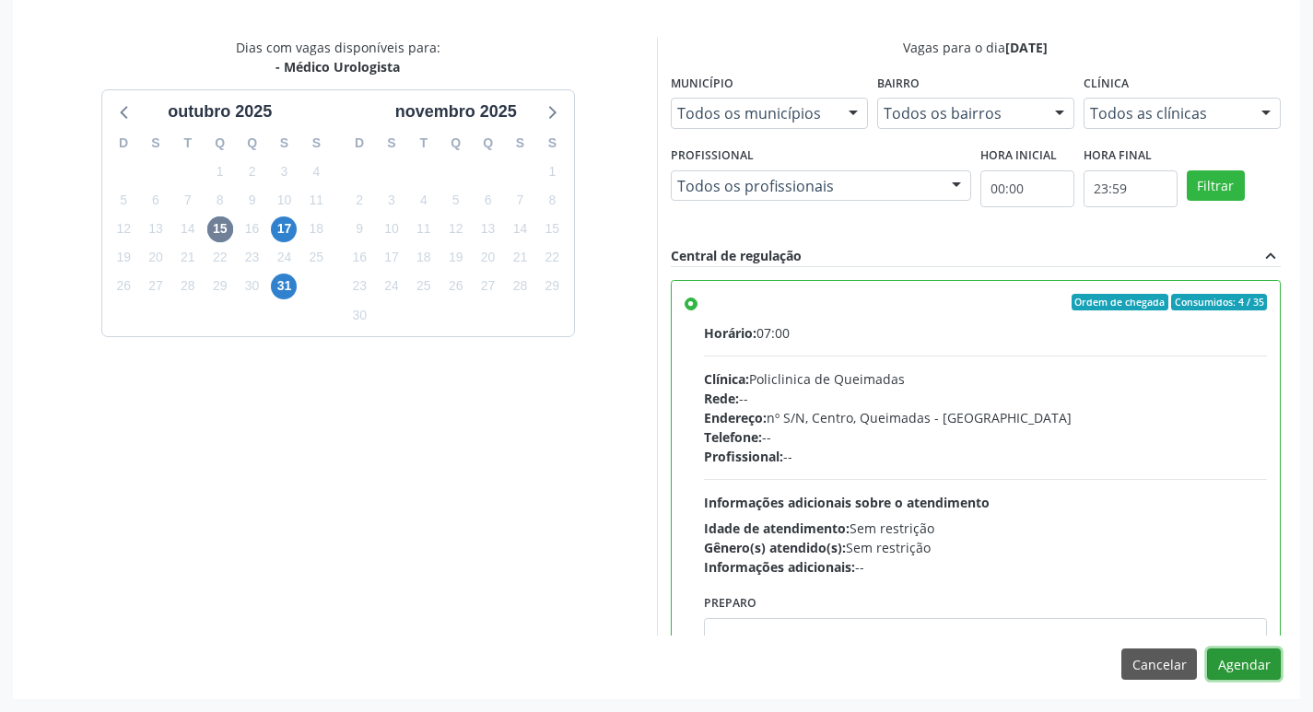
click at [1254, 667] on button "Agendar" at bounding box center [1244, 664] width 74 height 31
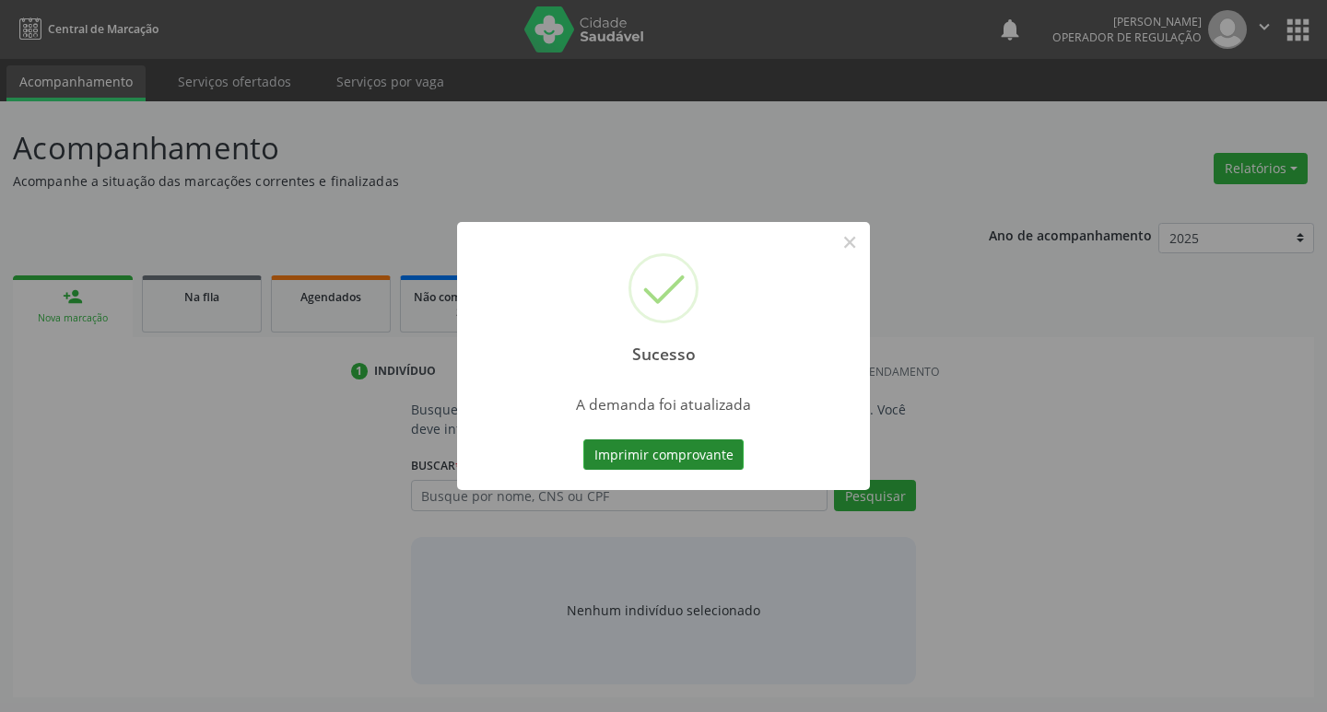
click at [689, 455] on button "Imprimir comprovante" at bounding box center [663, 454] width 160 height 31
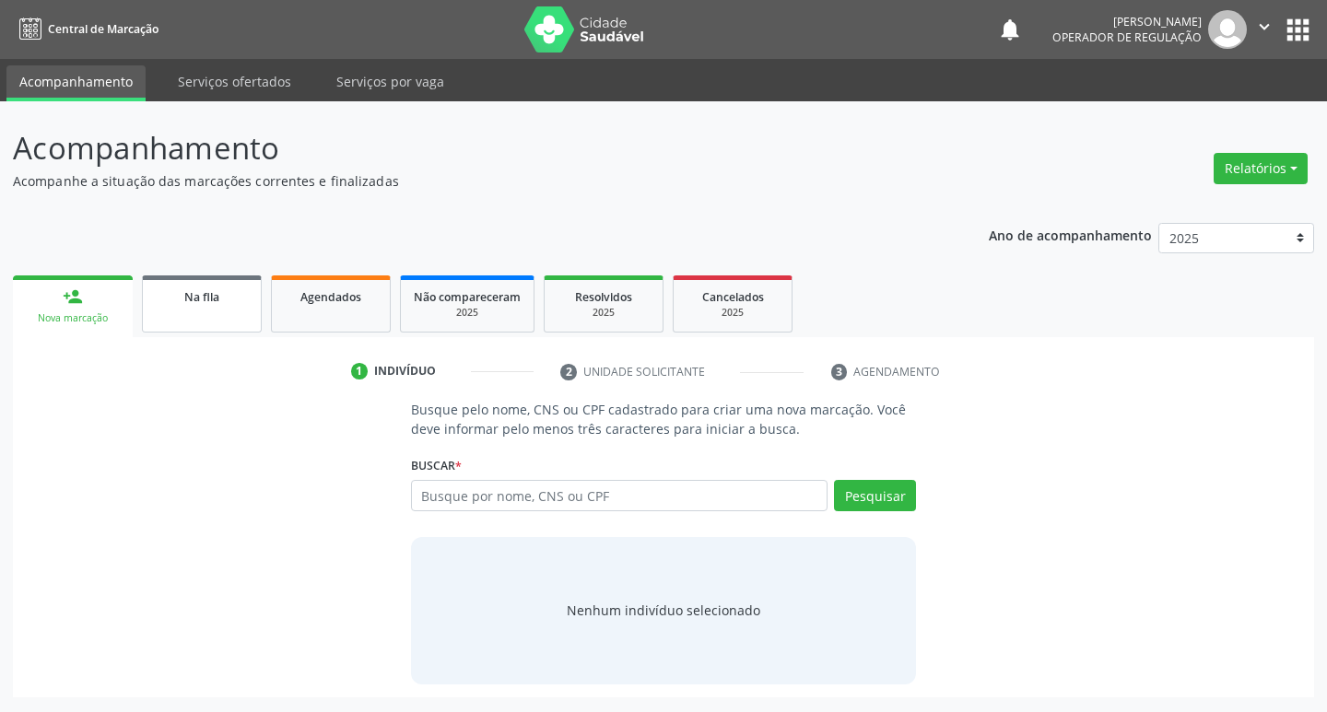
drag, startPoint x: 207, startPoint y: 319, endPoint x: 208, endPoint y: 288, distance: 30.4
click at [207, 317] on link "Na fila" at bounding box center [202, 303] width 120 height 57
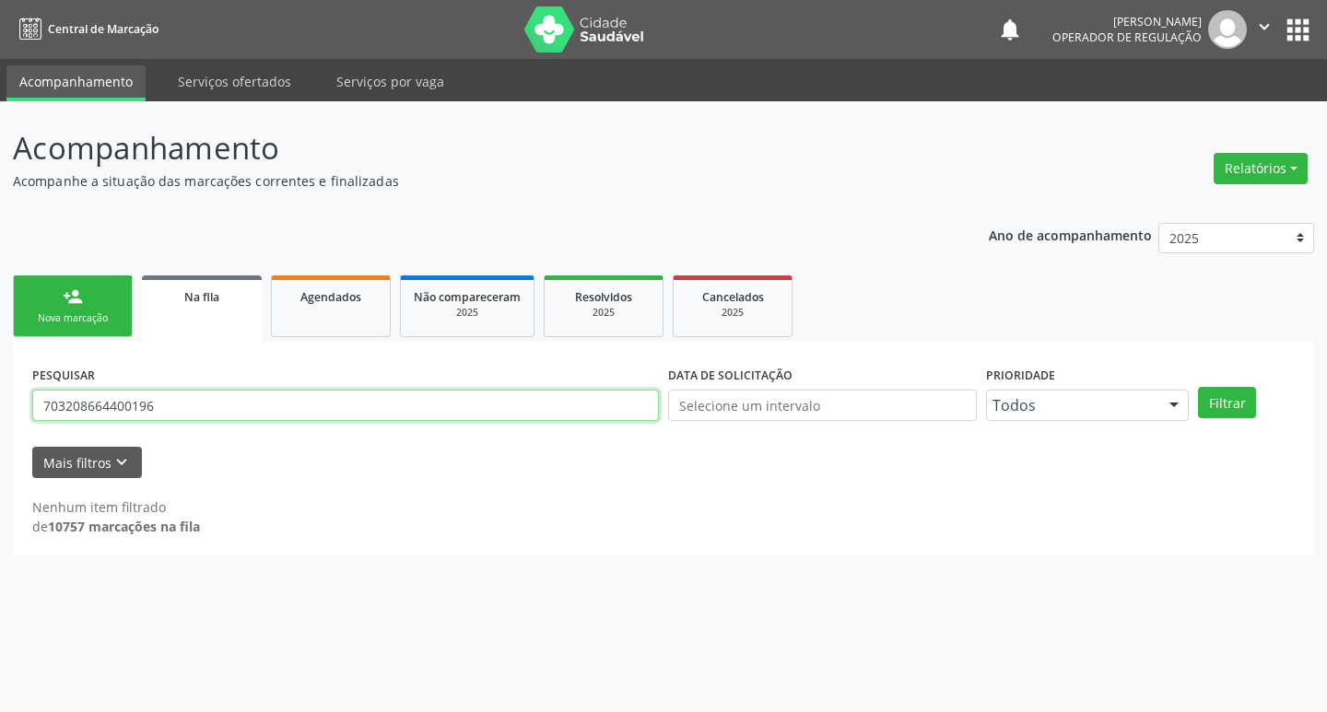
click at [200, 409] on input "703208664400196" at bounding box center [345, 405] width 627 height 31
type input "704708796376938"
click at [1198, 387] on button "Filtrar" at bounding box center [1227, 402] width 58 height 31
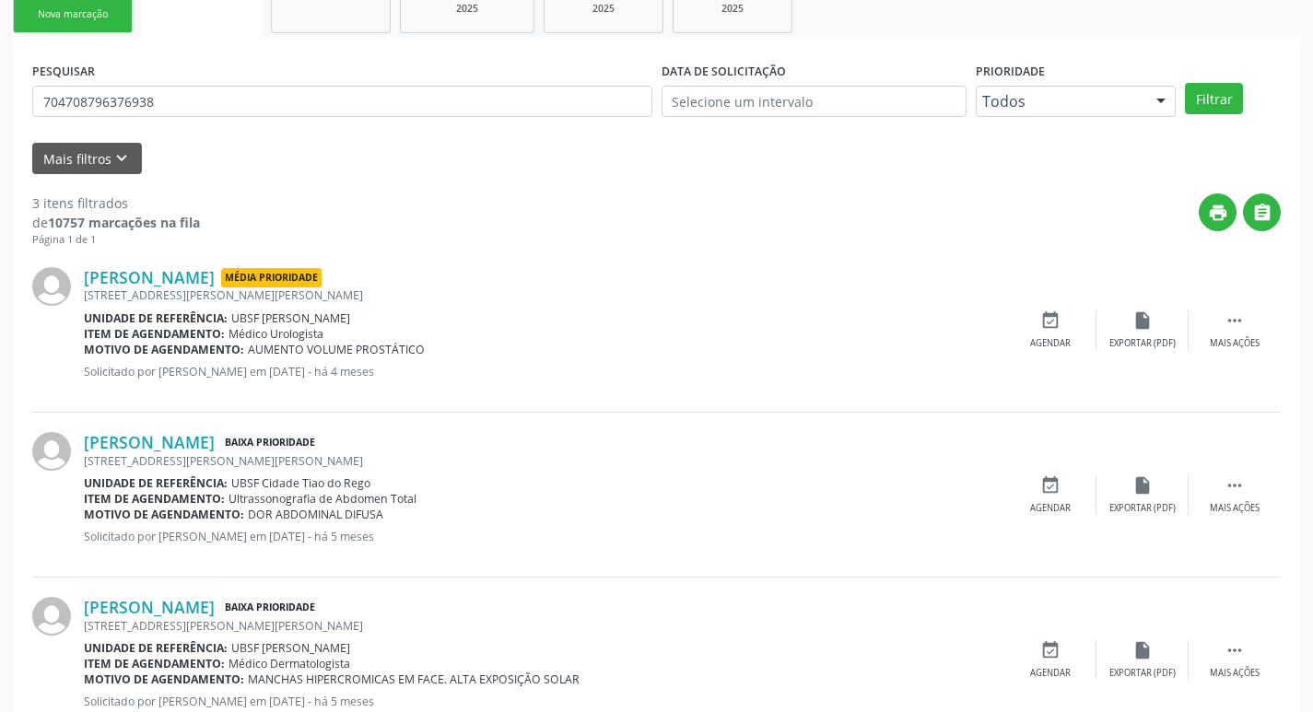
scroll to position [367, 0]
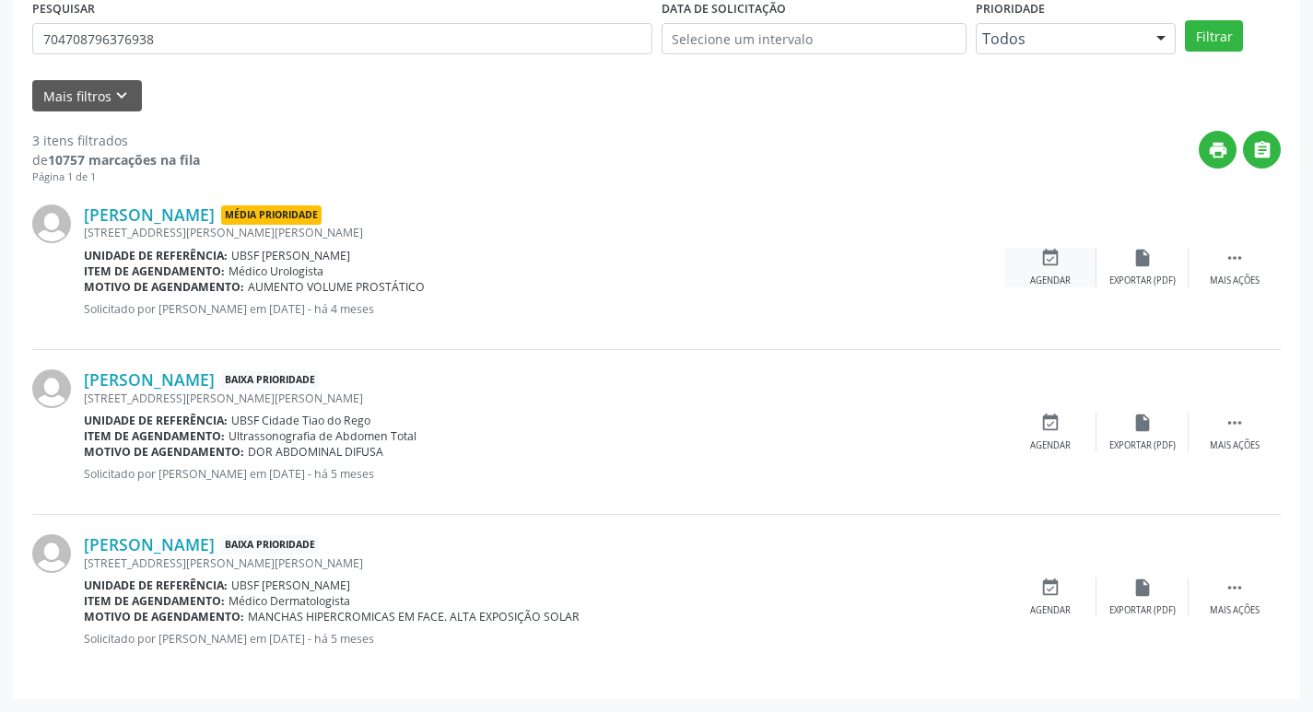
click at [1095, 274] on div "event_available Agendar" at bounding box center [1050, 268] width 92 height 40
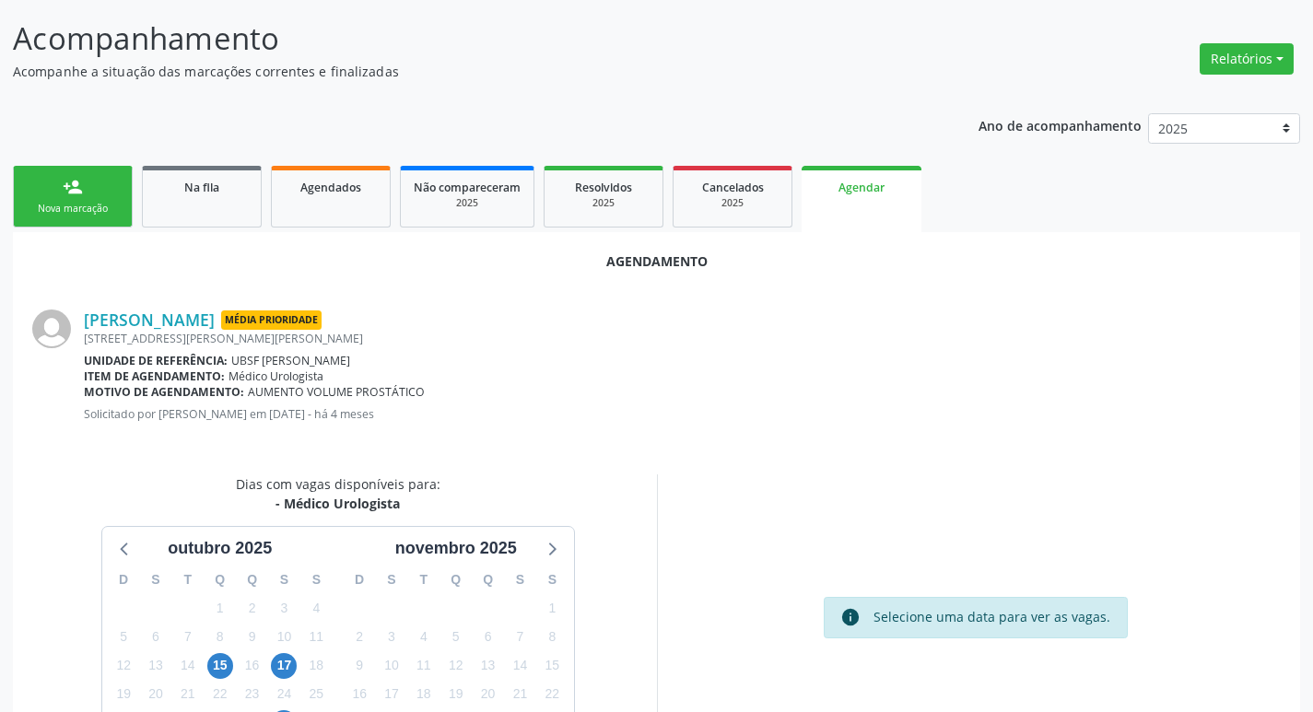
scroll to position [247, 0]
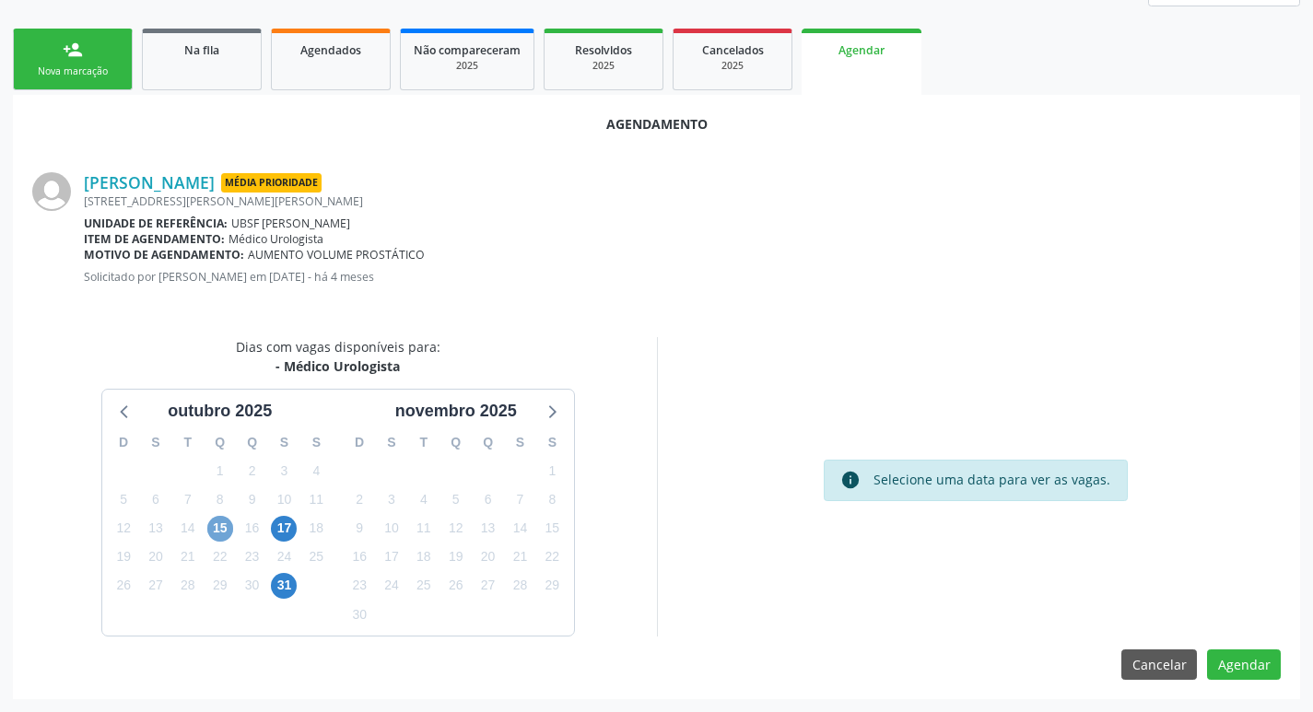
click at [226, 523] on span "15" at bounding box center [220, 529] width 26 height 26
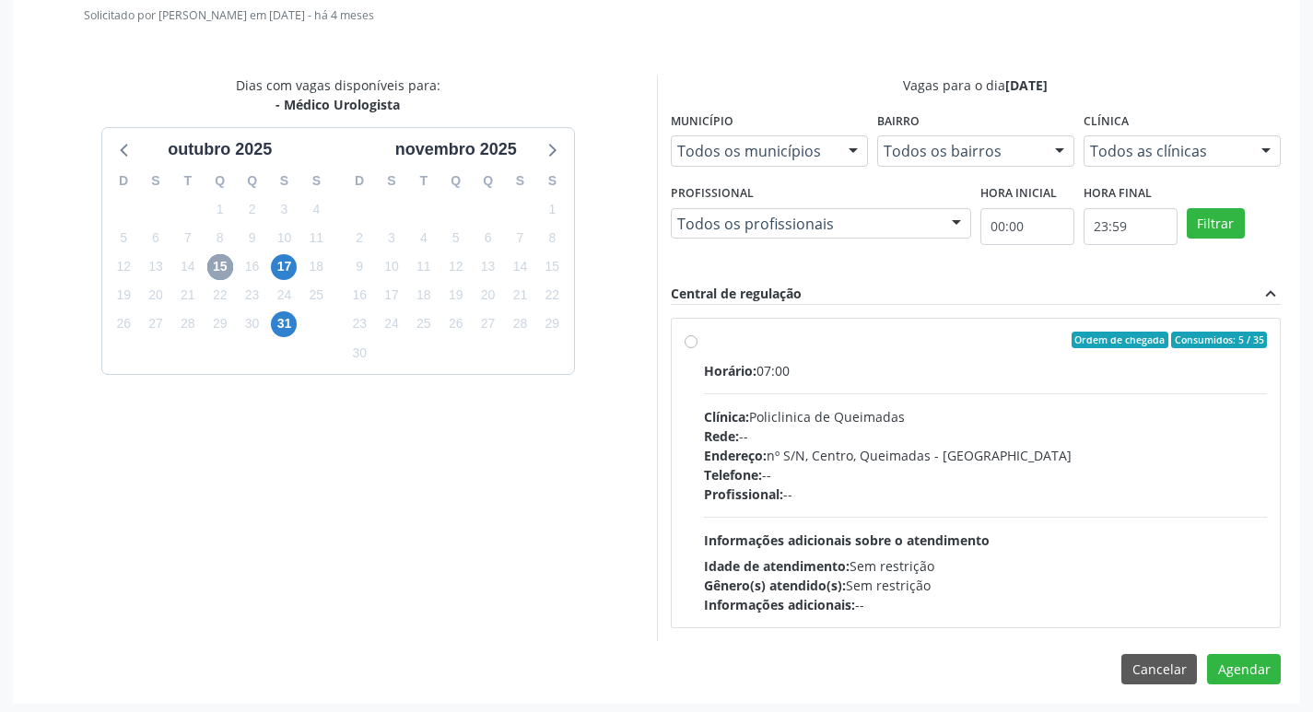
scroll to position [513, 0]
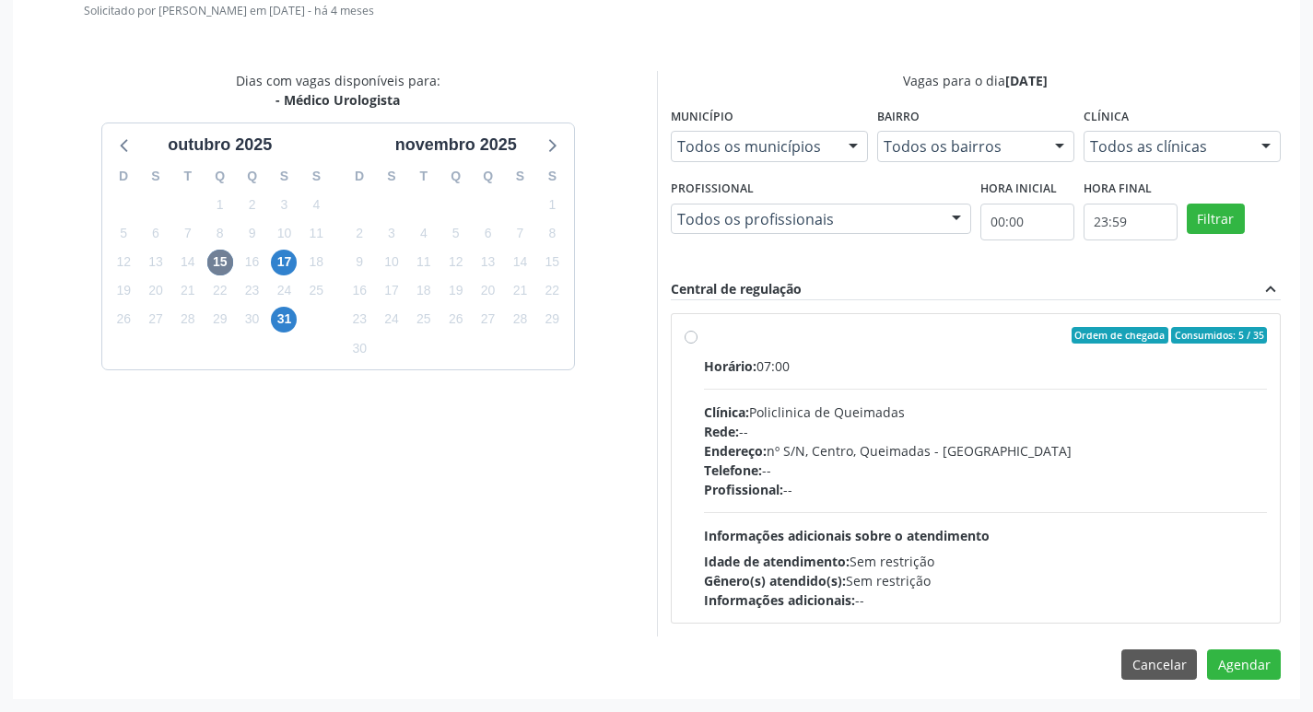
click at [967, 335] on div "Ordem de chegada Consumidos: 5 / 35" at bounding box center [986, 335] width 564 height 17
click at [697, 335] on input "Ordem de chegada Consumidos: 5 / 35 Horário: 07:00 Clínica: Policlinica de Quei…" at bounding box center [691, 335] width 13 height 17
radio input "true"
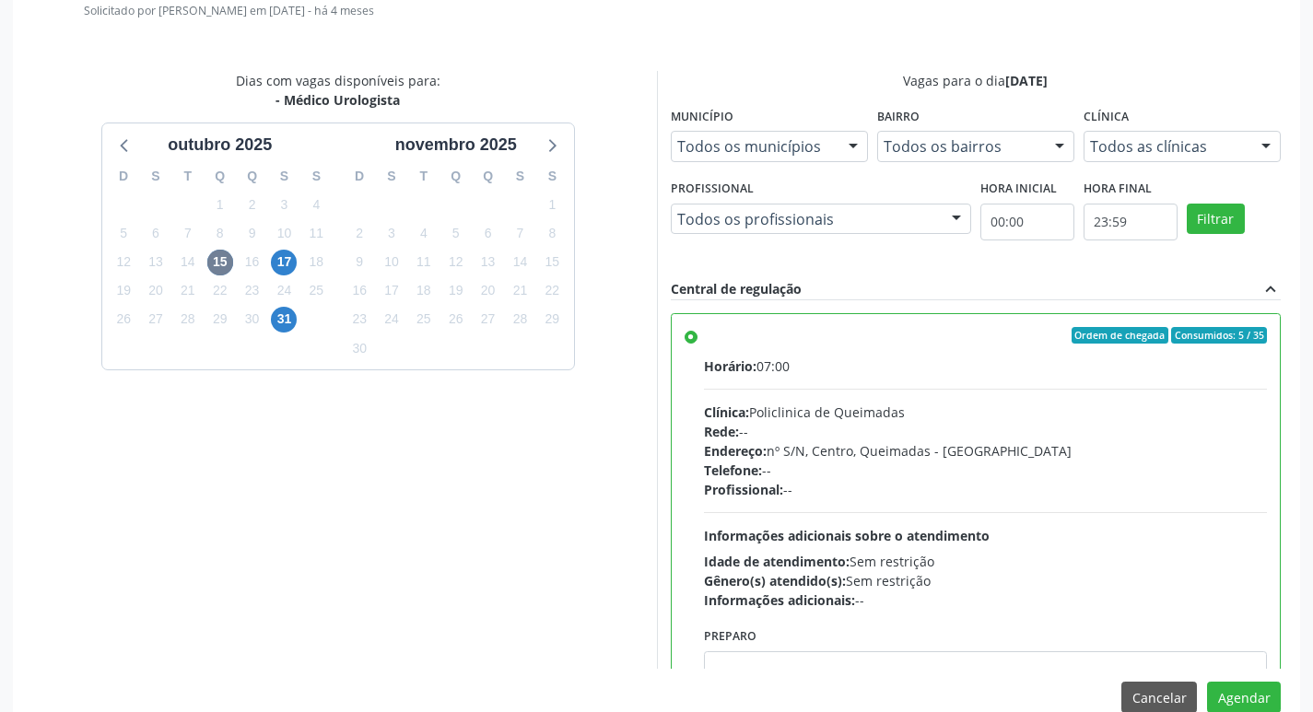
click at [1245, 681] on div "Agendamento [PERSON_NAME] Média Prioridade [STREET_ADDRESS][PERSON_NAME][PERSON…" at bounding box center [656, 280] width 1287 height 903
click at [1245, 694] on button "Agendar" at bounding box center [1244, 697] width 74 height 31
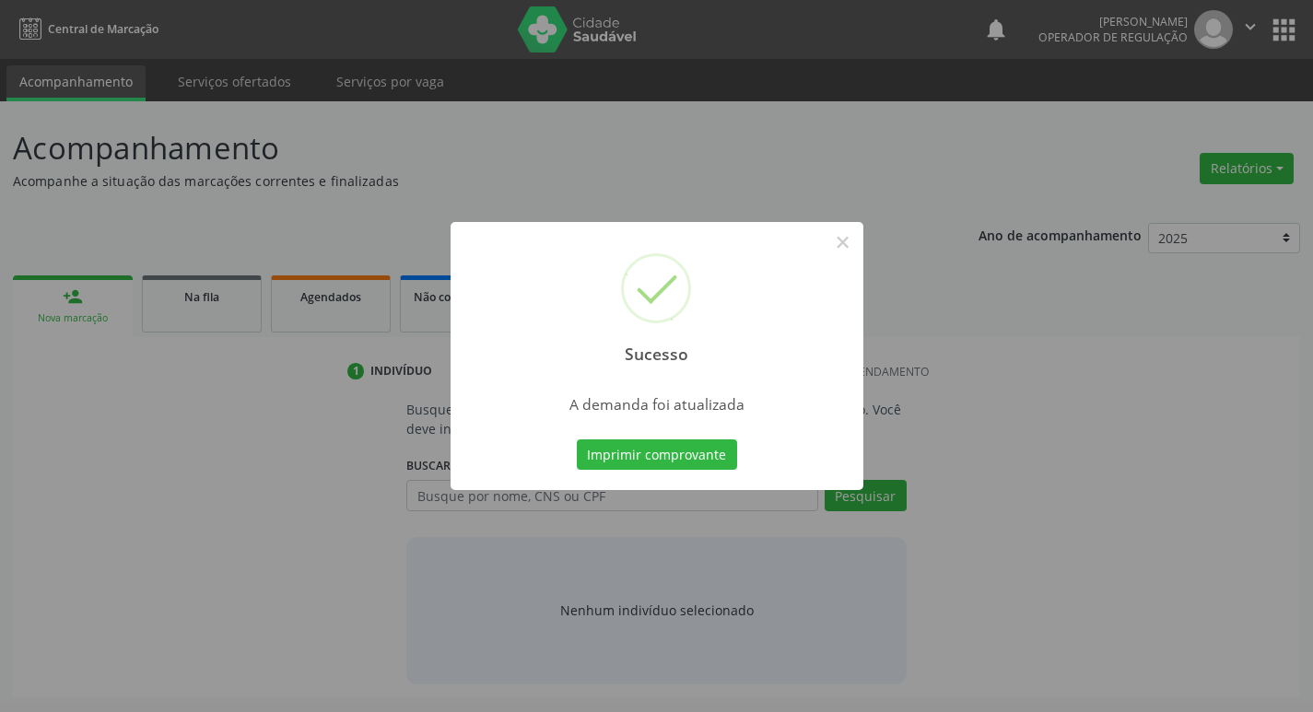
scroll to position [0, 0]
click at [671, 452] on button "Imprimir comprovante" at bounding box center [663, 454] width 160 height 31
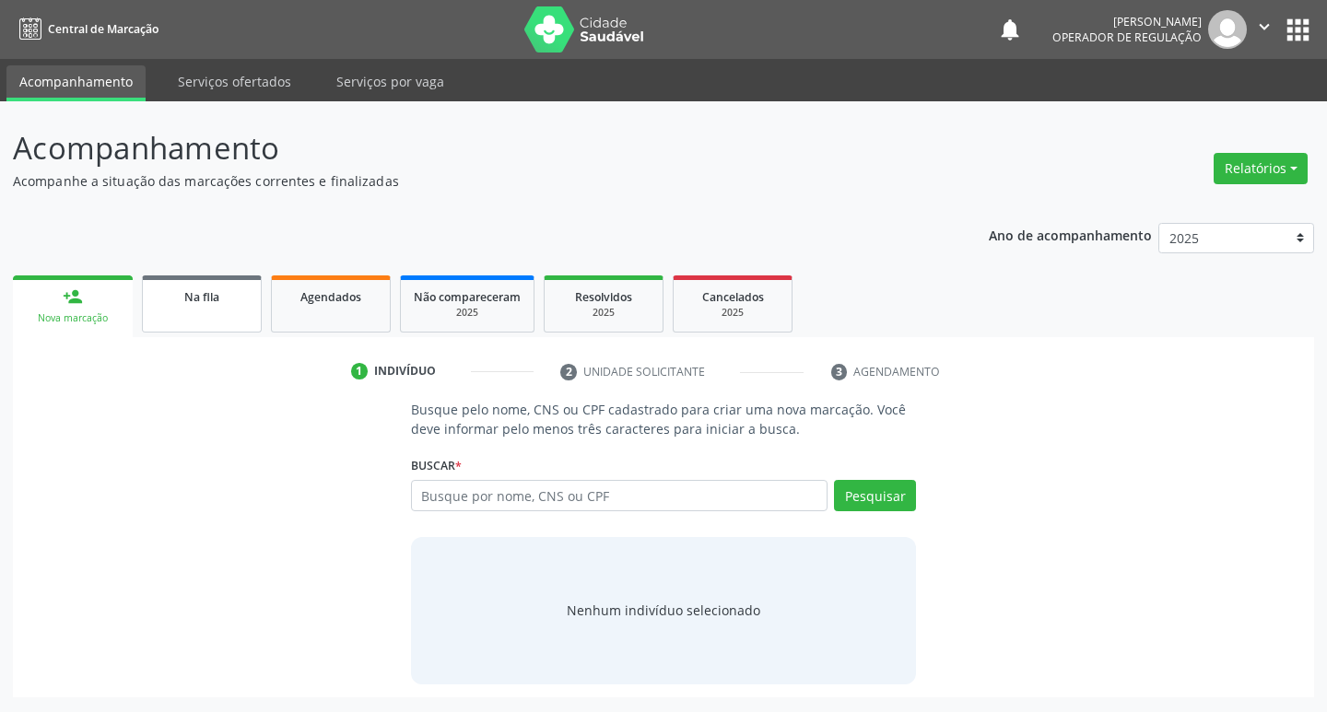
click at [205, 299] on span "Na fila" at bounding box center [201, 297] width 35 height 16
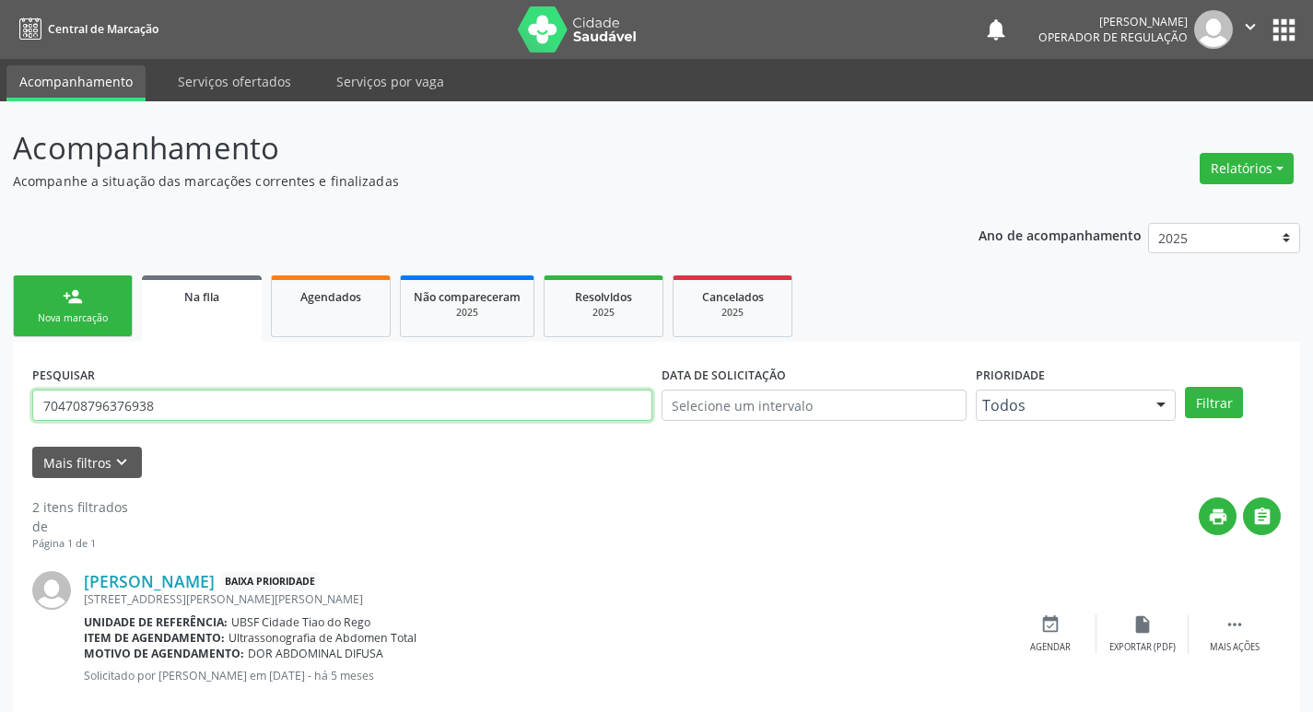
click at [295, 396] on input "704708796376938" at bounding box center [342, 405] width 620 height 31
type input "700503568596555"
click at [1185, 387] on button "Filtrar" at bounding box center [1214, 402] width 58 height 31
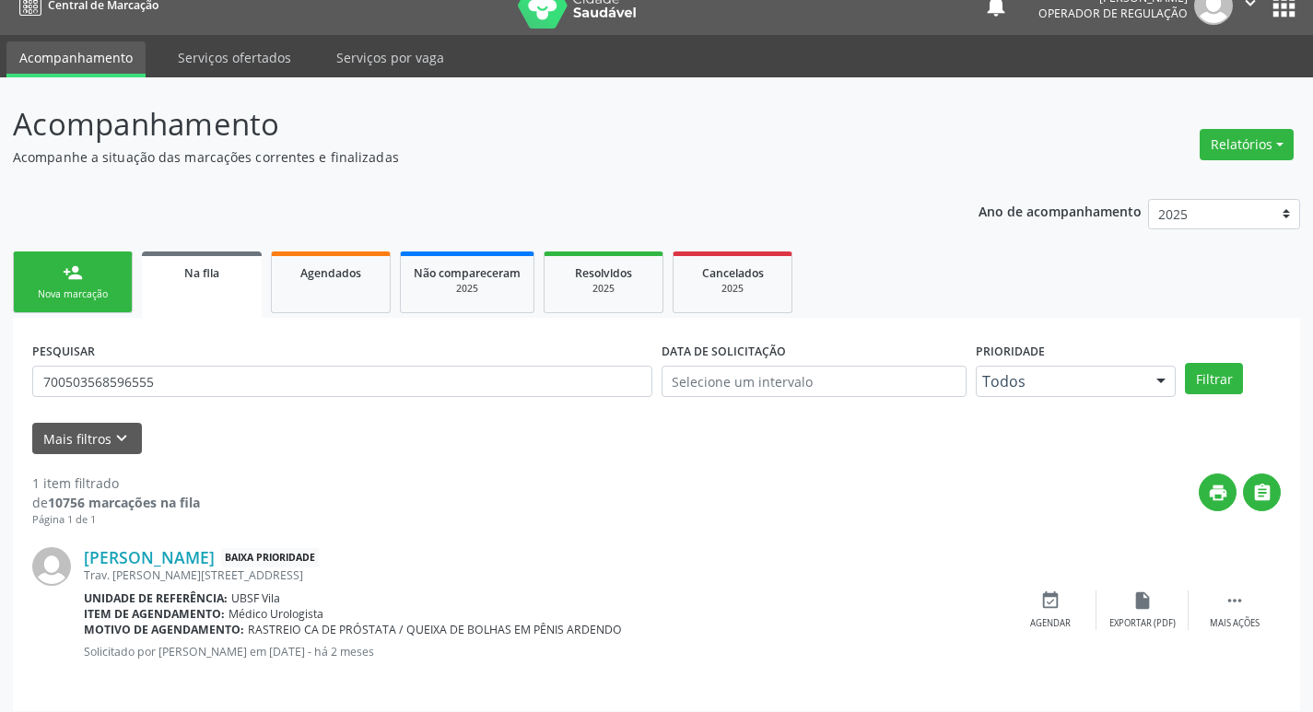
scroll to position [36, 0]
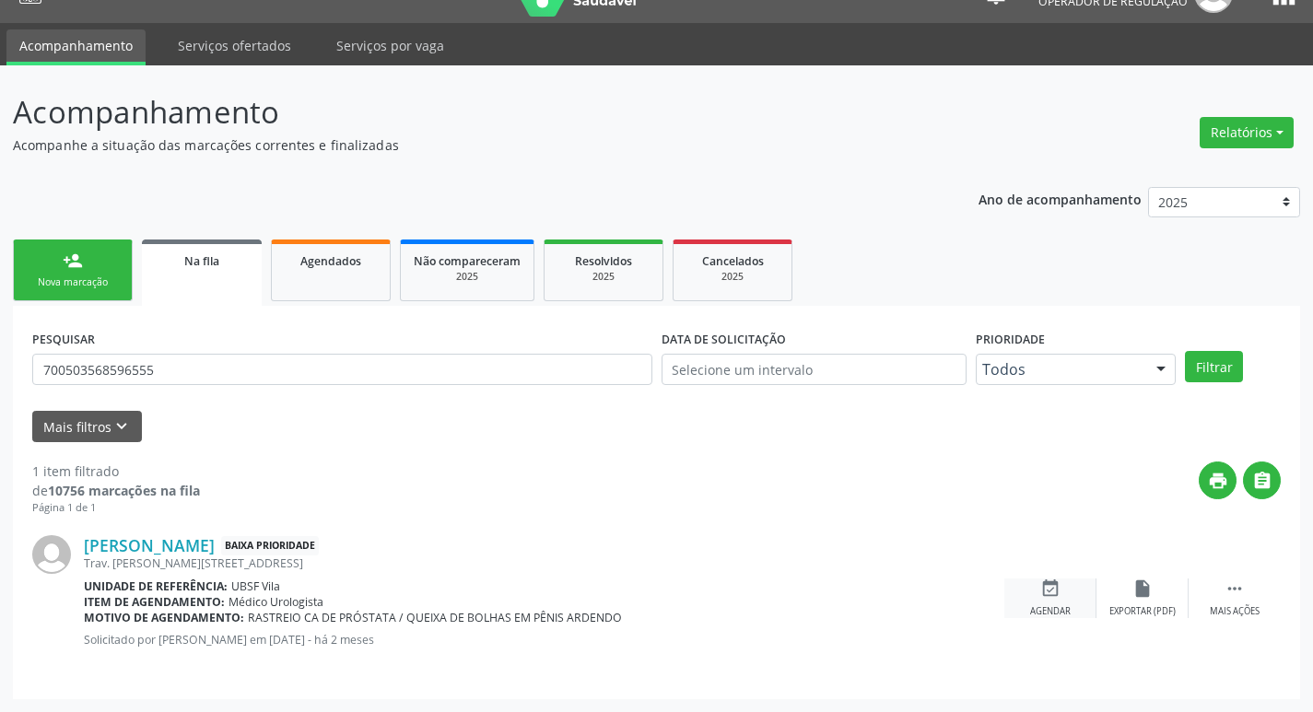
click at [1051, 599] on div "event_available Agendar" at bounding box center [1050, 599] width 92 height 40
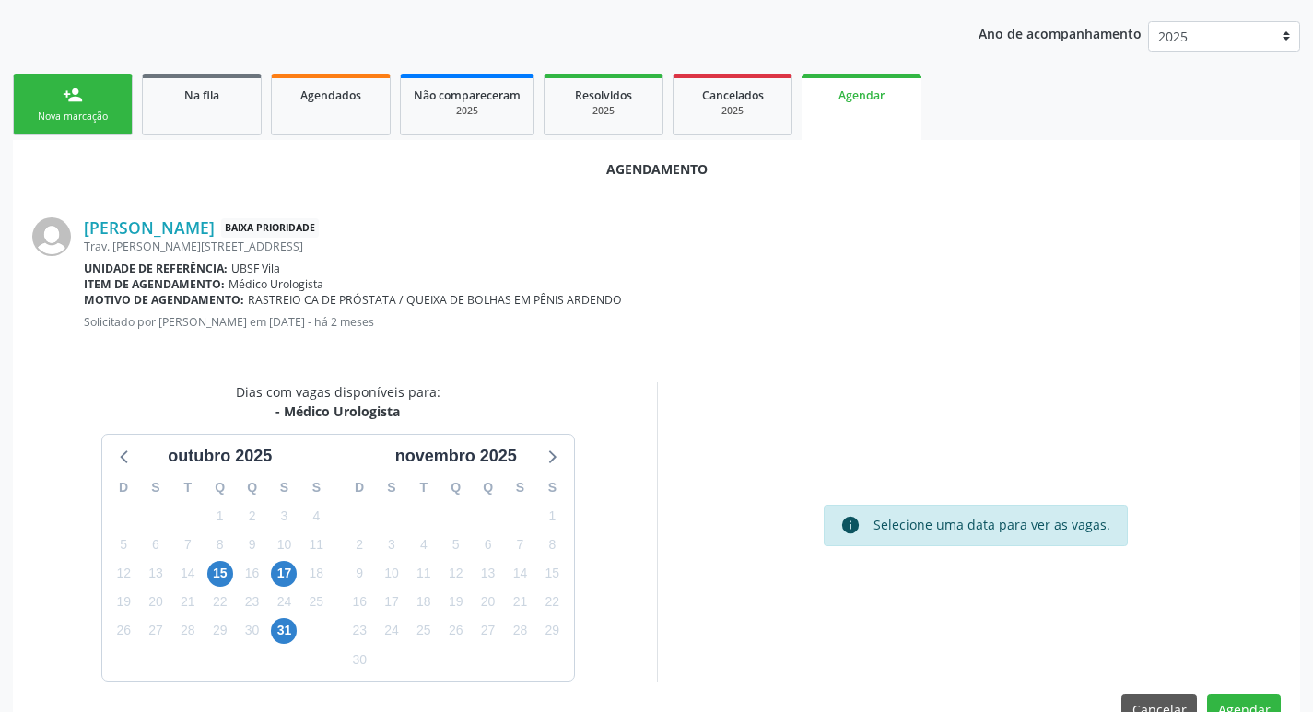
scroll to position [204, 0]
click at [217, 573] on span "15" at bounding box center [220, 572] width 26 height 26
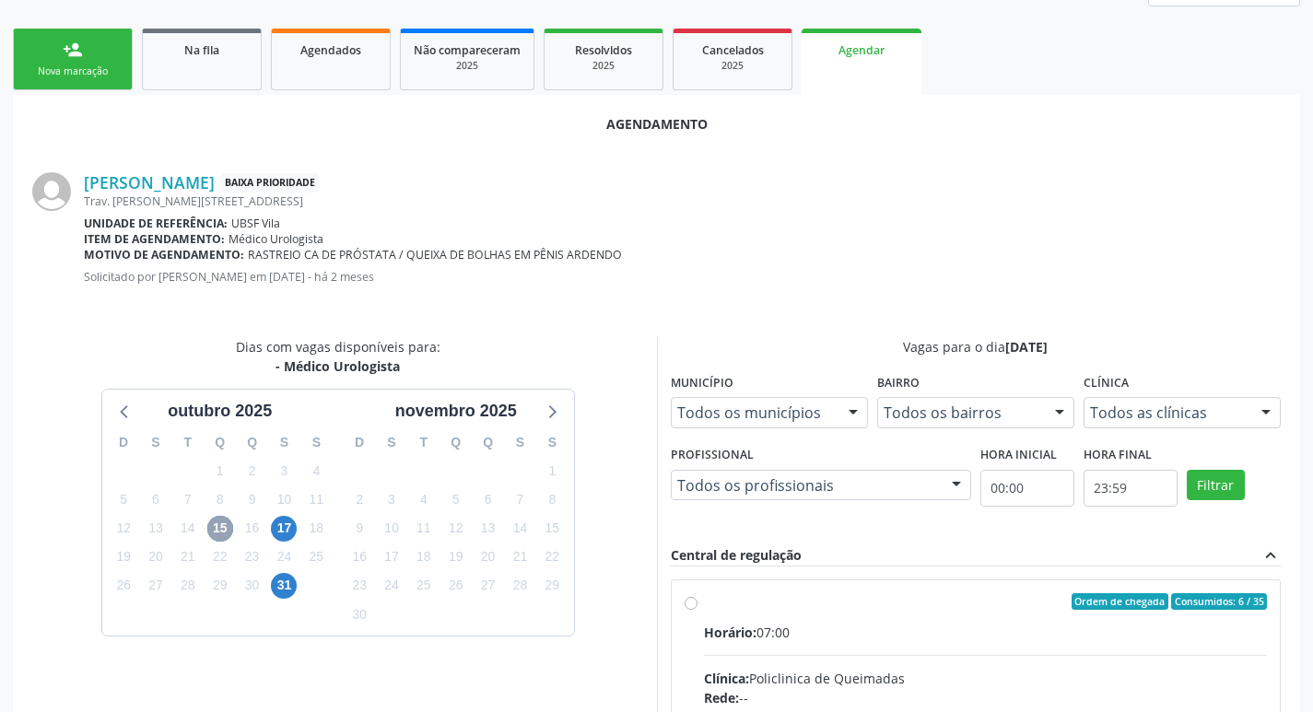
scroll to position [513, 0]
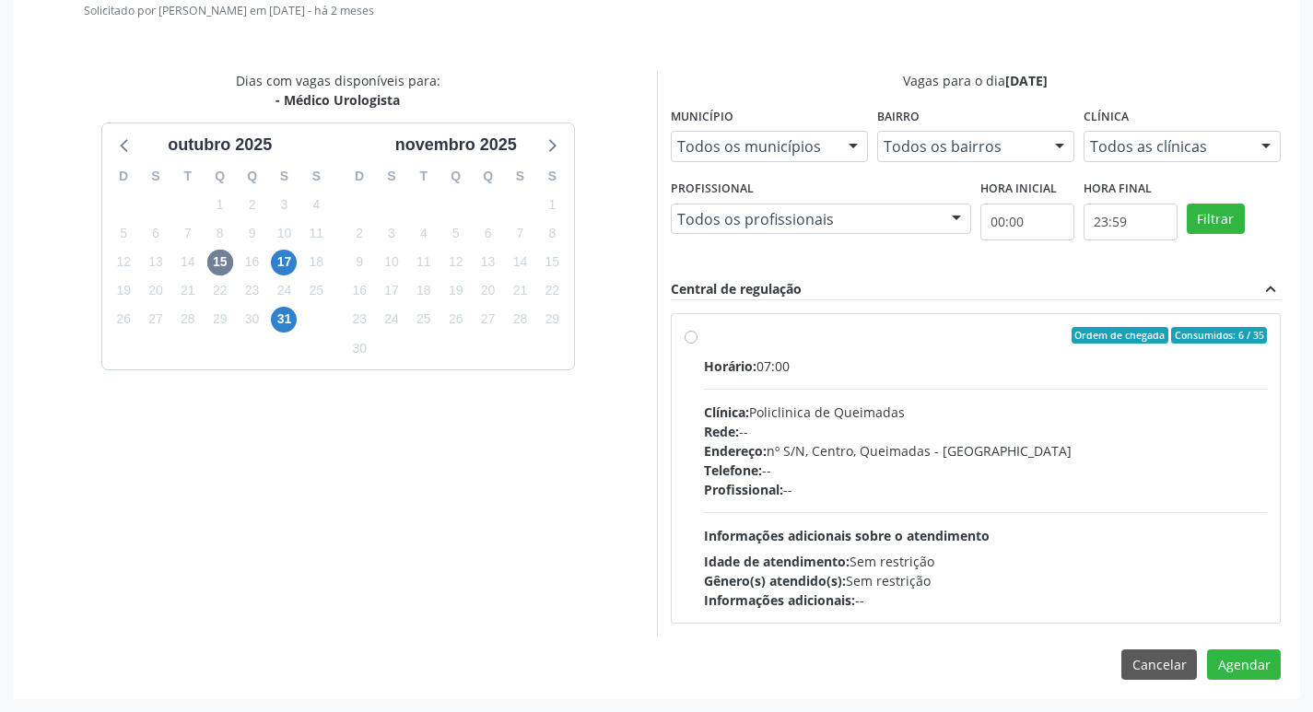
click at [970, 430] on div "Rede: --" at bounding box center [986, 431] width 564 height 19
click at [697, 344] on input "Ordem de chegada Consumidos: 6 / 35 Horário: 07:00 Clínica: Policlinica de Quei…" at bounding box center [691, 335] width 13 height 17
radio input "true"
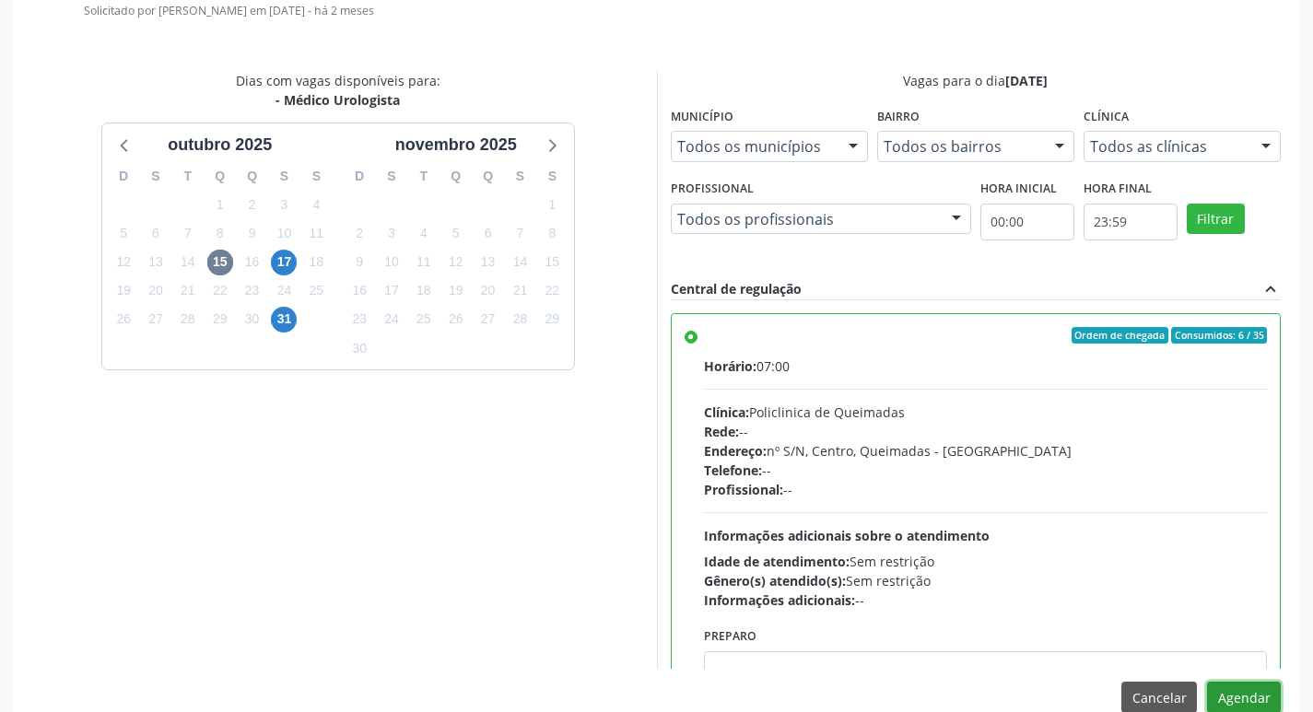
click at [1235, 691] on button "Agendar" at bounding box center [1244, 697] width 74 height 31
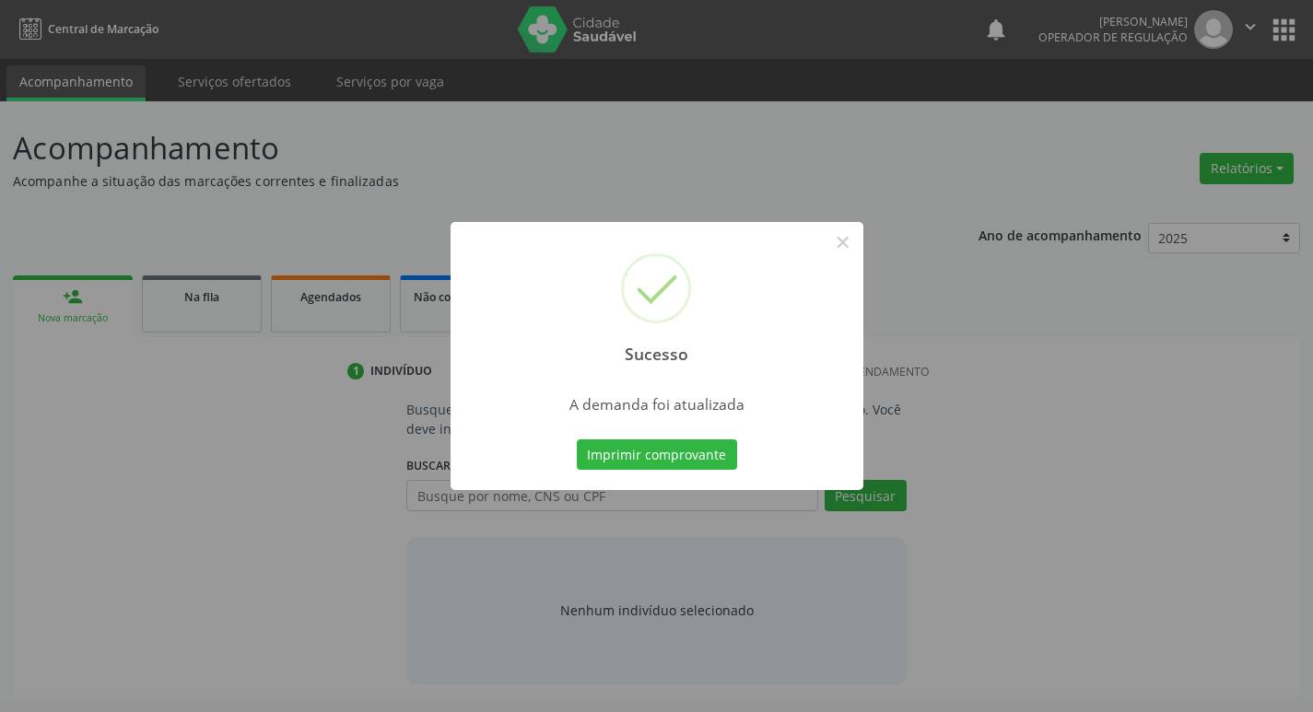
scroll to position [0, 0]
click at [682, 453] on button "Imprimir comprovante" at bounding box center [663, 454] width 160 height 31
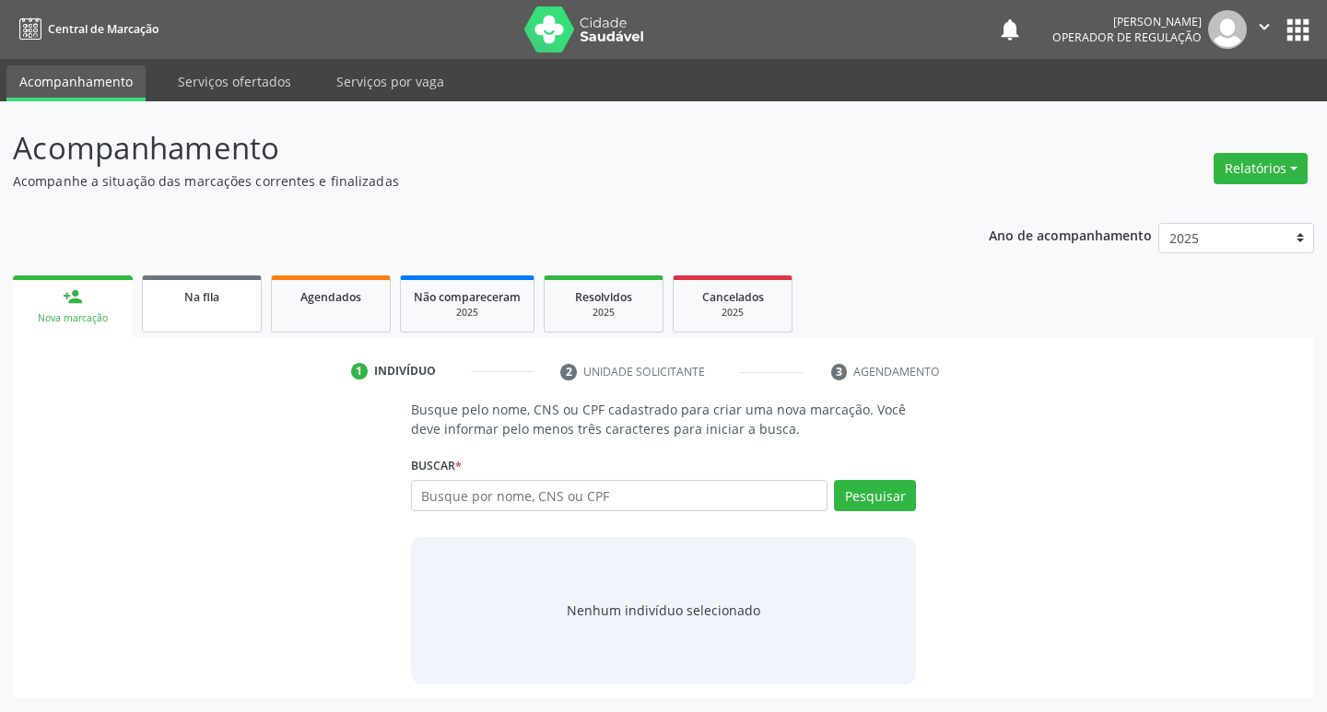
click at [217, 325] on link "Na fila" at bounding box center [202, 303] width 120 height 57
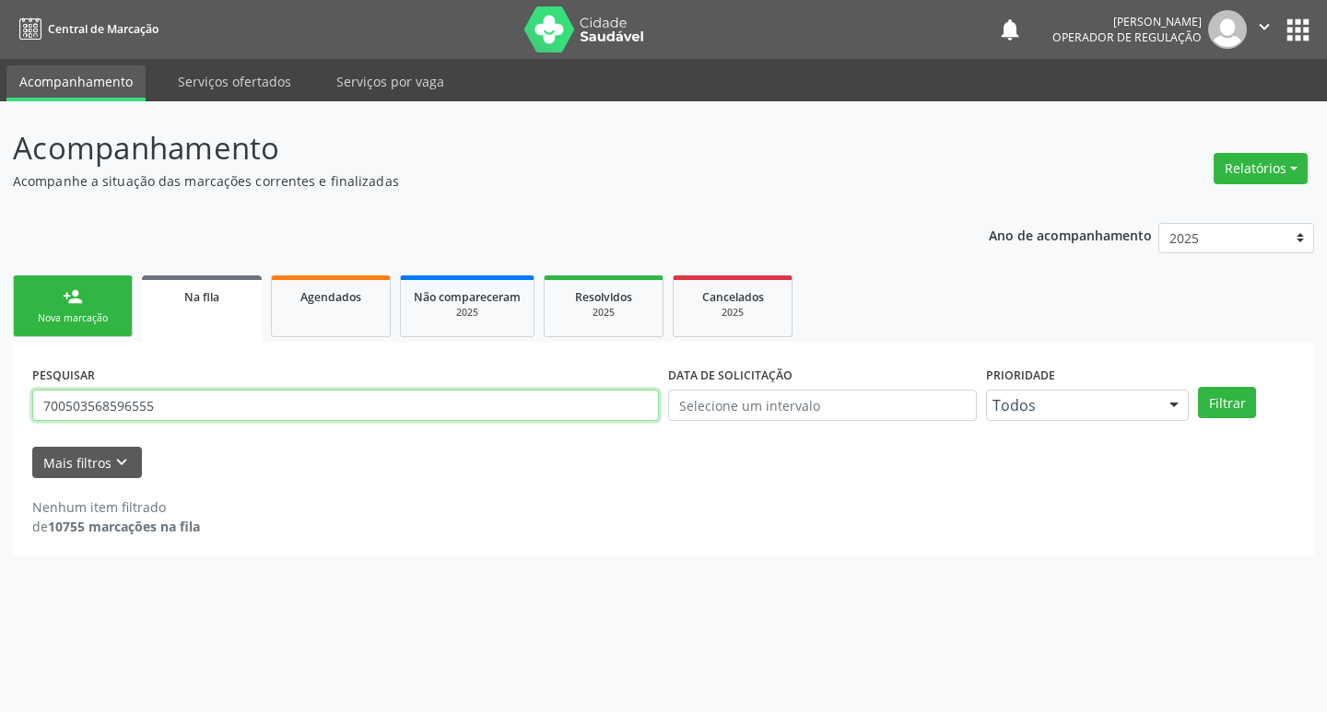
click at [249, 405] on input "700503568596555" at bounding box center [345, 405] width 627 height 31
click at [205, 398] on input "text" at bounding box center [345, 405] width 627 height 31
type input "705403415164596"
click at [1198, 387] on button "Filtrar" at bounding box center [1227, 402] width 58 height 31
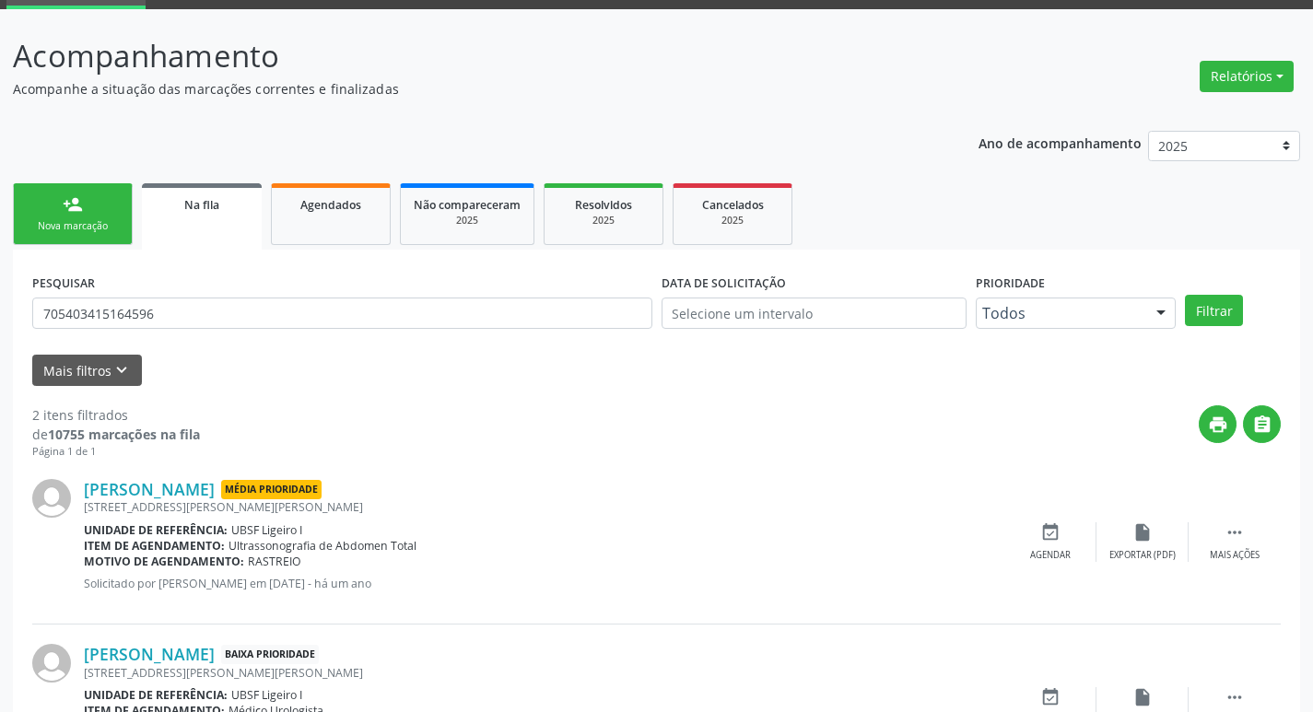
scroll to position [201, 0]
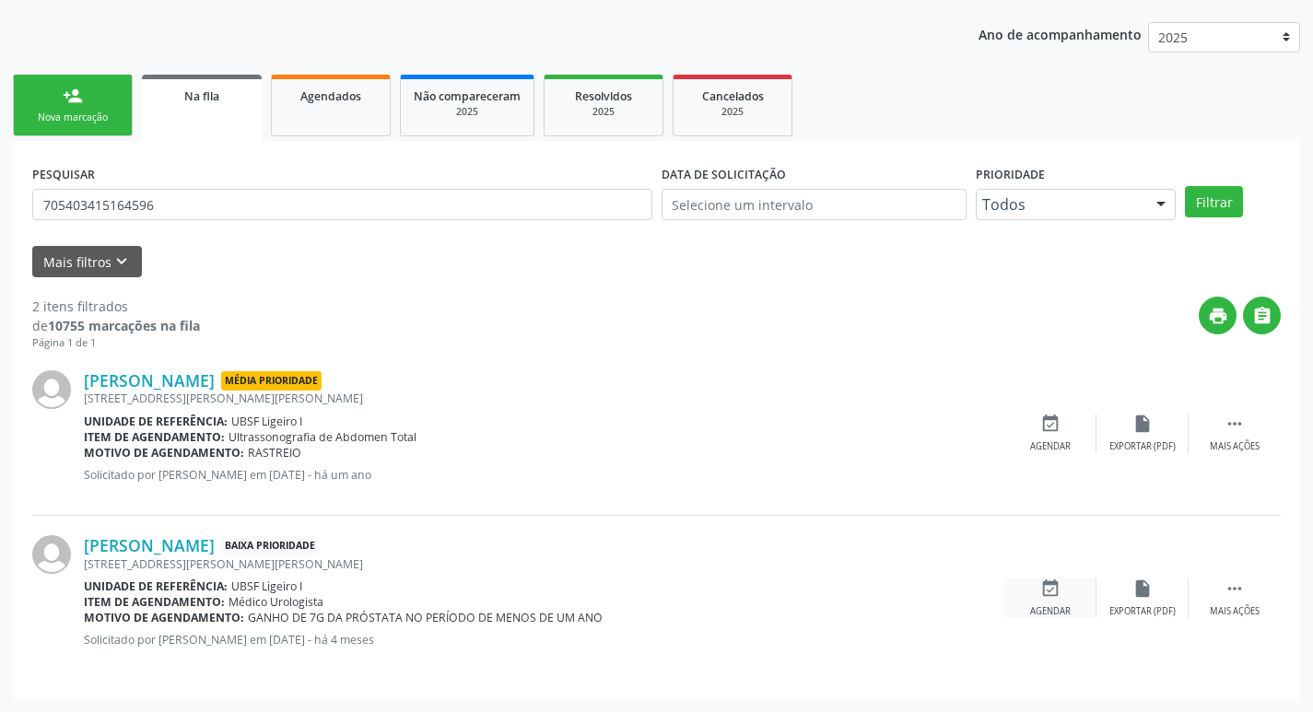
click at [1057, 597] on icon "event_available" at bounding box center [1050, 589] width 20 height 20
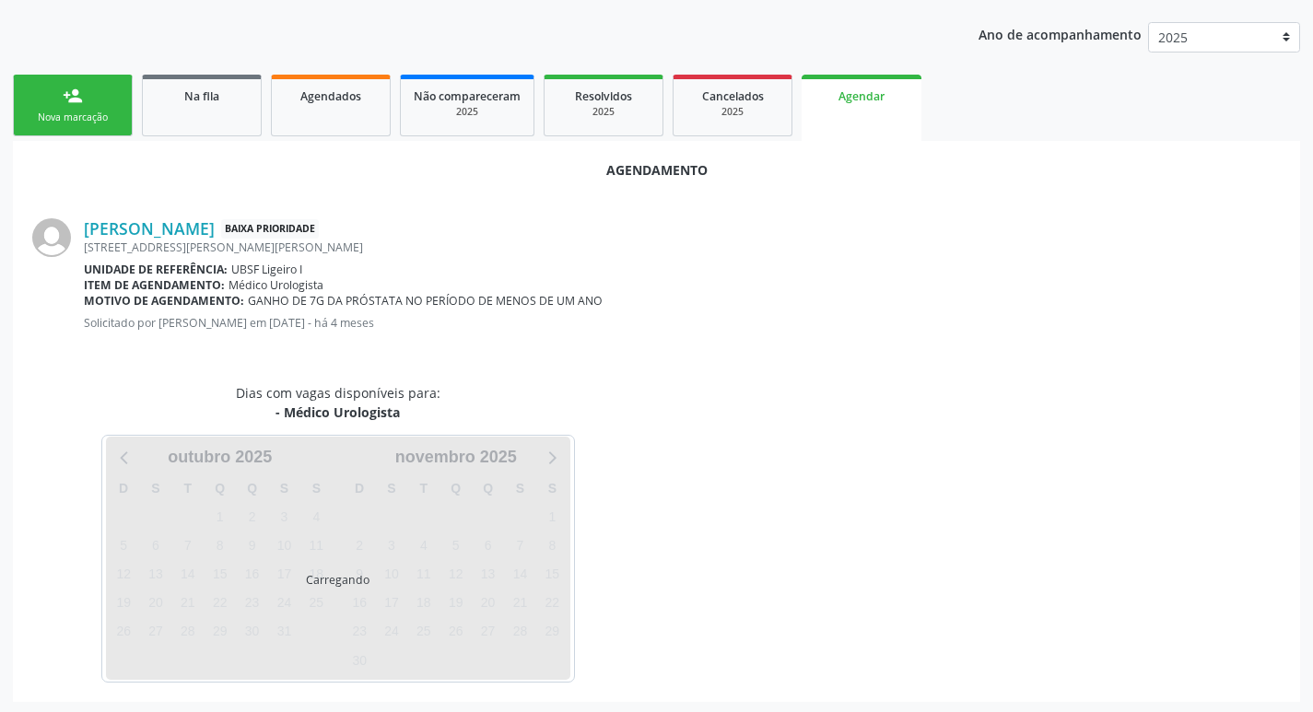
scroll to position [204, 0]
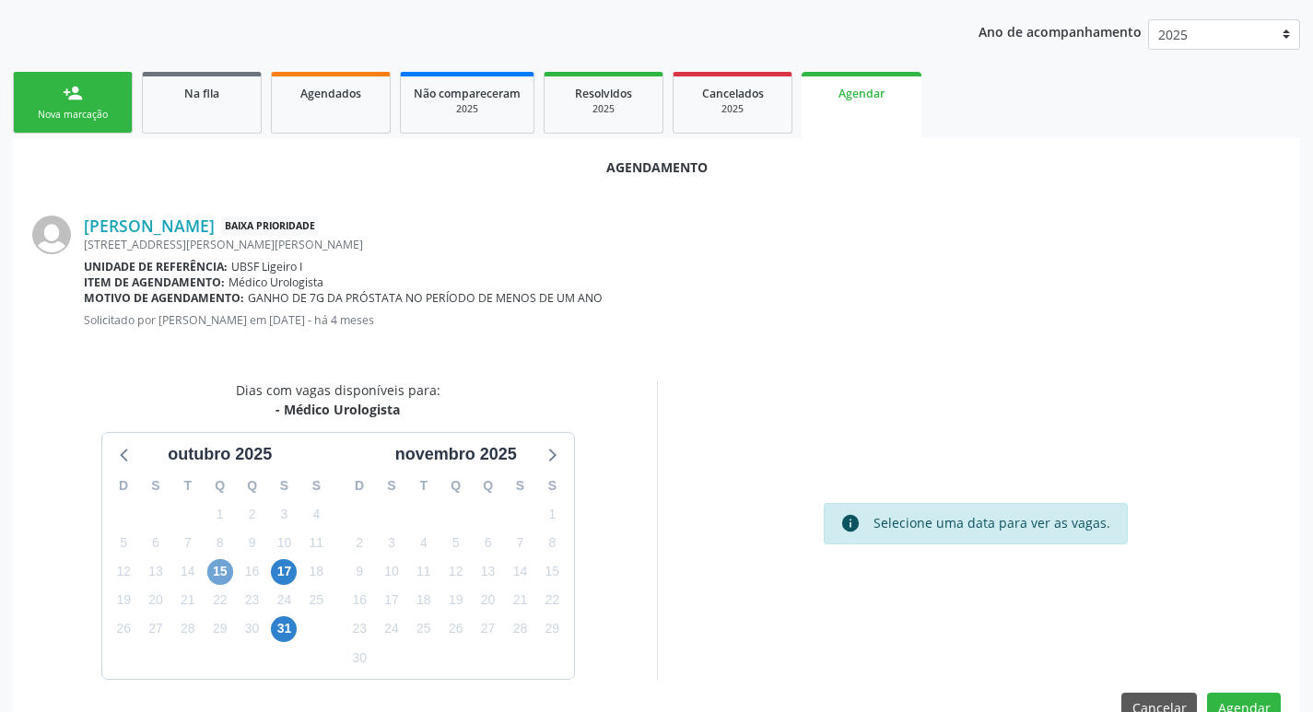
click at [223, 568] on span "15" at bounding box center [220, 572] width 26 height 26
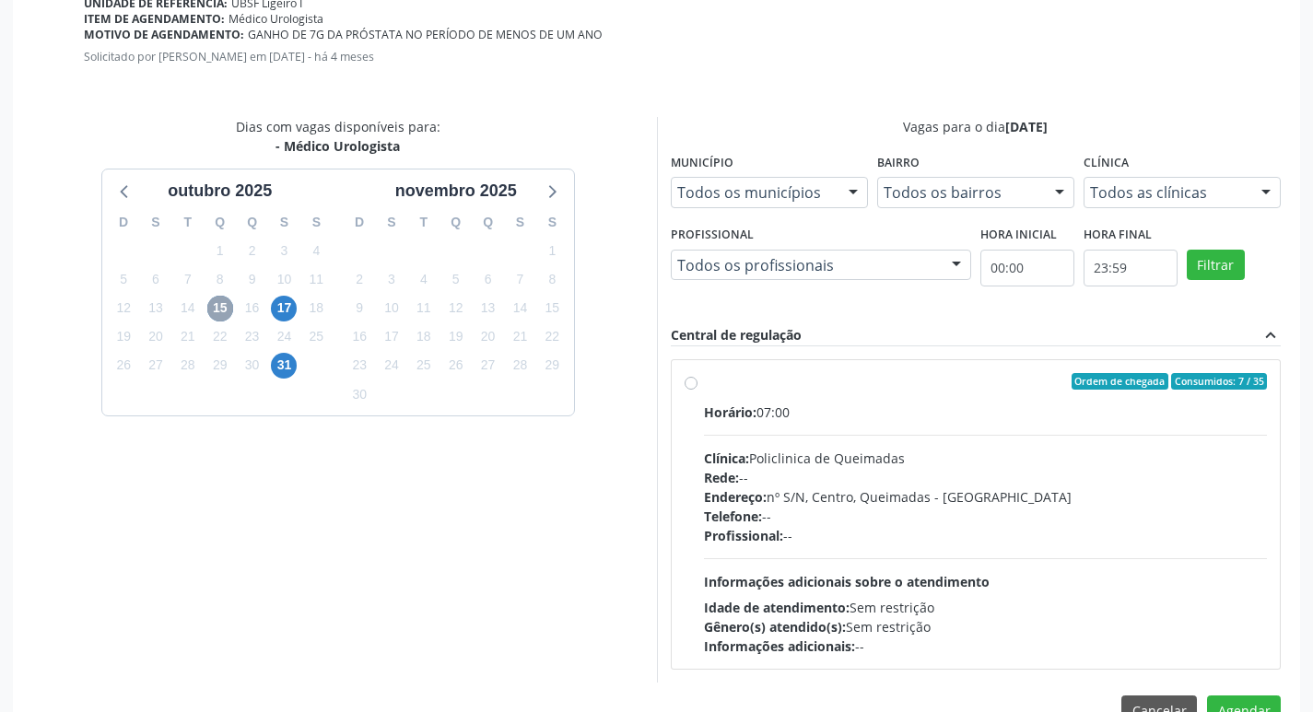
scroll to position [513, 0]
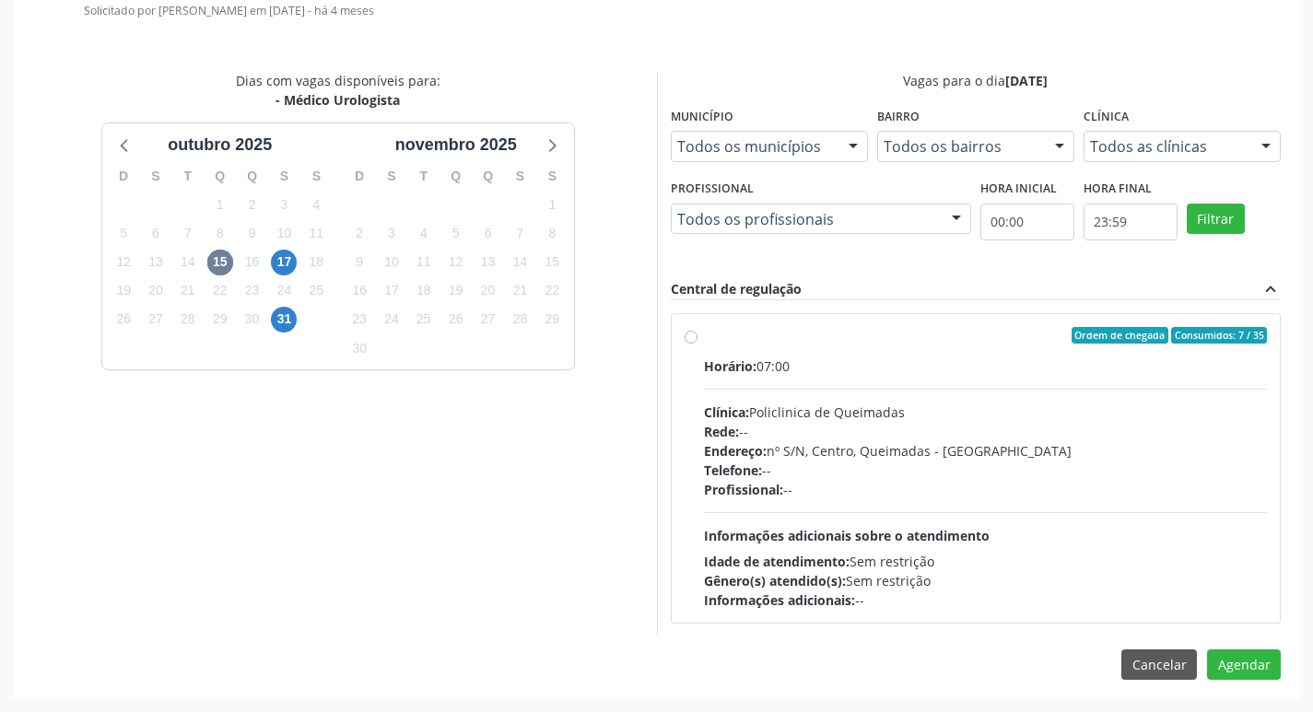
drag, startPoint x: 1116, startPoint y: 381, endPoint x: 1185, endPoint y: 450, distance: 97.1
click at [1115, 381] on div "Horário: 07:00 Clínica: Policlinica de Queimadas Rede: -- Endereço: nº S/N, Cen…" at bounding box center [986, 483] width 564 height 253
click at [697, 344] on input "Ordem de chegada Consumidos: 7 / 35 Horário: 07:00 Clínica: Policlinica de Quei…" at bounding box center [691, 335] width 13 height 17
radio input "true"
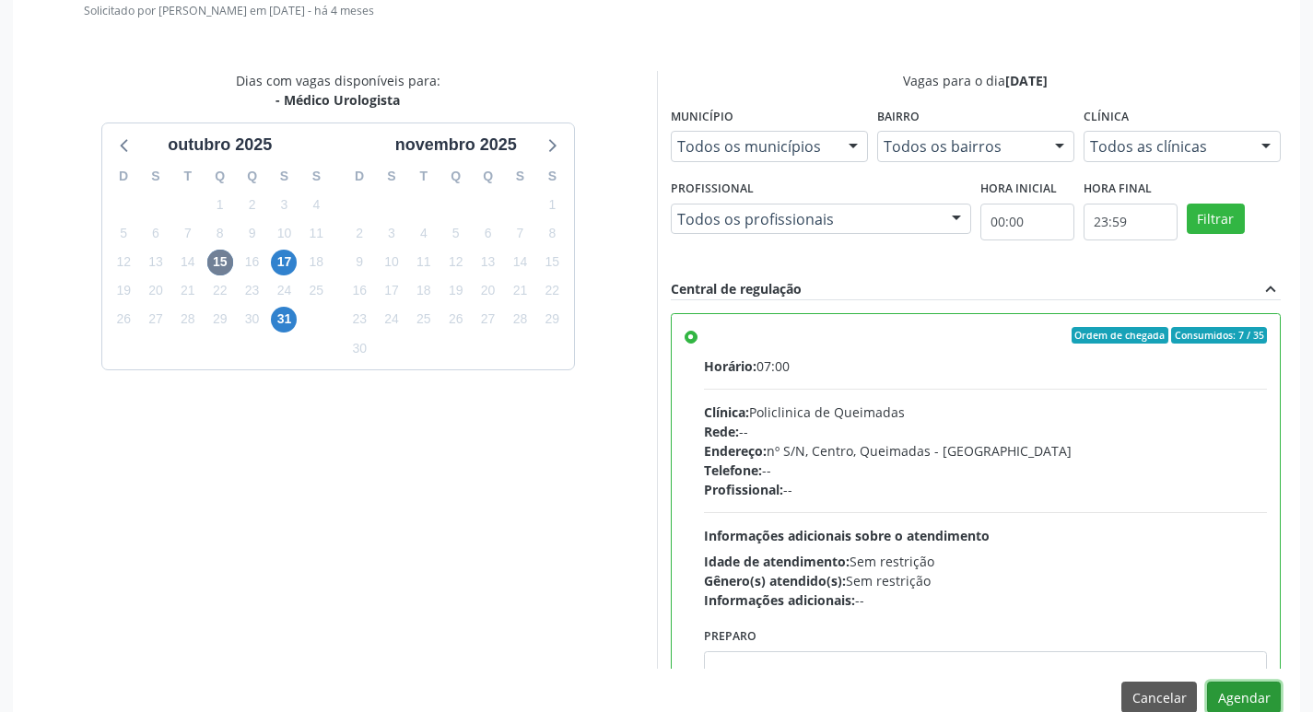
click at [1249, 696] on button "Agendar" at bounding box center [1244, 697] width 74 height 31
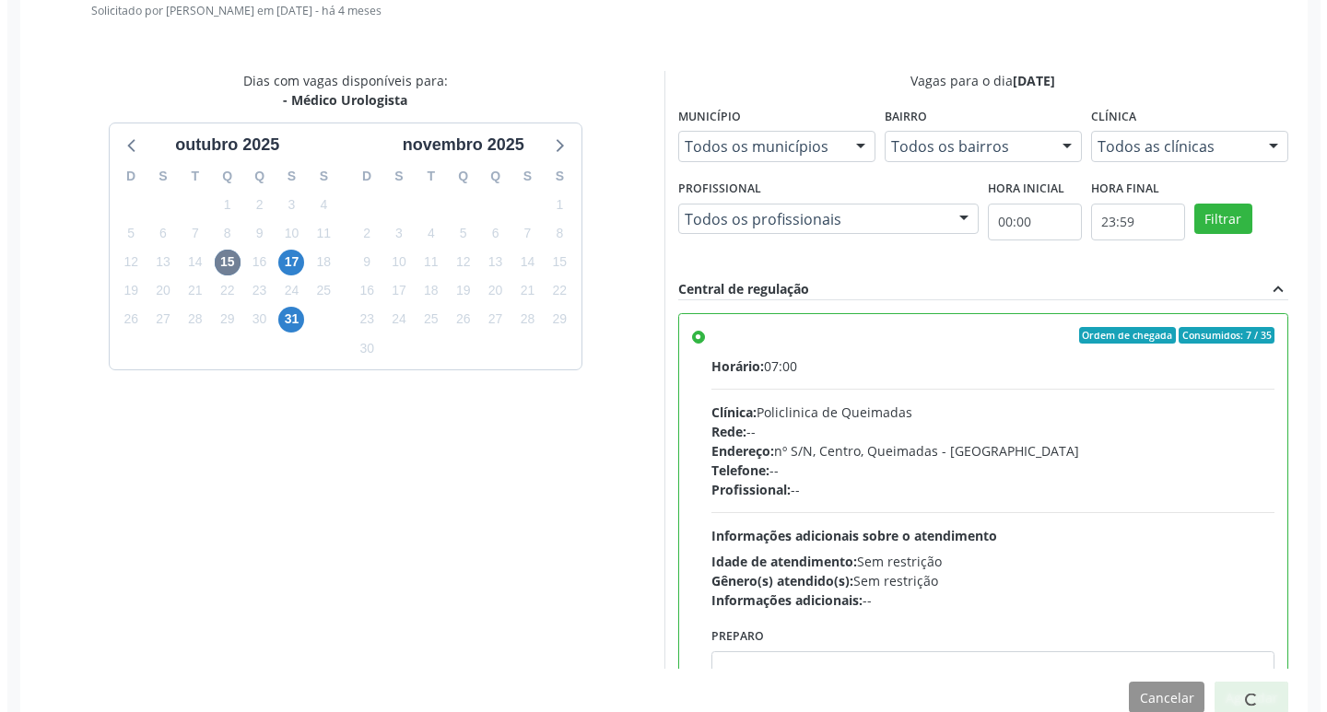
scroll to position [0, 0]
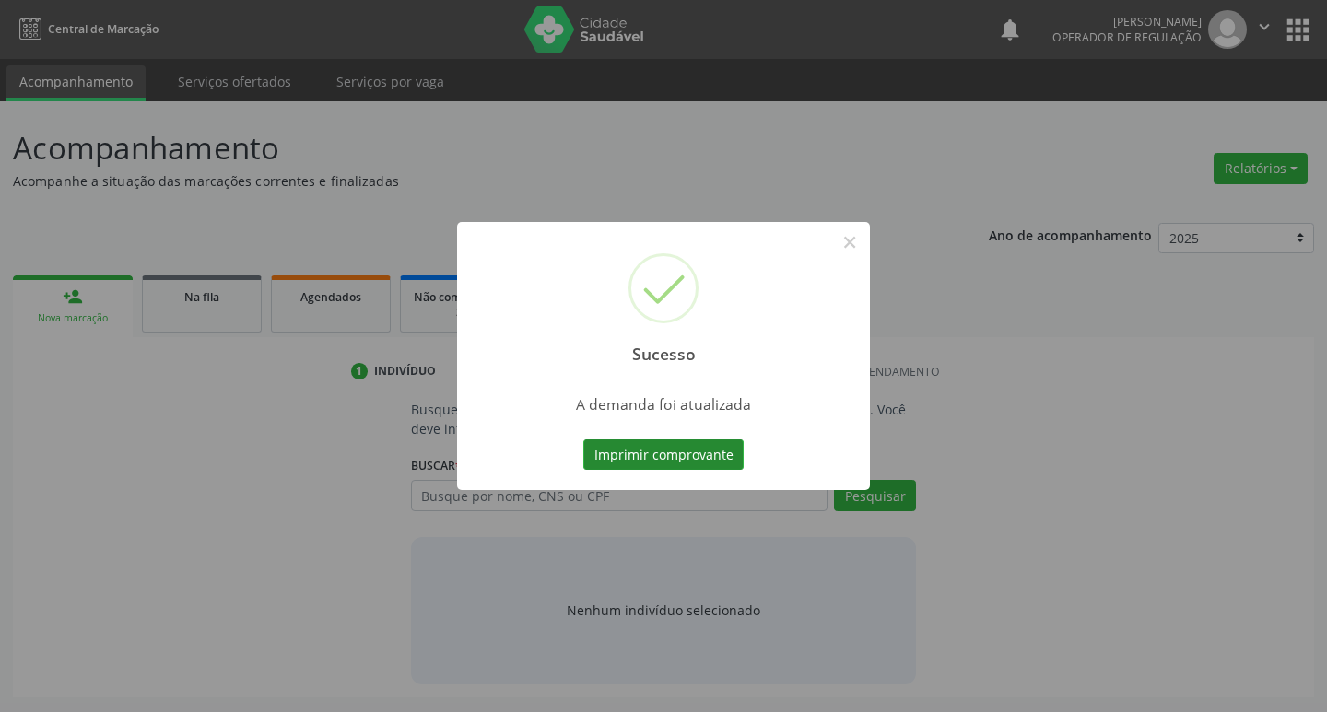
click at [652, 449] on button "Imprimir comprovante" at bounding box center [663, 454] width 160 height 31
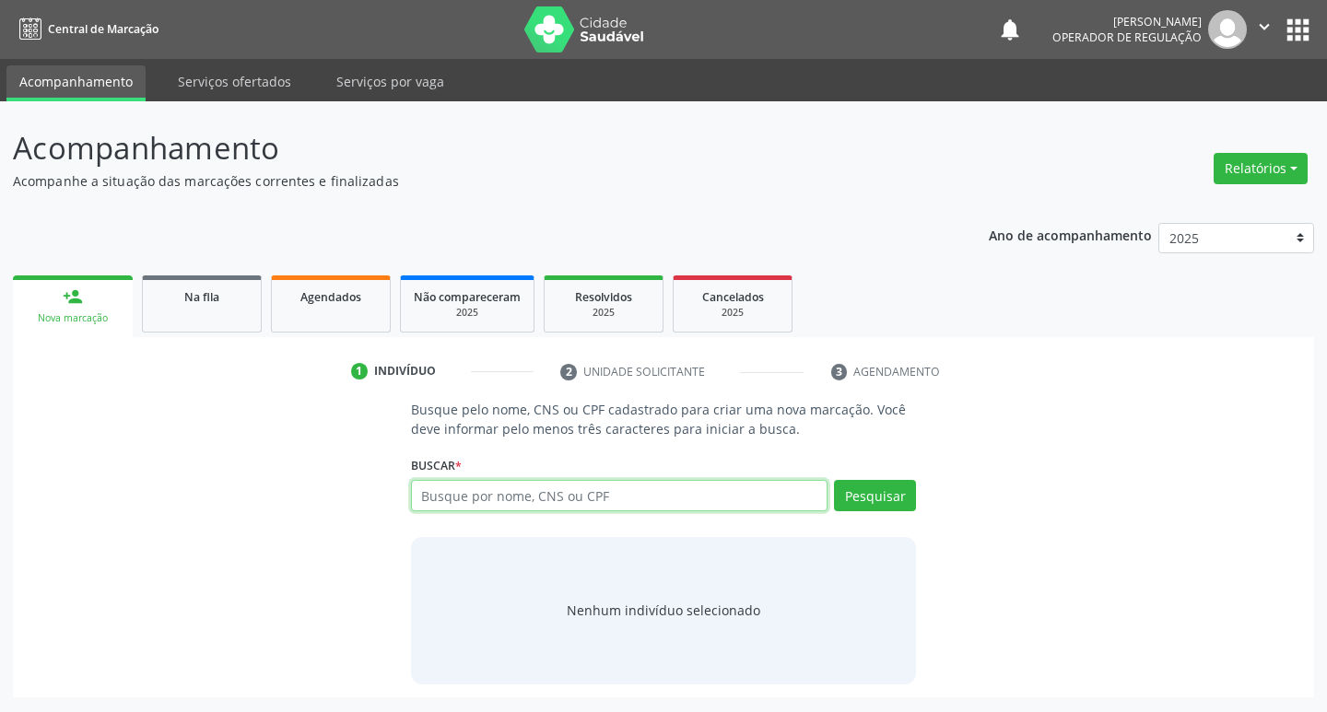
click at [463, 500] on input "text" at bounding box center [619, 495] width 417 height 31
click at [1287, 20] on button "apps" at bounding box center [1298, 30] width 32 height 32
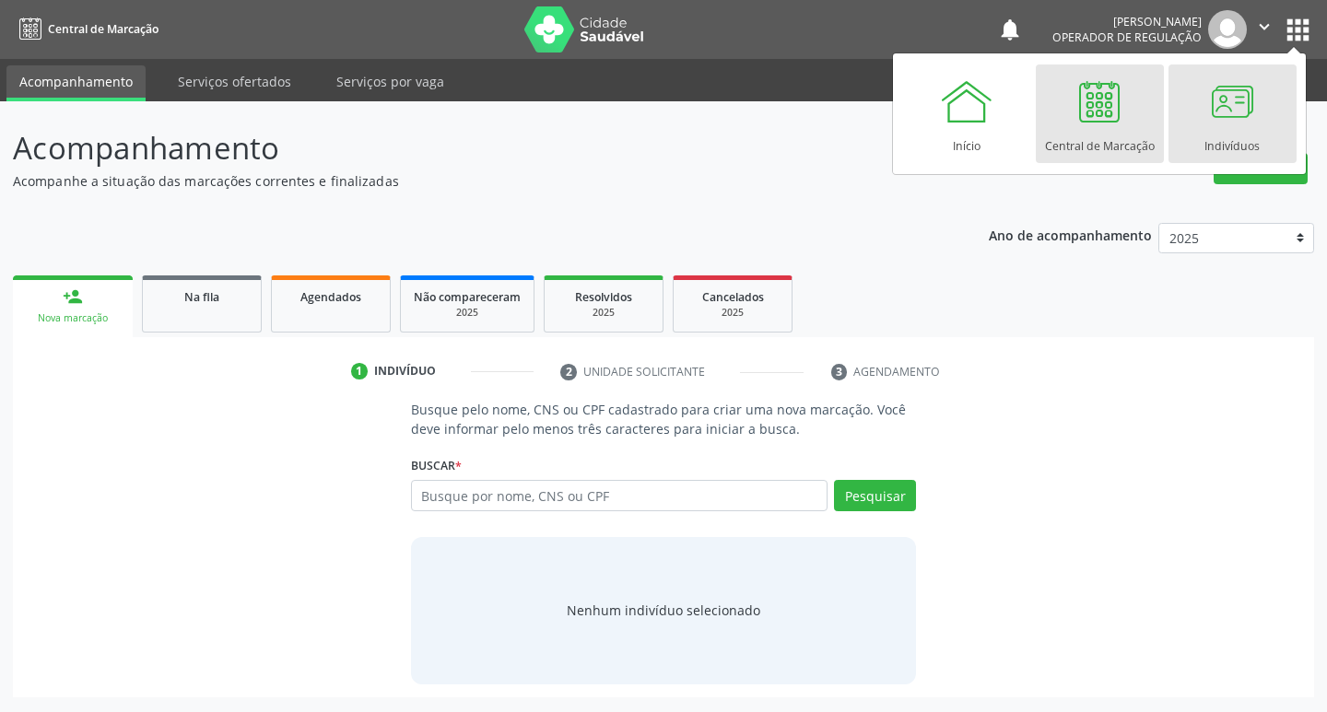
click at [1252, 109] on div at bounding box center [1231, 101] width 55 height 55
